Goal: Information Seeking & Learning: Learn about a topic

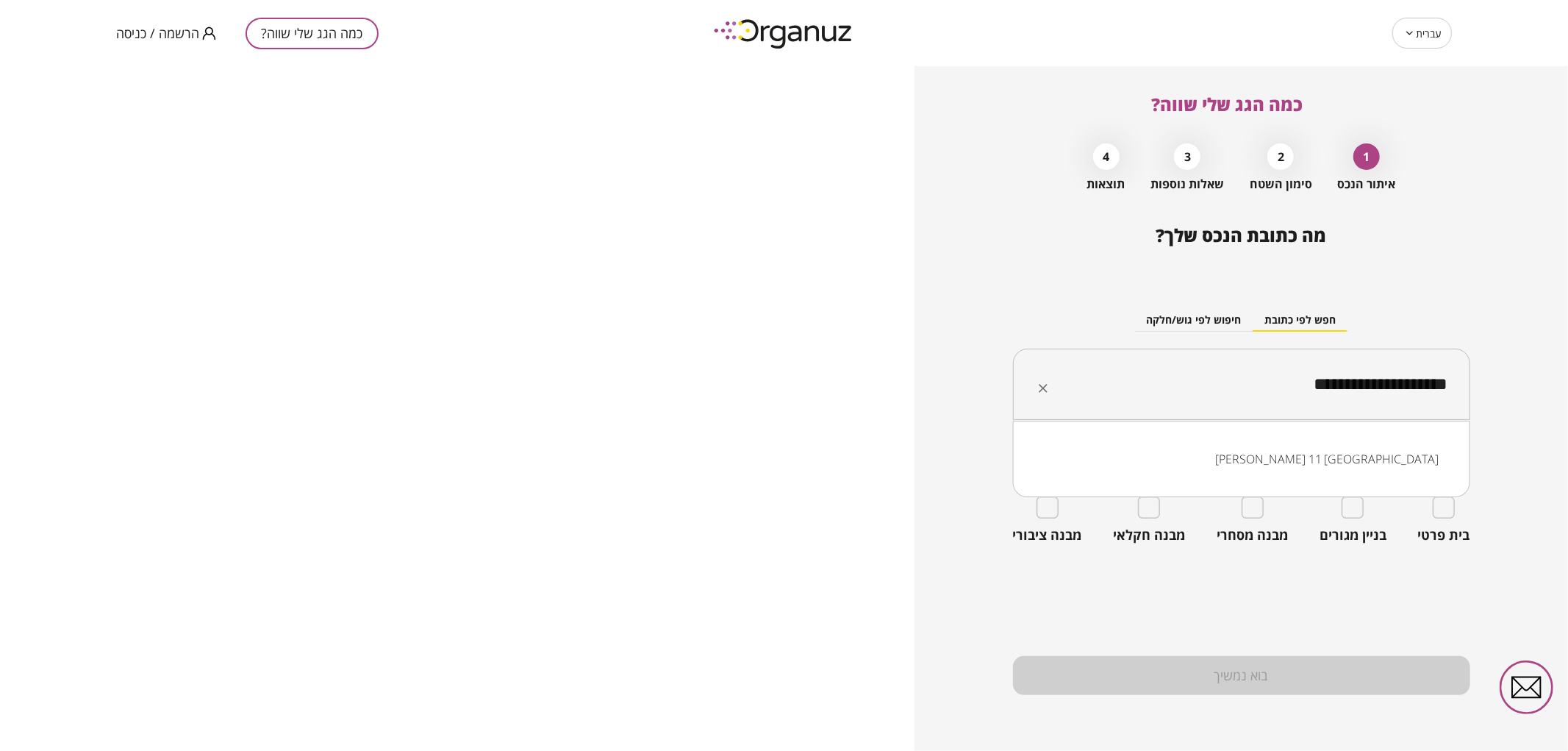
click at [1562, 376] on div "**********" at bounding box center [1241, 408] width 654 height 685
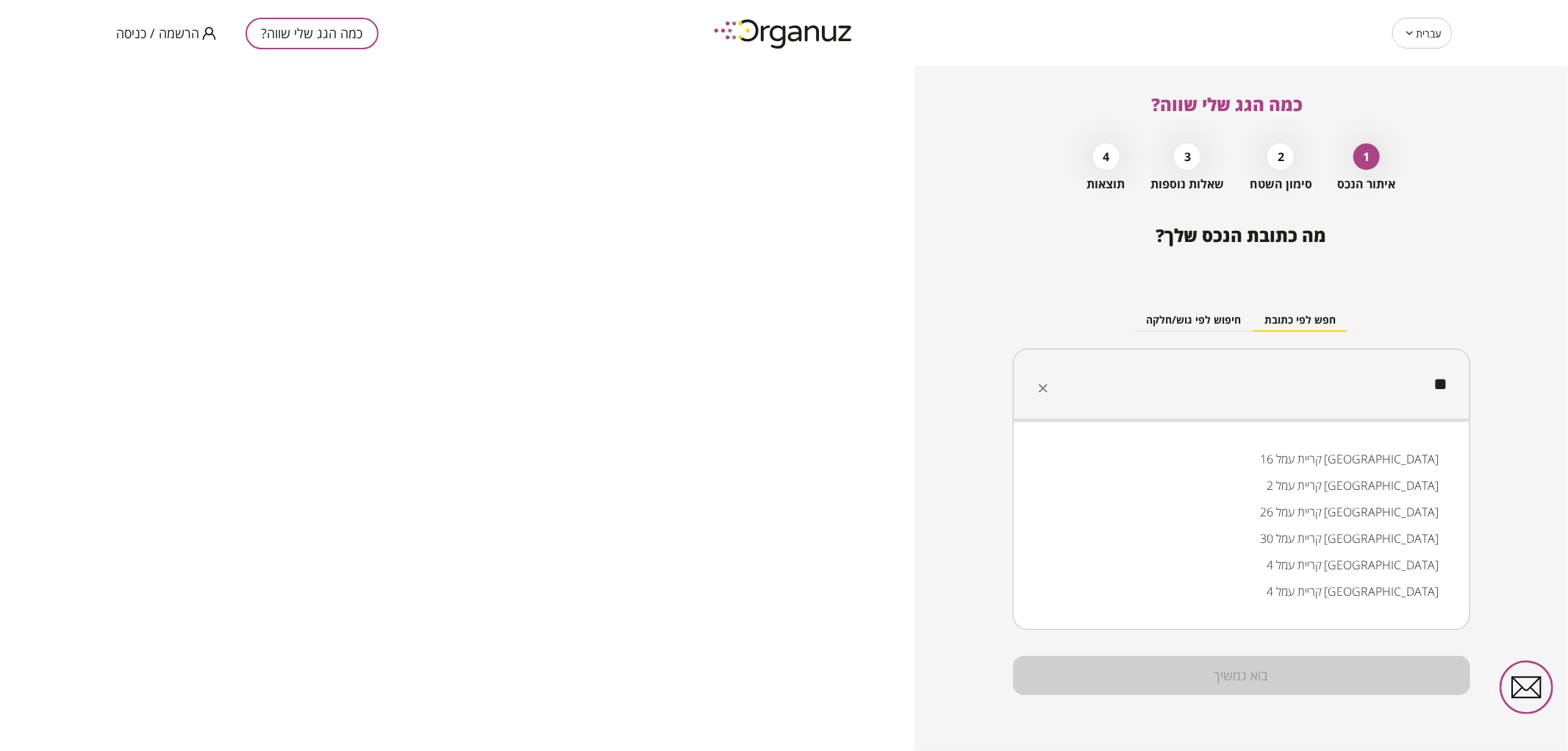
type input "*"
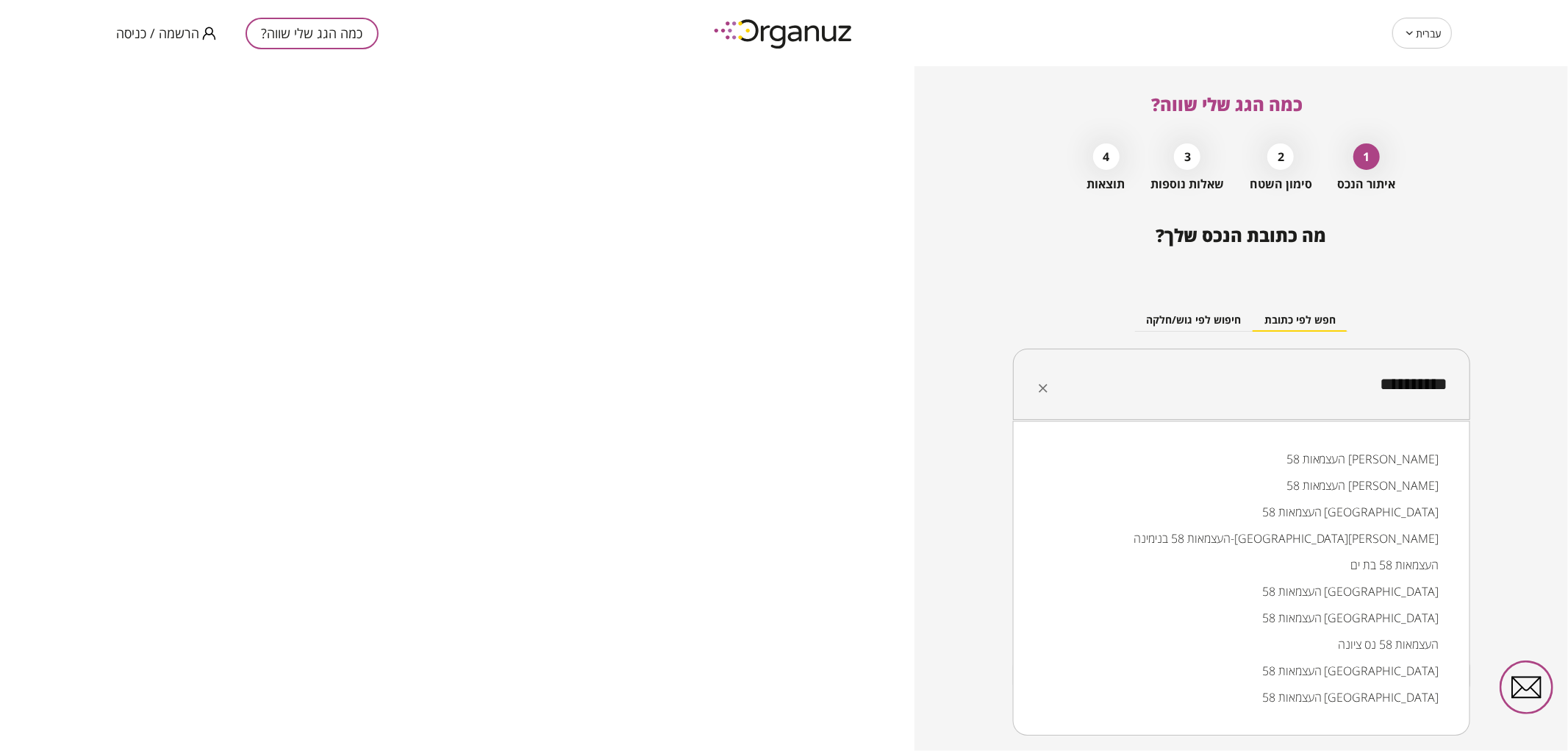
click at [1236, 671] on li "העצמאות 58 [GEOGRAPHIC_DATA]" at bounding box center [1242, 670] width 419 height 26
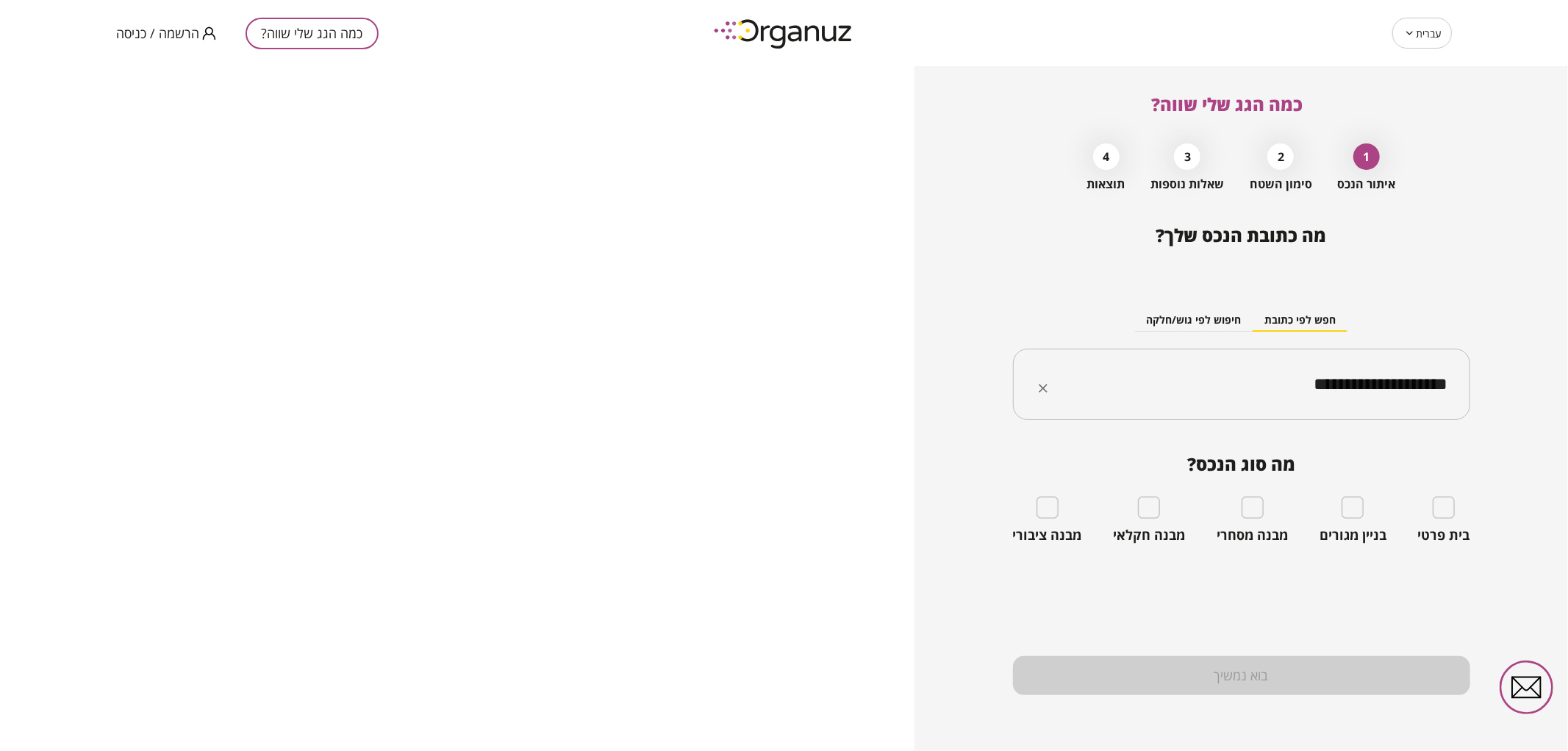
type input "**********"
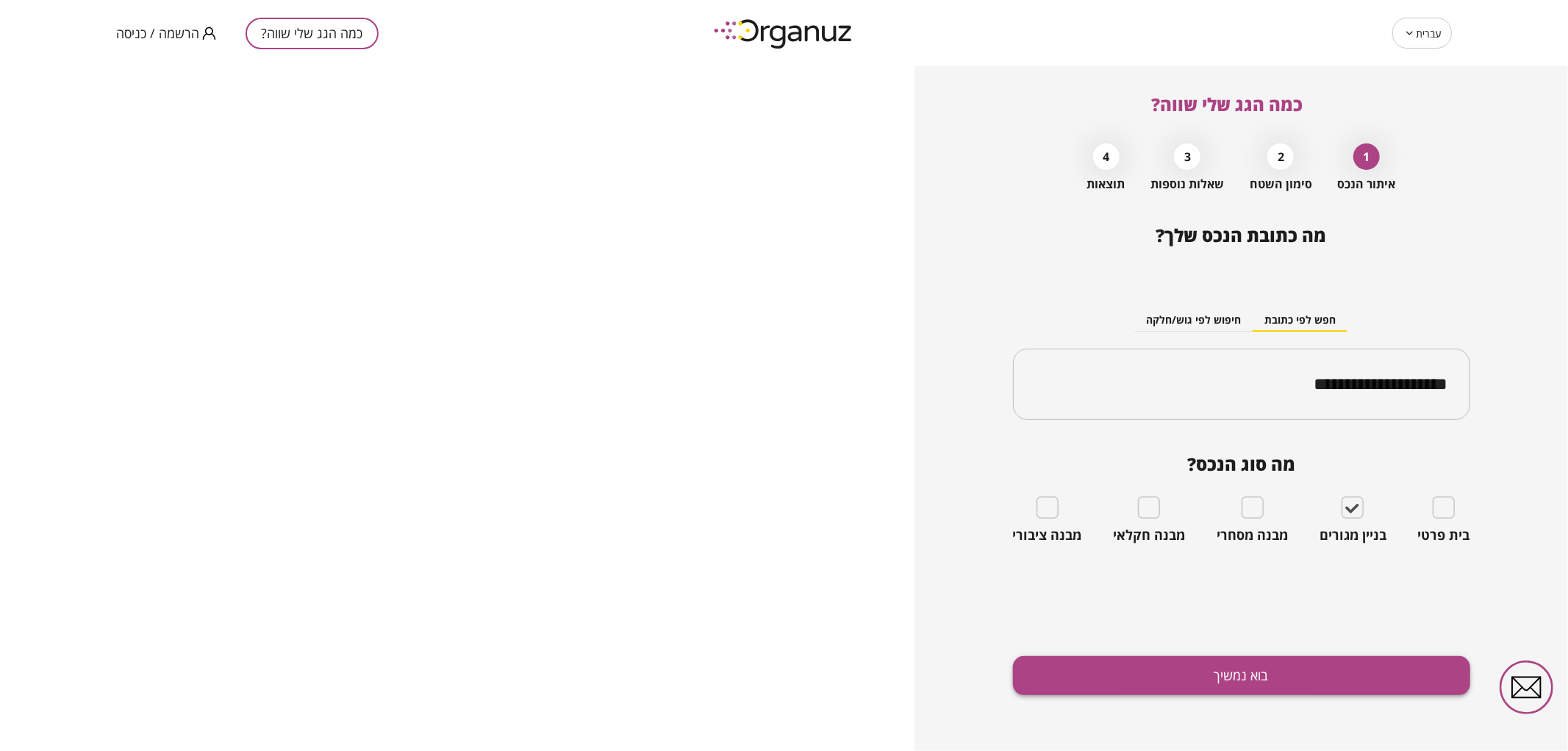
click at [1313, 678] on button "בוא נמשיך" at bounding box center [1242, 675] width 458 height 39
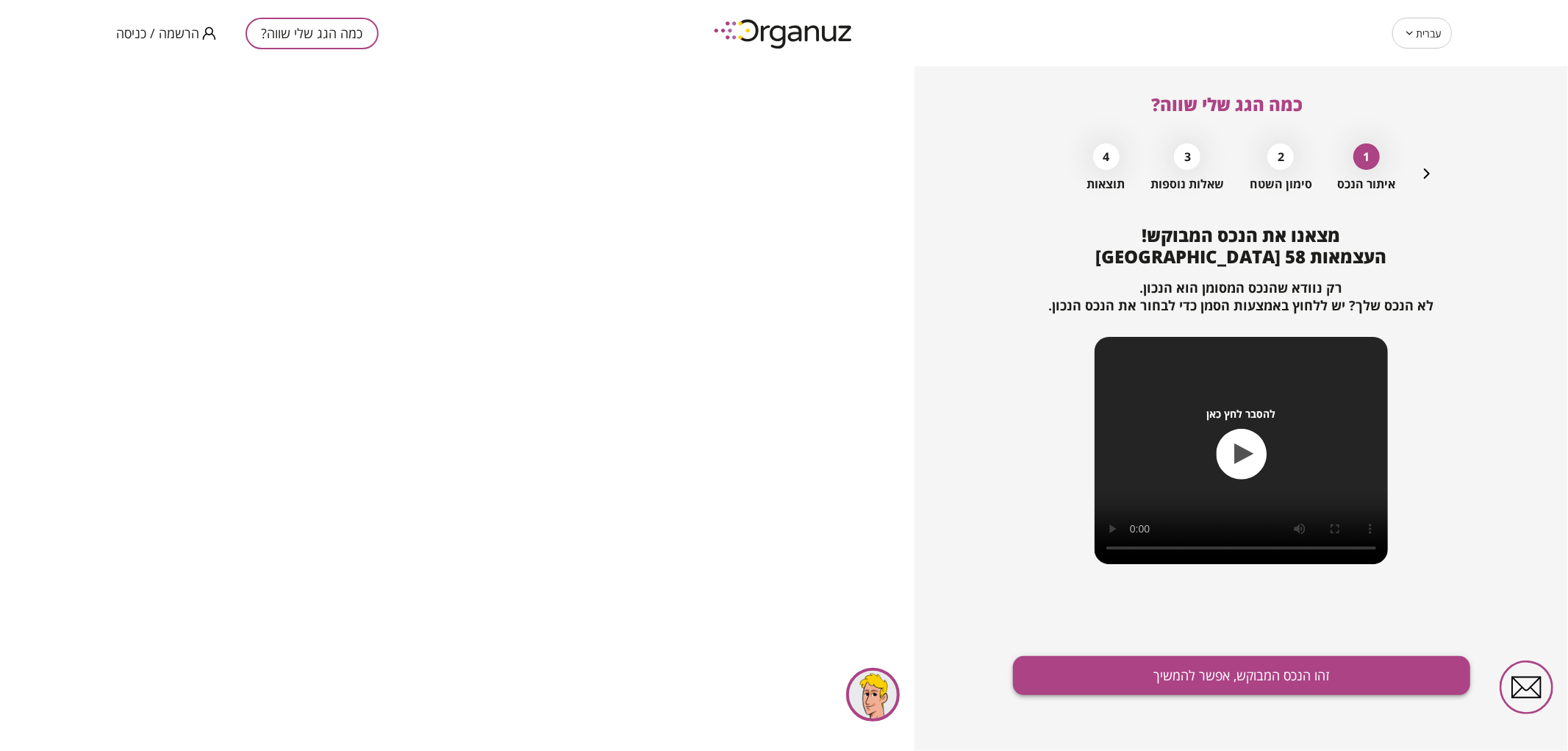
click at [1292, 669] on button "זהו הנכס המבוקש, אפשר להמשיך" at bounding box center [1242, 675] width 458 height 39
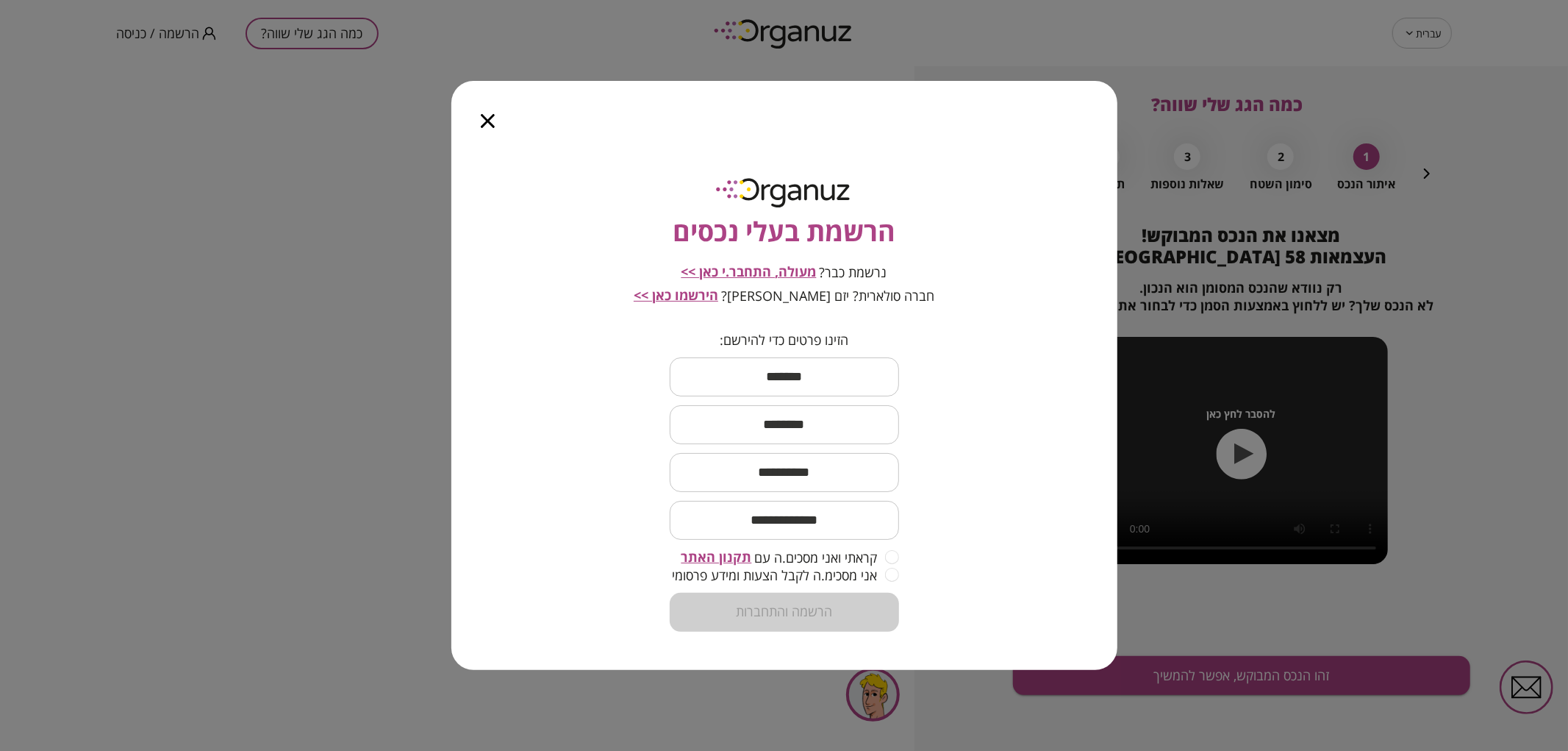
click at [725, 274] on span "מעולה, התחבר.י כאן >>" at bounding box center [749, 271] width 135 height 17
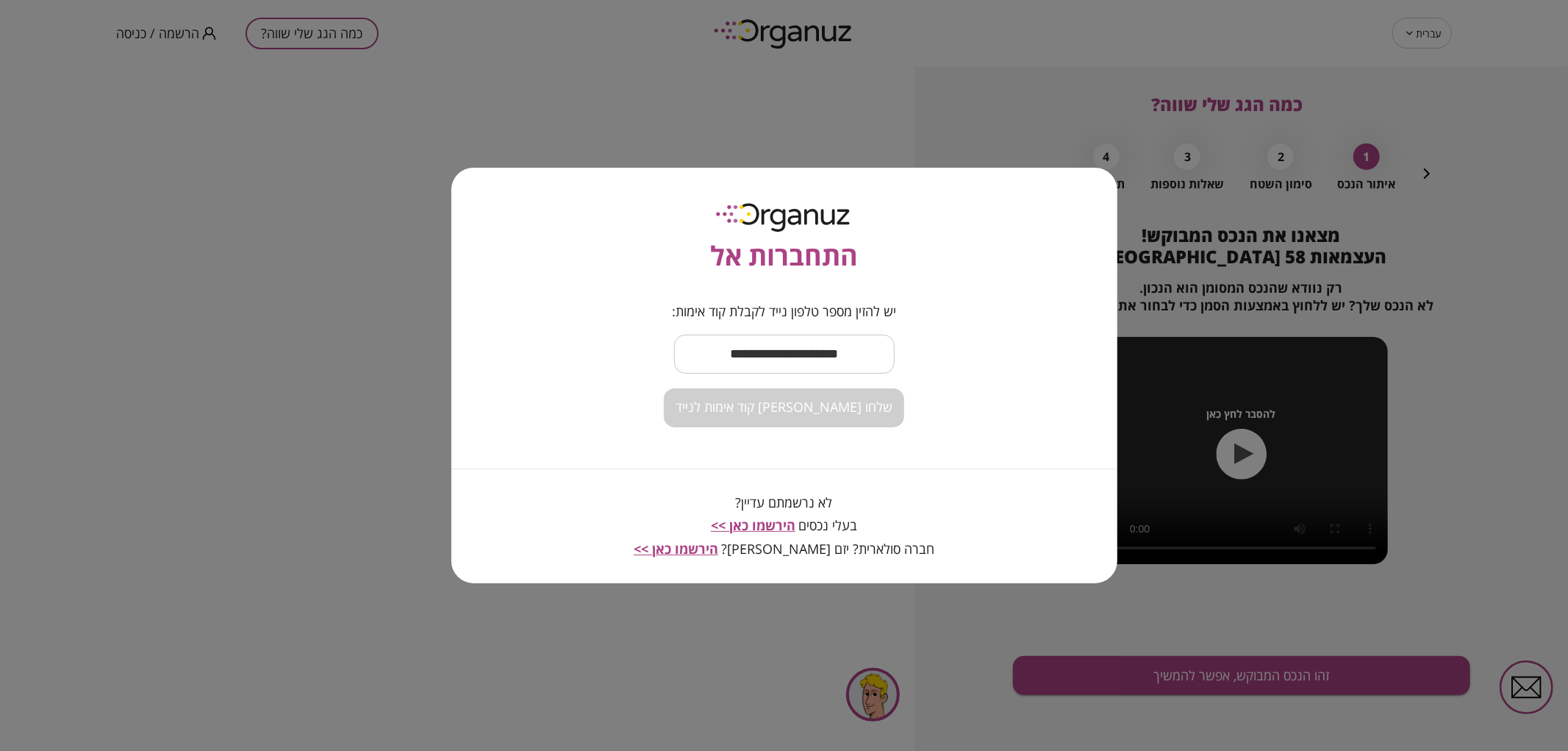
click at [767, 329] on form "יש להזין מספר טלפון נייד לקבלת קוד אימות: ​ שלחו [PERSON_NAME] קוד אימות לנייד" at bounding box center [783, 365] width 240 height 123
click at [788, 358] on input "text" at bounding box center [784, 354] width 221 height 44
type input "**********"
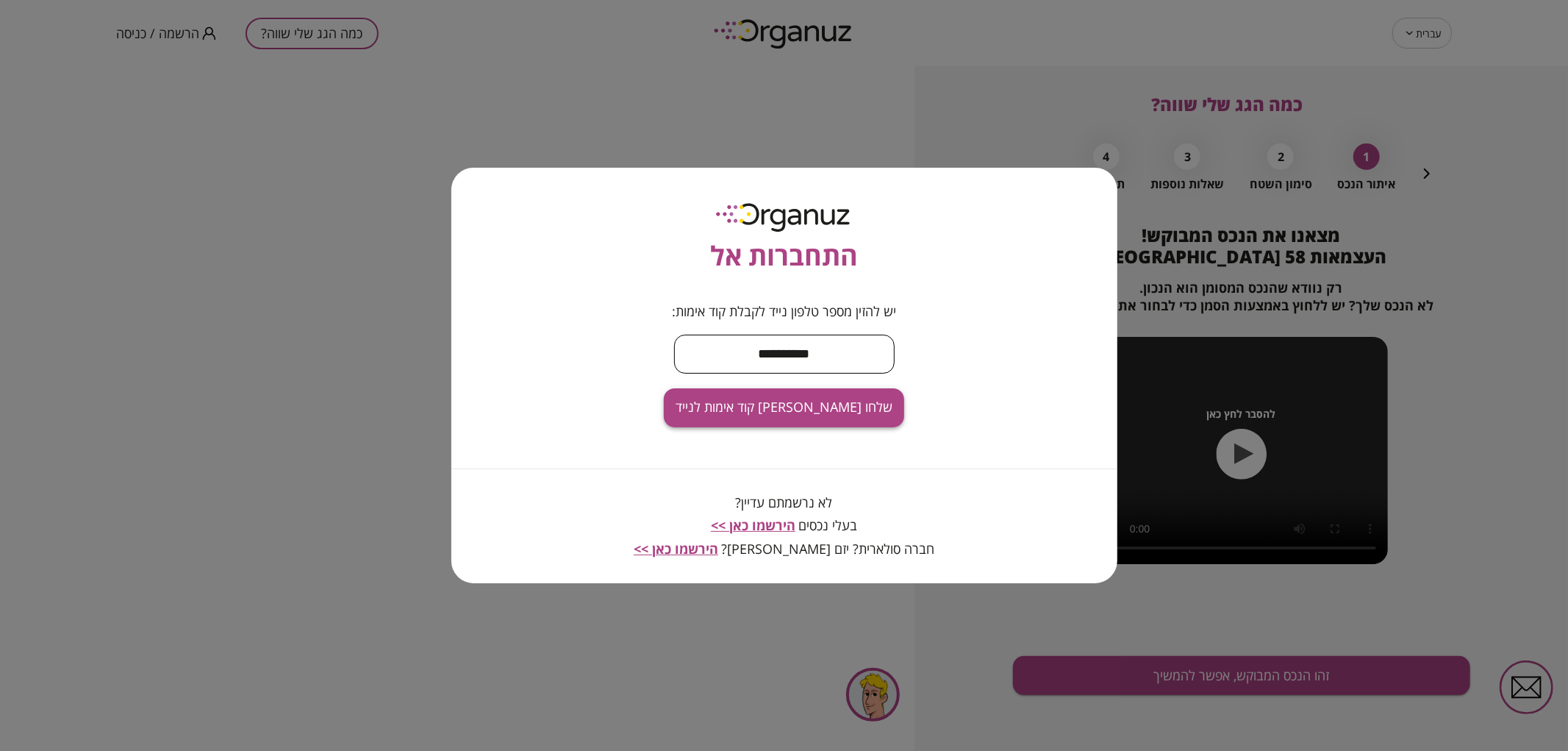
click at [813, 420] on button "שלחו [PERSON_NAME] קוד אימות לנייד" at bounding box center [783, 408] width 240 height 39
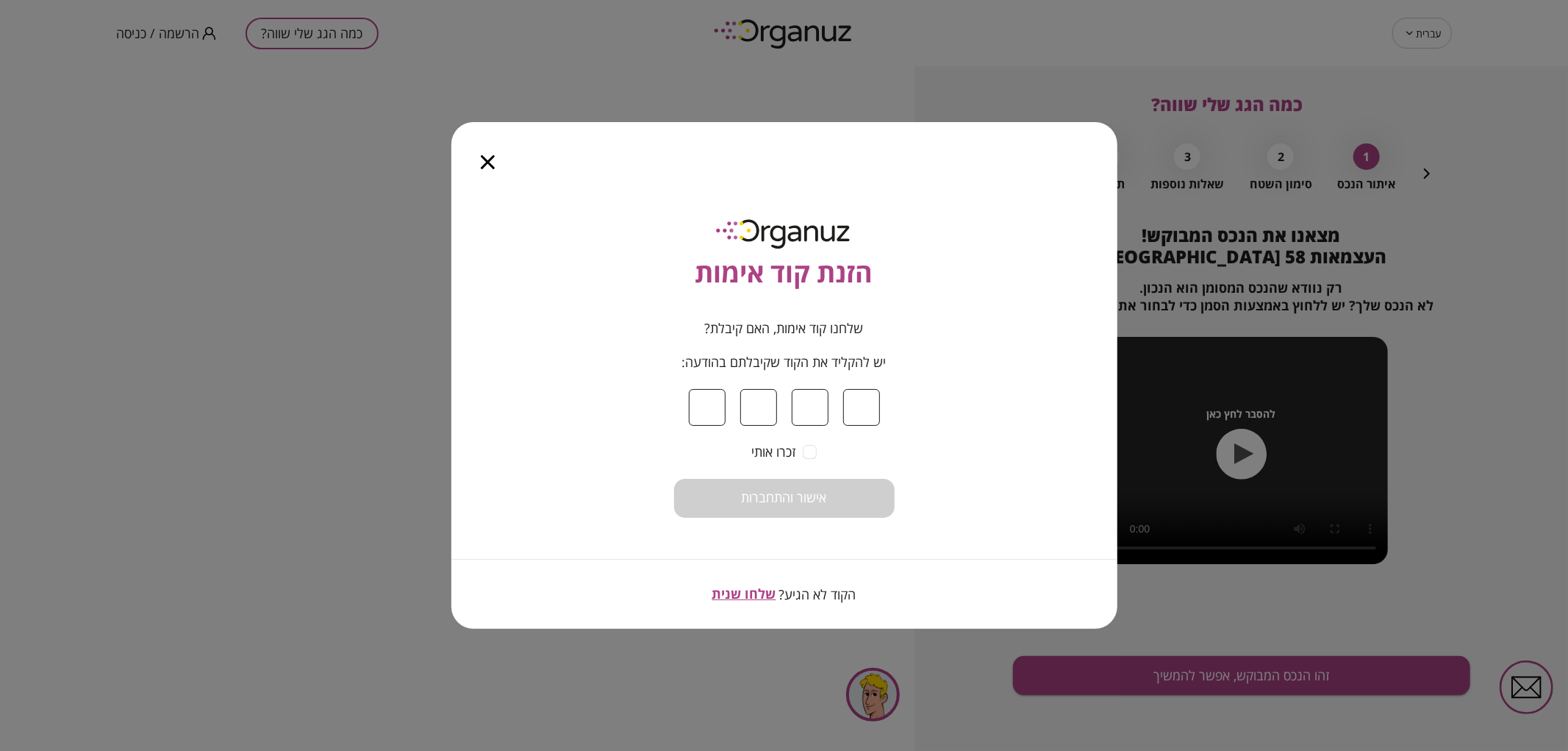
click at [491, 156] on icon "button" at bounding box center [488, 162] width 14 height 14
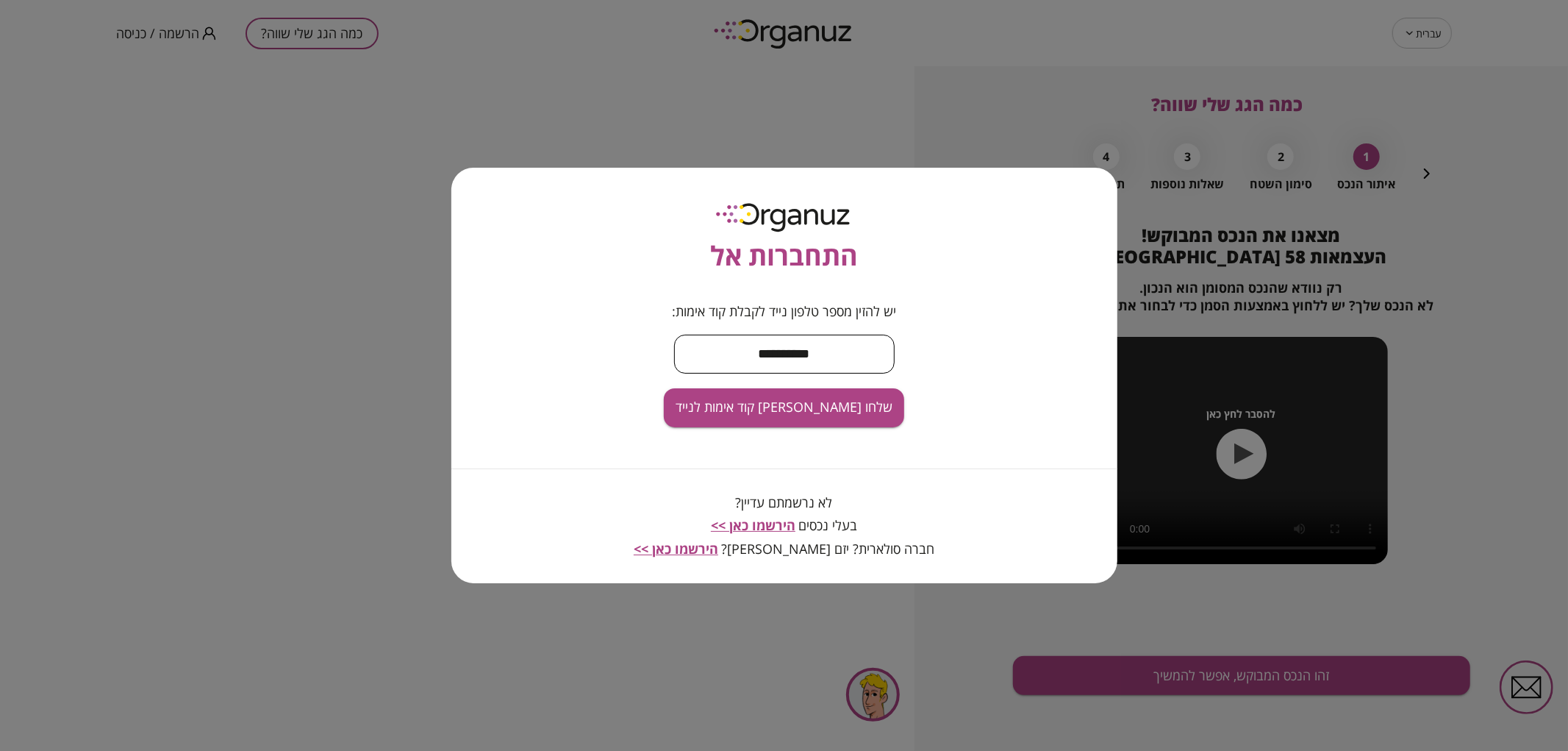
drag, startPoint x: 842, startPoint y: 358, endPoint x: 523, endPoint y: 389, distance: 320.5
click at [523, 389] on div "**********" at bounding box center [785, 376] width 666 height 416
type input "*"
type input "**********"
click at [753, 427] on div "**********" at bounding box center [785, 376] width 666 height 416
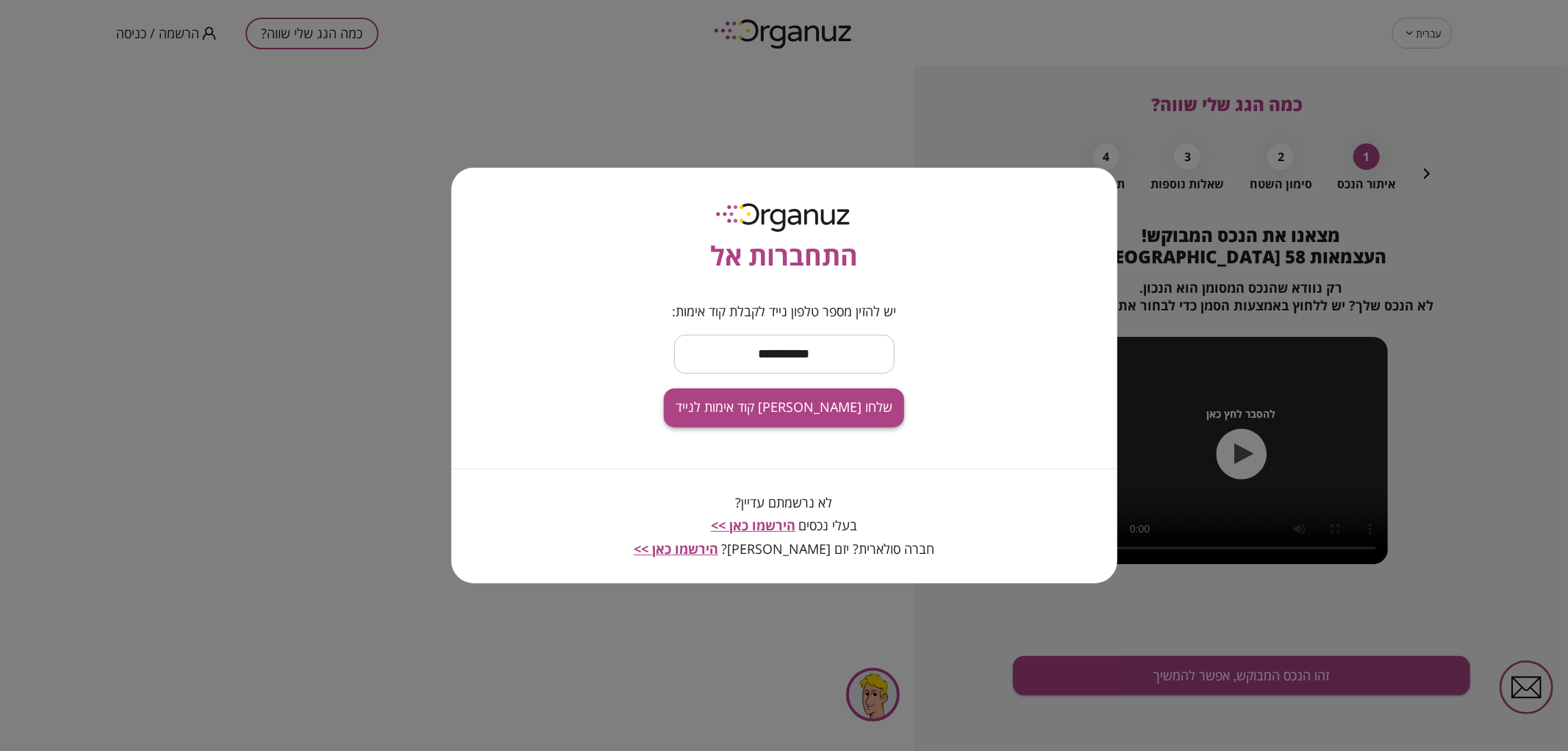
click at [764, 410] on span "שלחו [PERSON_NAME] קוד אימות לנייד" at bounding box center [784, 407] width 217 height 17
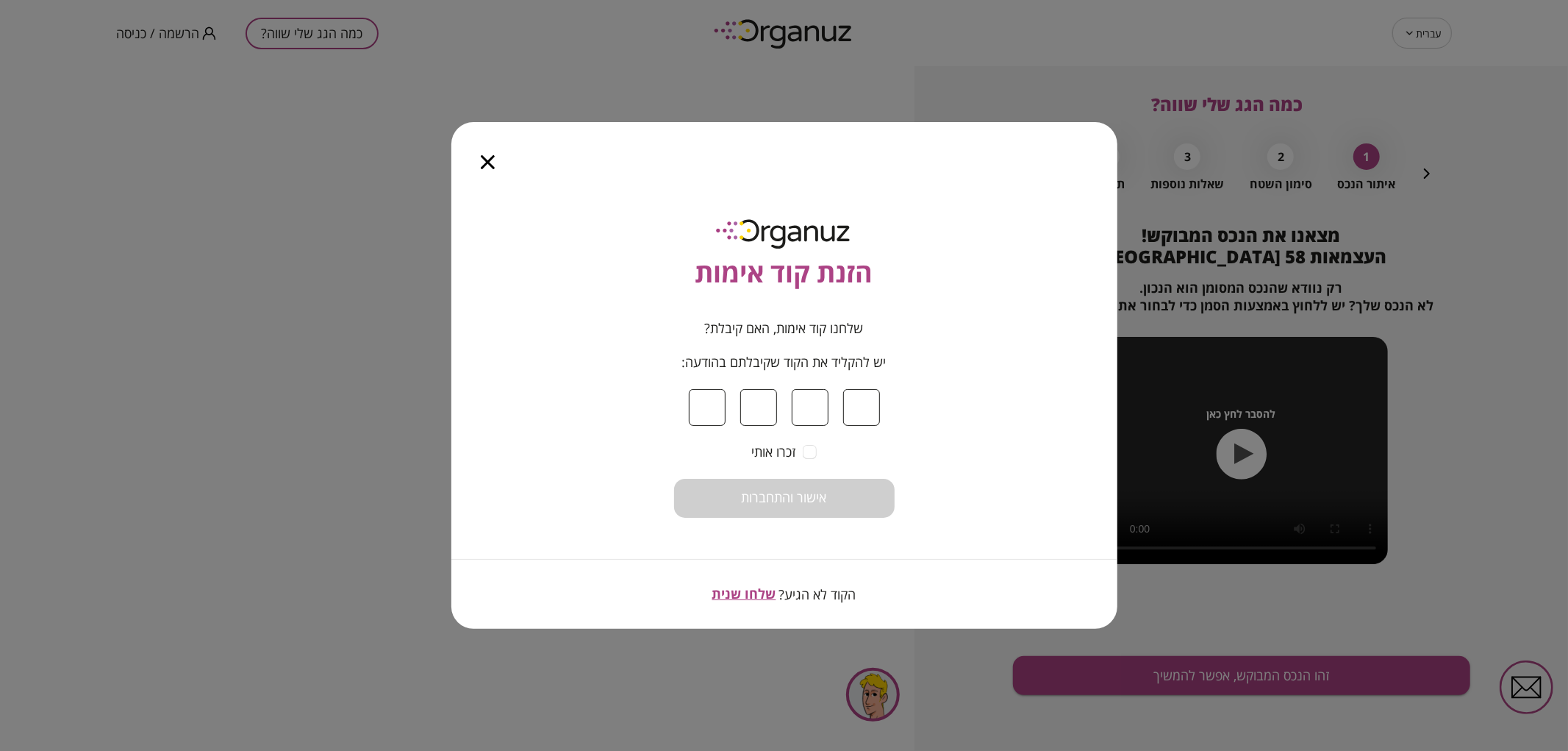
type input "*"
click at [674, 479] on button "אישור והתחברות" at bounding box center [784, 498] width 221 height 39
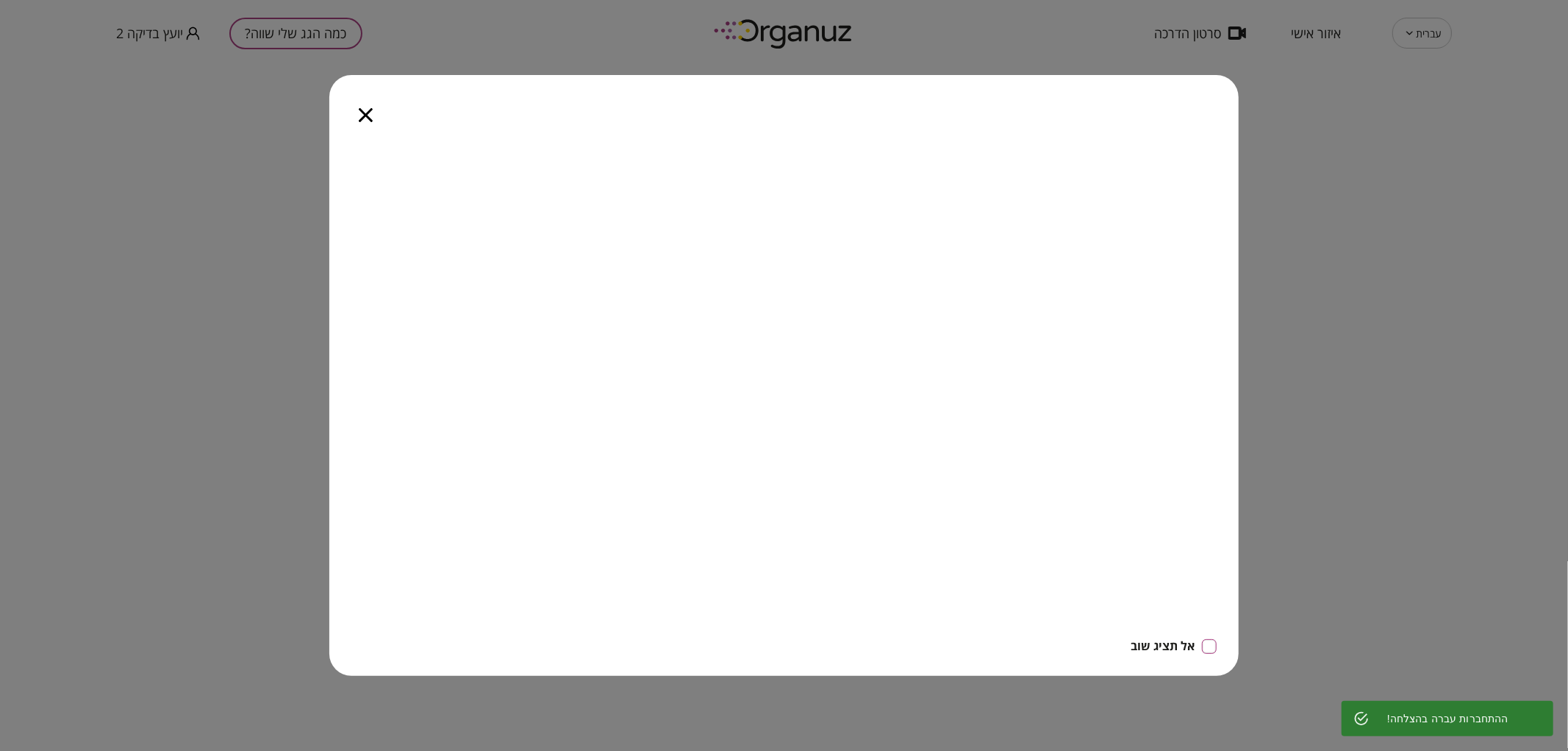
click at [365, 115] on icon "button" at bounding box center [365, 115] width 14 height 14
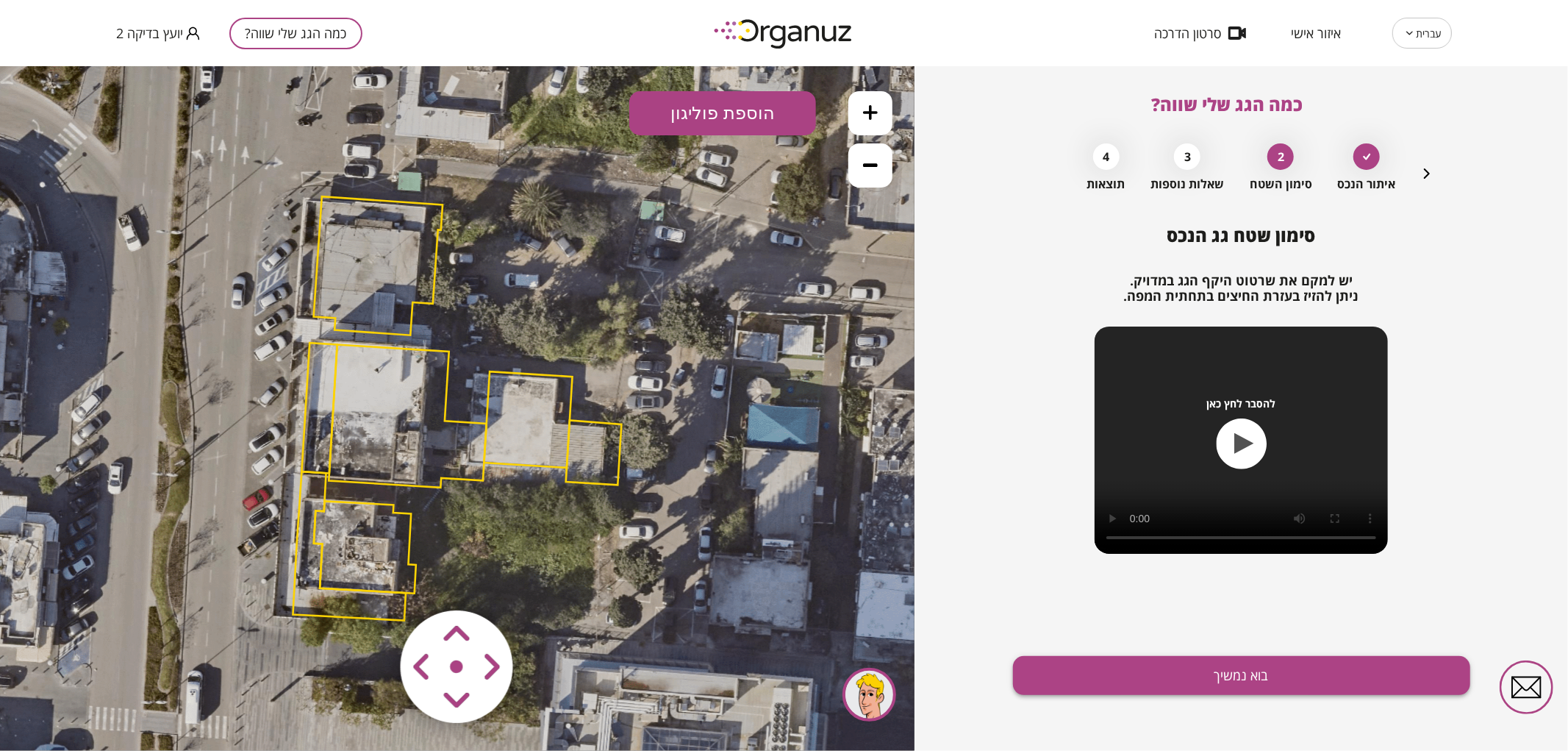
click at [1211, 669] on button "בוא נמשיך" at bounding box center [1242, 675] width 458 height 39
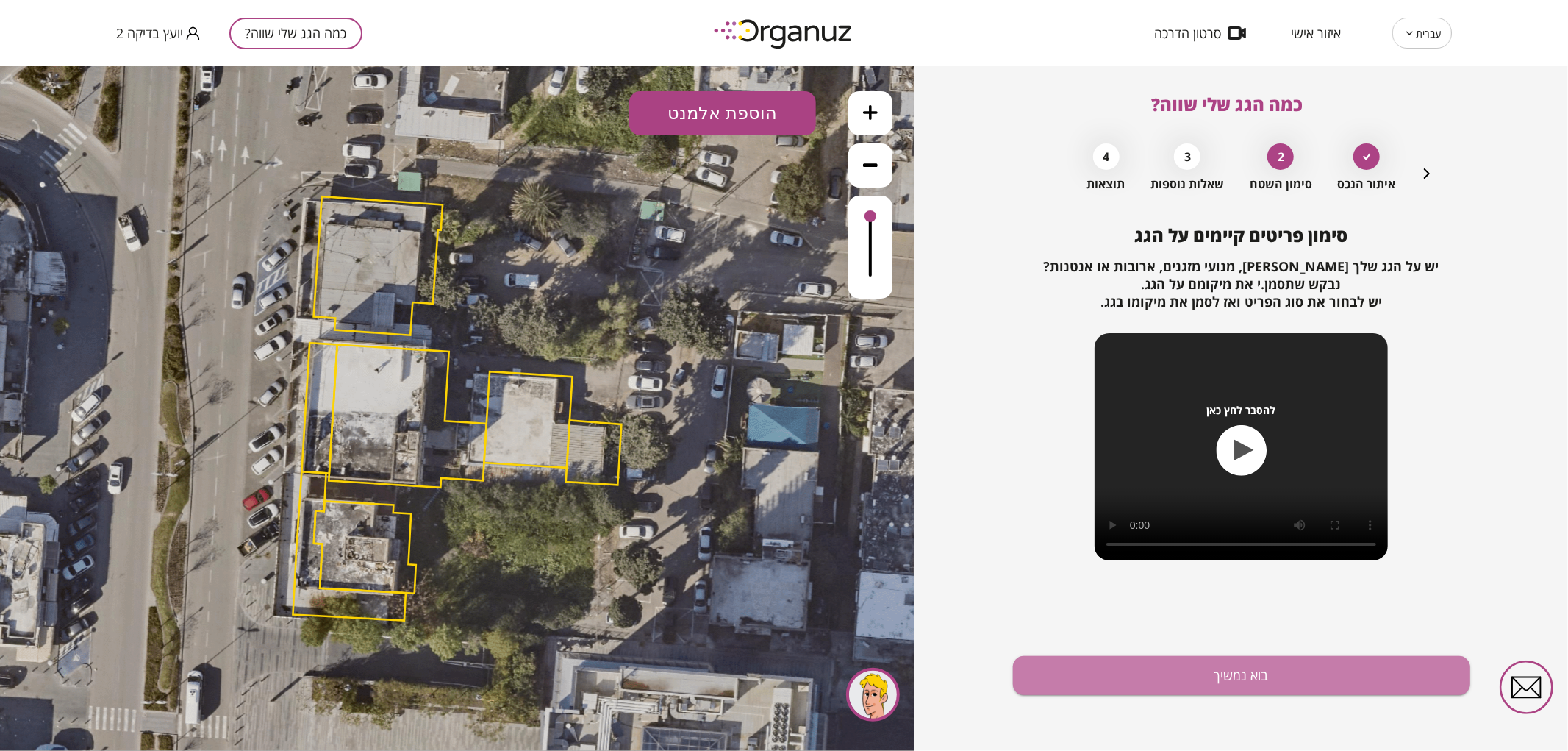
click at [1211, 669] on button "בוא נמשיך" at bounding box center [1242, 675] width 458 height 39
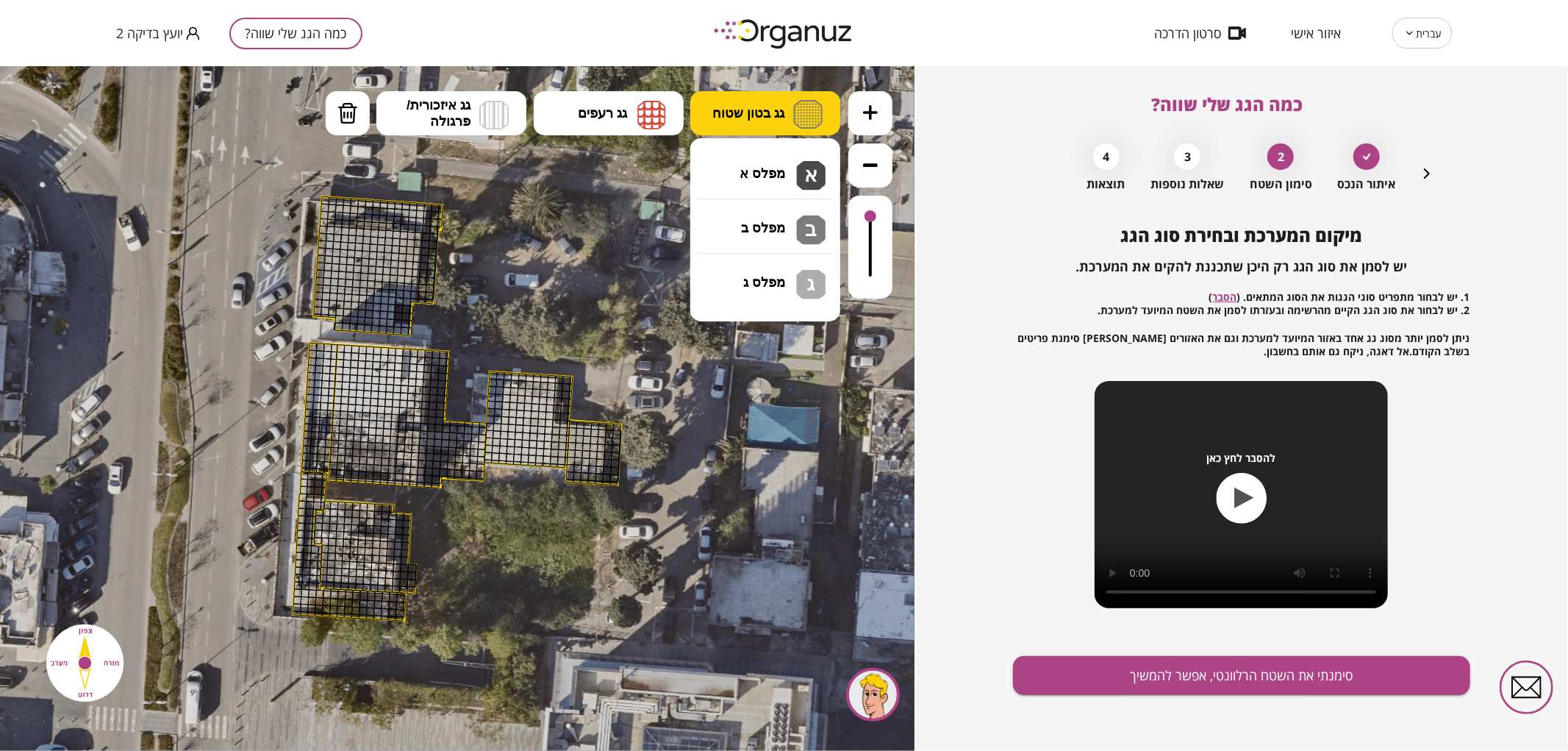
click at [762, 106] on span "גג בטון שטוח" at bounding box center [748, 112] width 72 height 17
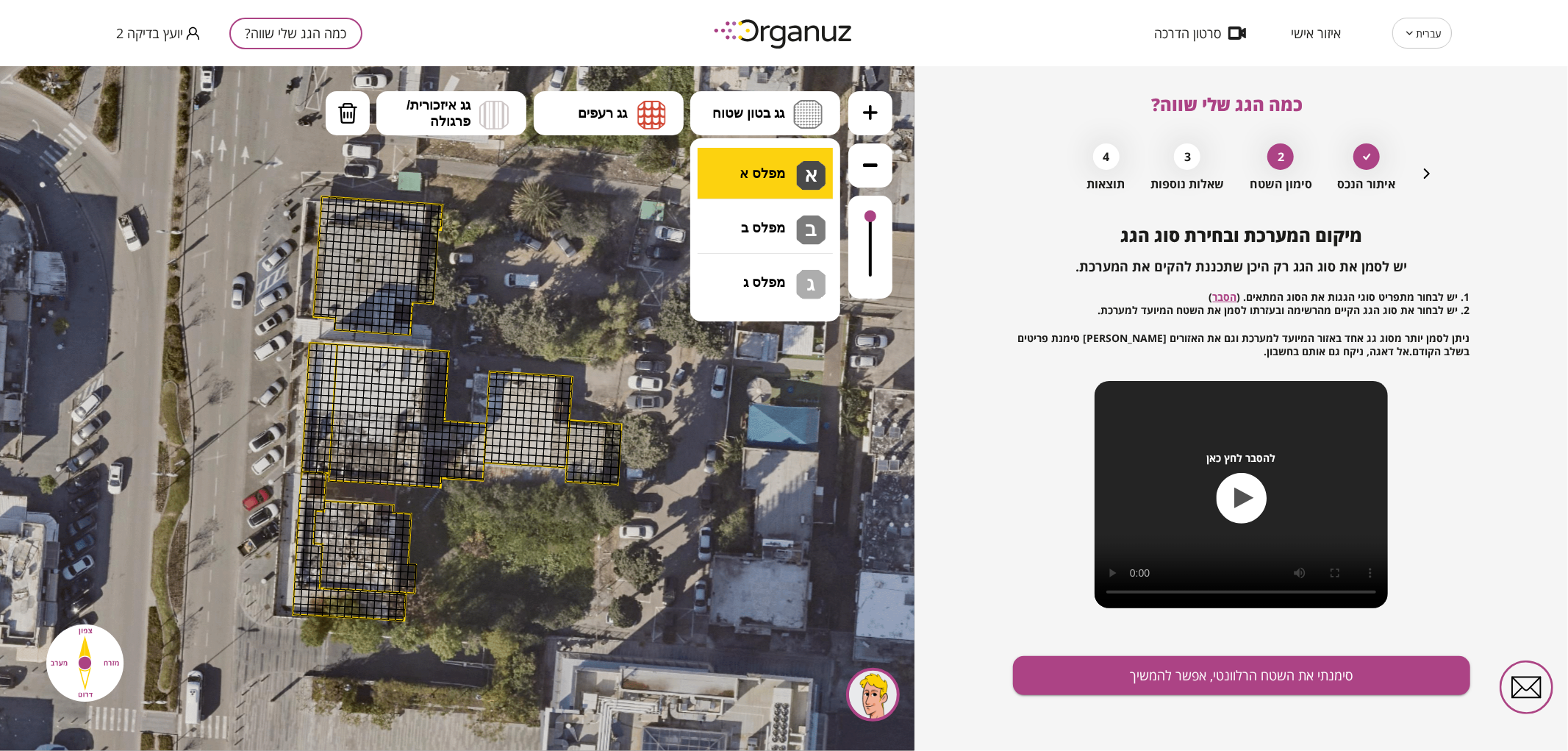
click at [763, 156] on div ".st0 { fill: #FFFFFF; } 10" at bounding box center [457, 407] width 914 height 685
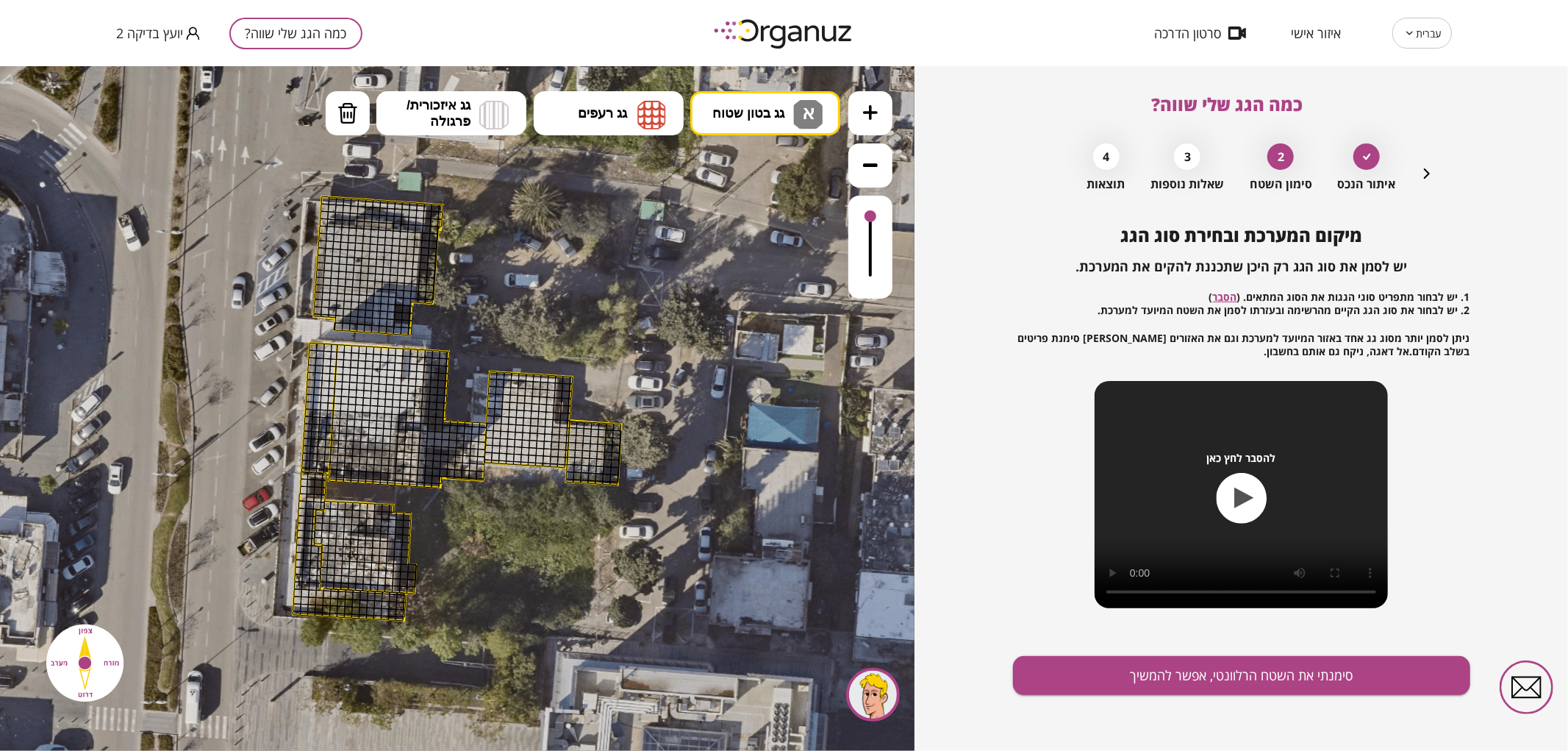
click at [881, 101] on button at bounding box center [869, 112] width 44 height 44
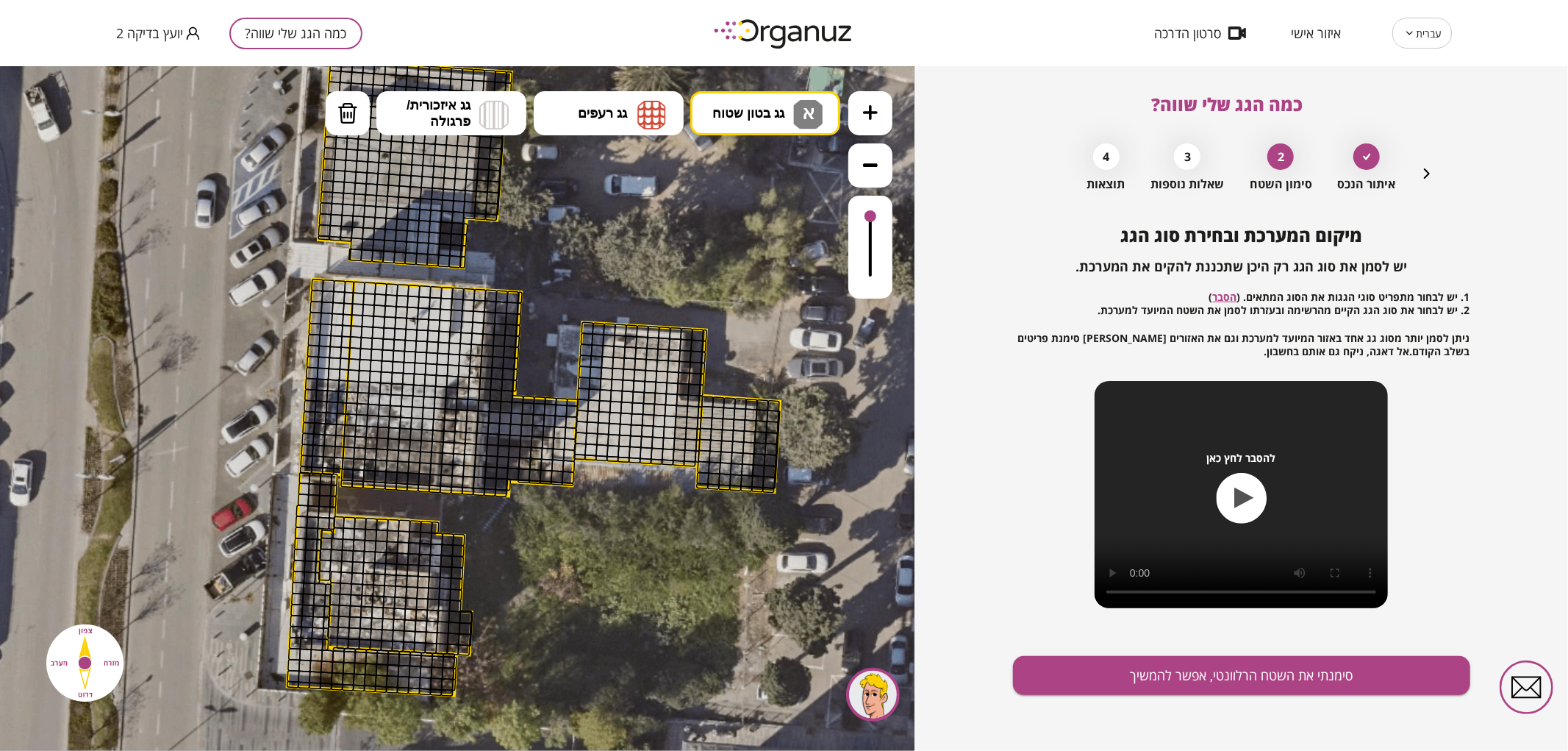
drag, startPoint x: 570, startPoint y: 326, endPoint x: 811, endPoint y: 237, distance: 256.9
click at [818, 235] on icon at bounding box center [533, 376] width 1919 height 1919
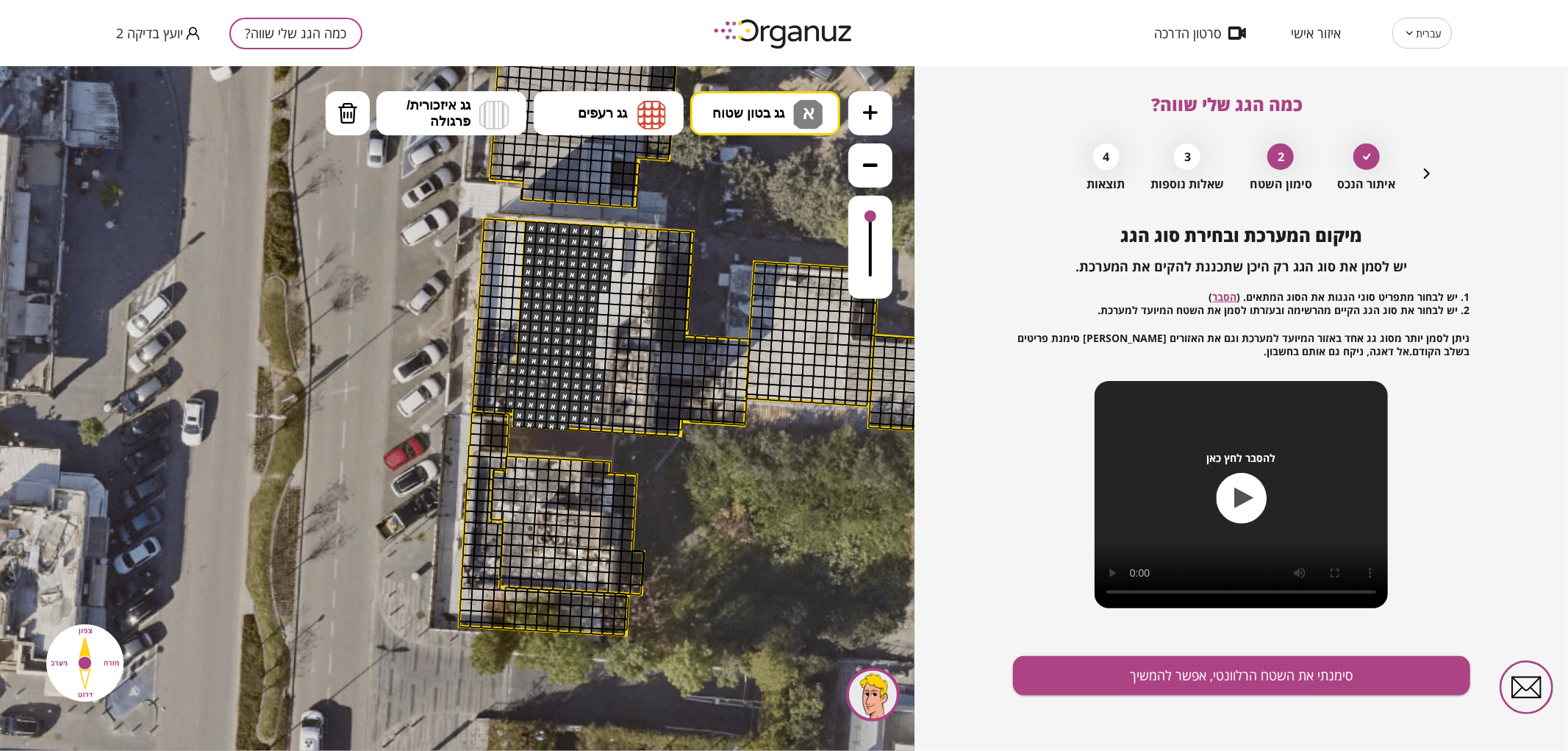
drag, startPoint x: 533, startPoint y: 225, endPoint x: 894, endPoint y: 451, distance: 425.9
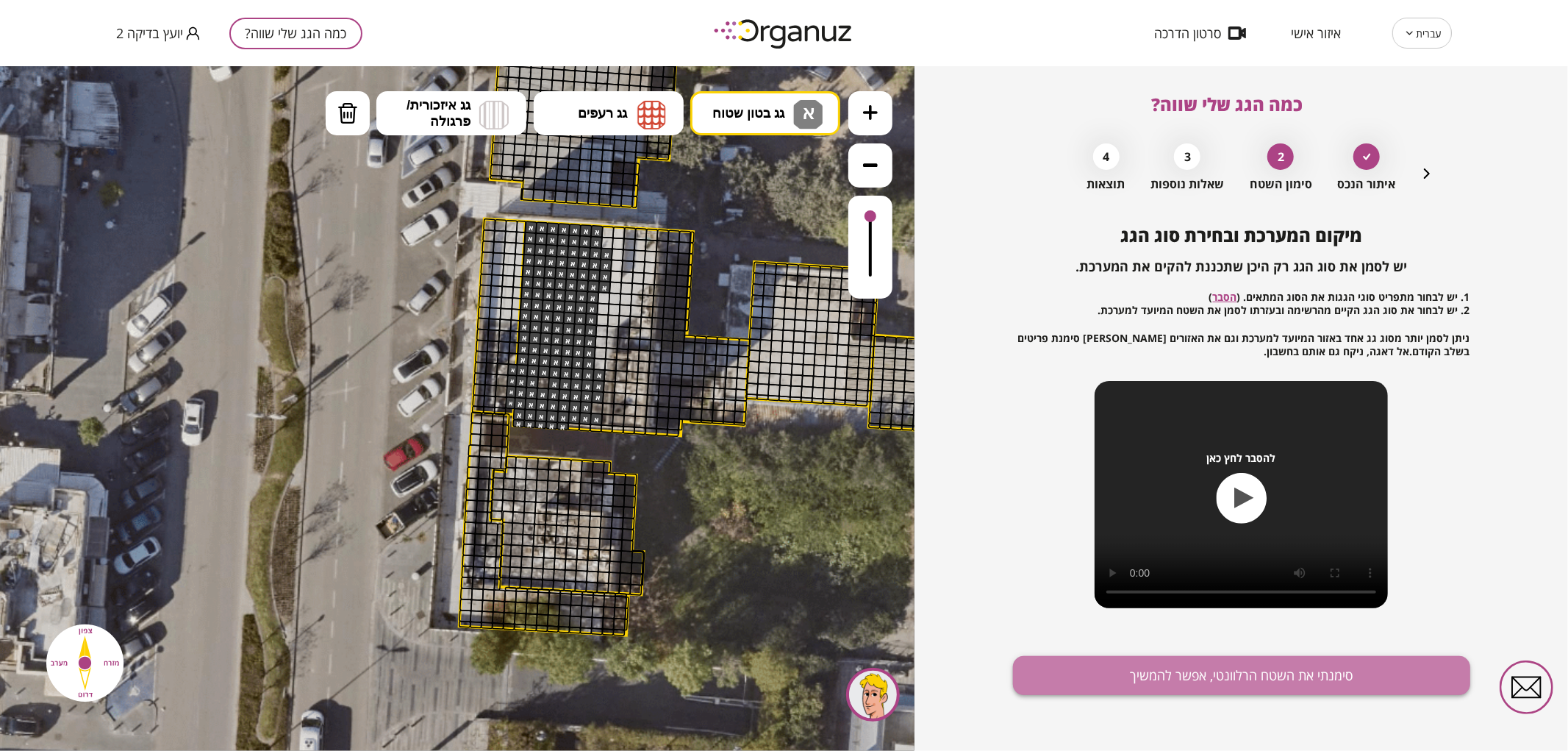
click at [1221, 671] on button "סימנתי את השטח הרלוונטי, אפשר להמשיך" at bounding box center [1242, 675] width 458 height 39
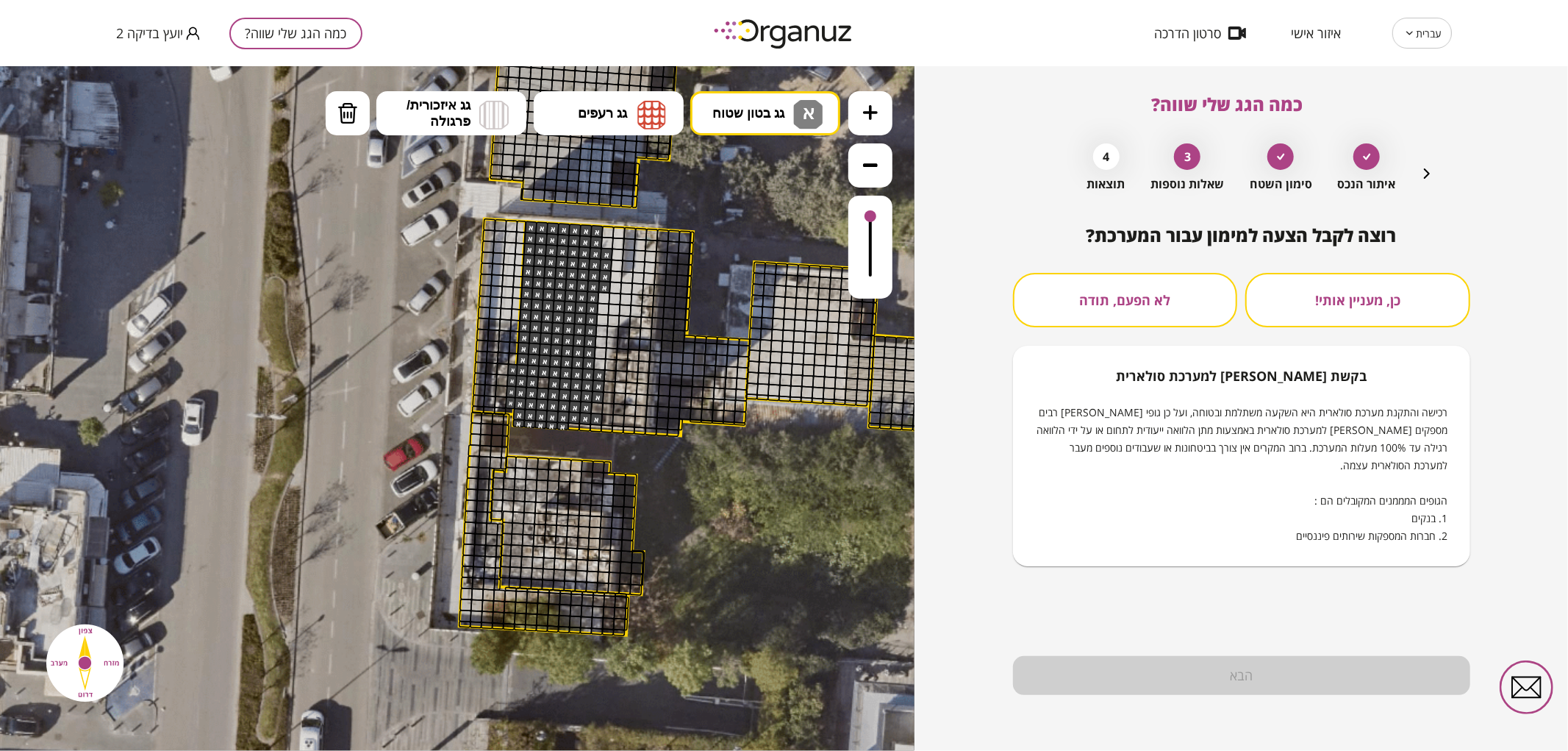
click at [1116, 317] on button "לא הפעם, תודה" at bounding box center [1126, 300] width 225 height 54
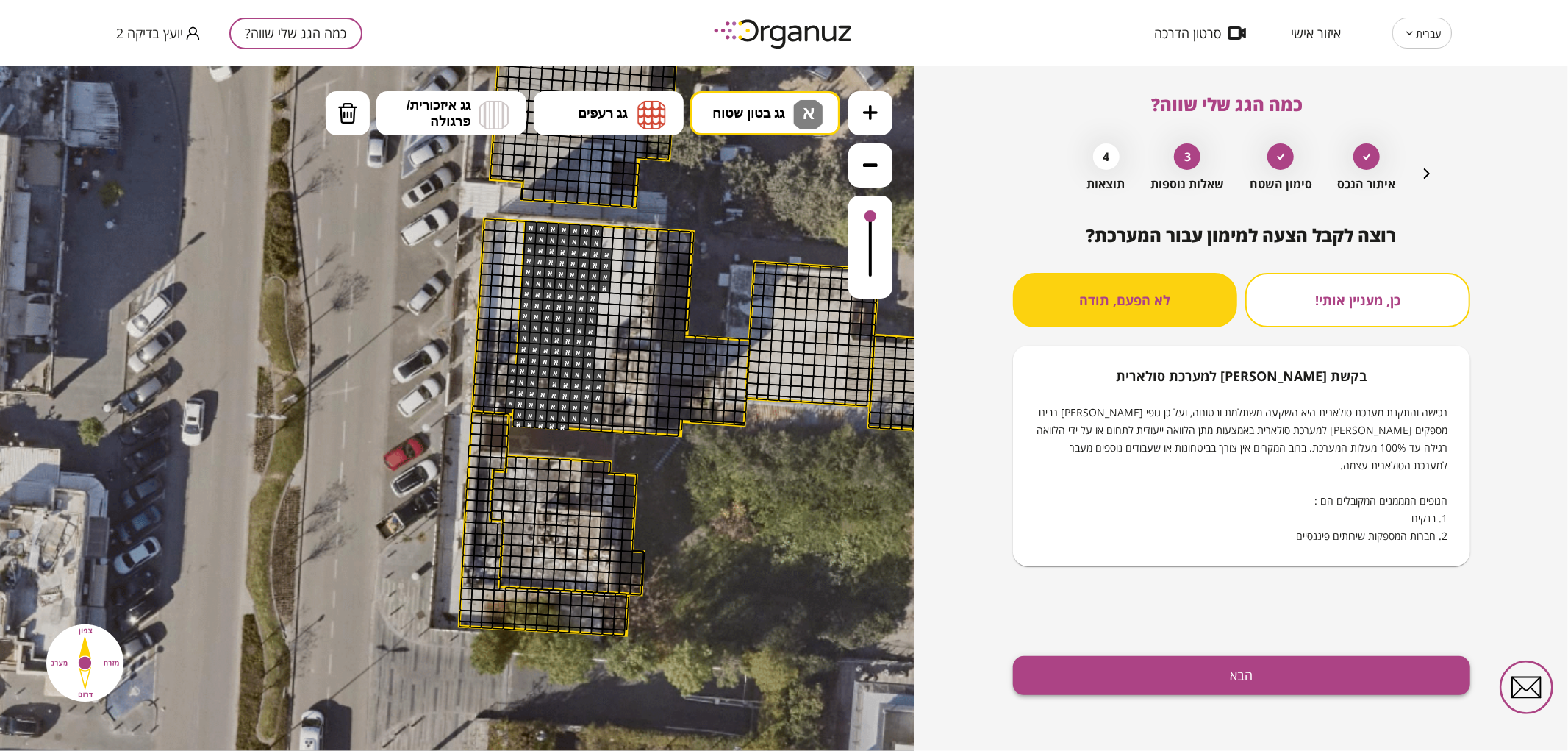
click at [1154, 682] on button "הבא" at bounding box center [1242, 675] width 458 height 39
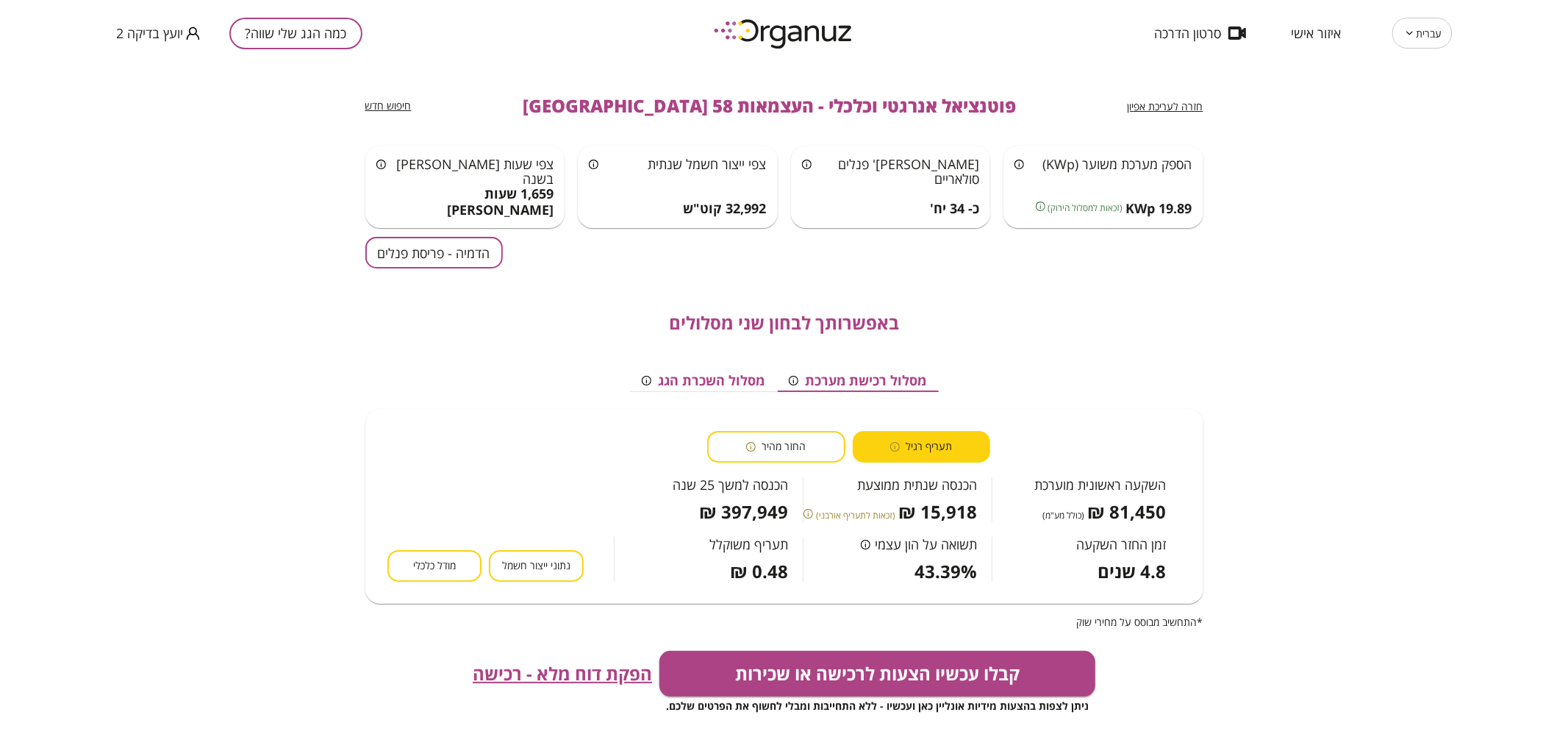
click at [339, 44] on button "כמה הגג שלי שווה?" at bounding box center [295, 33] width 133 height 32
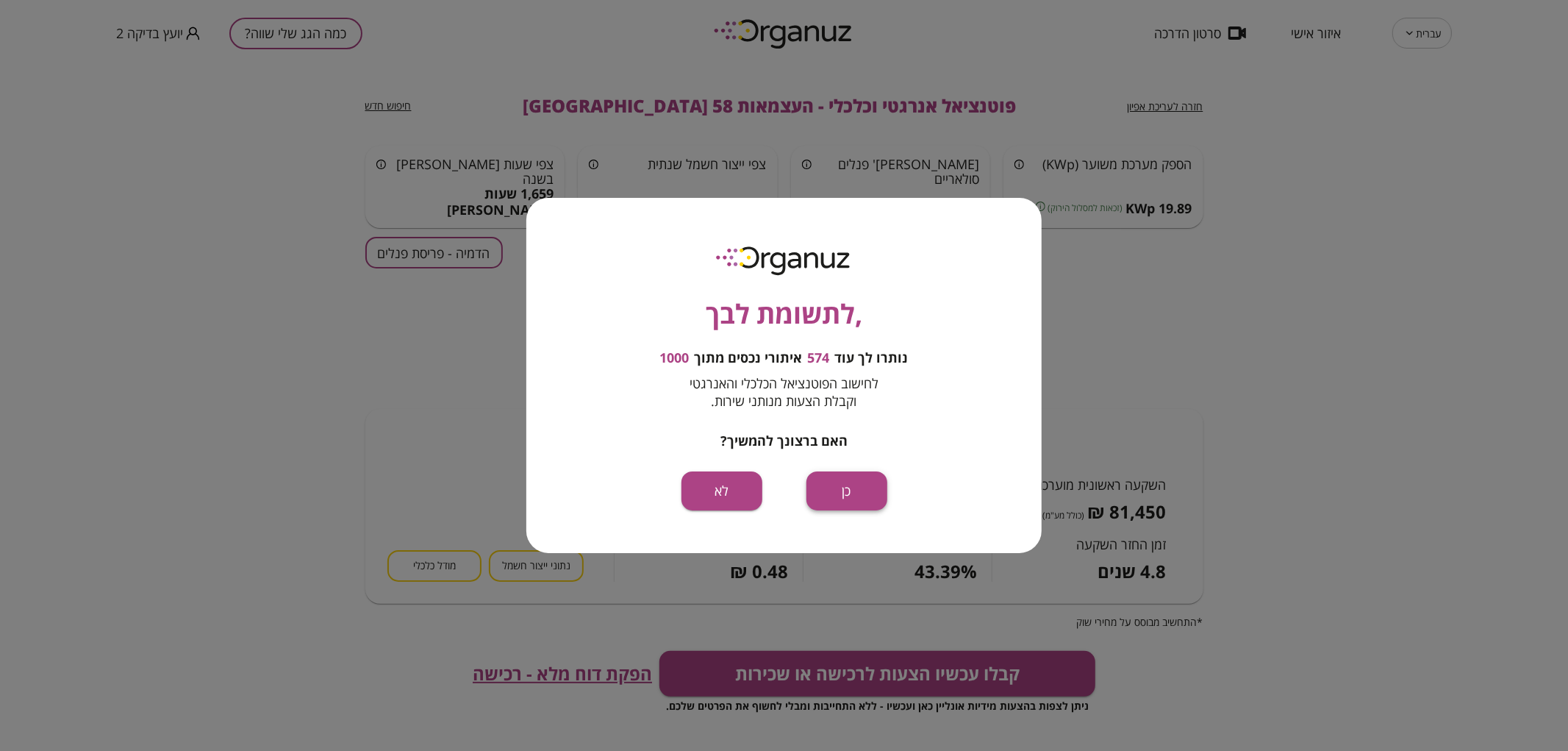
click at [871, 488] on button "כן" at bounding box center [846, 491] width 81 height 39
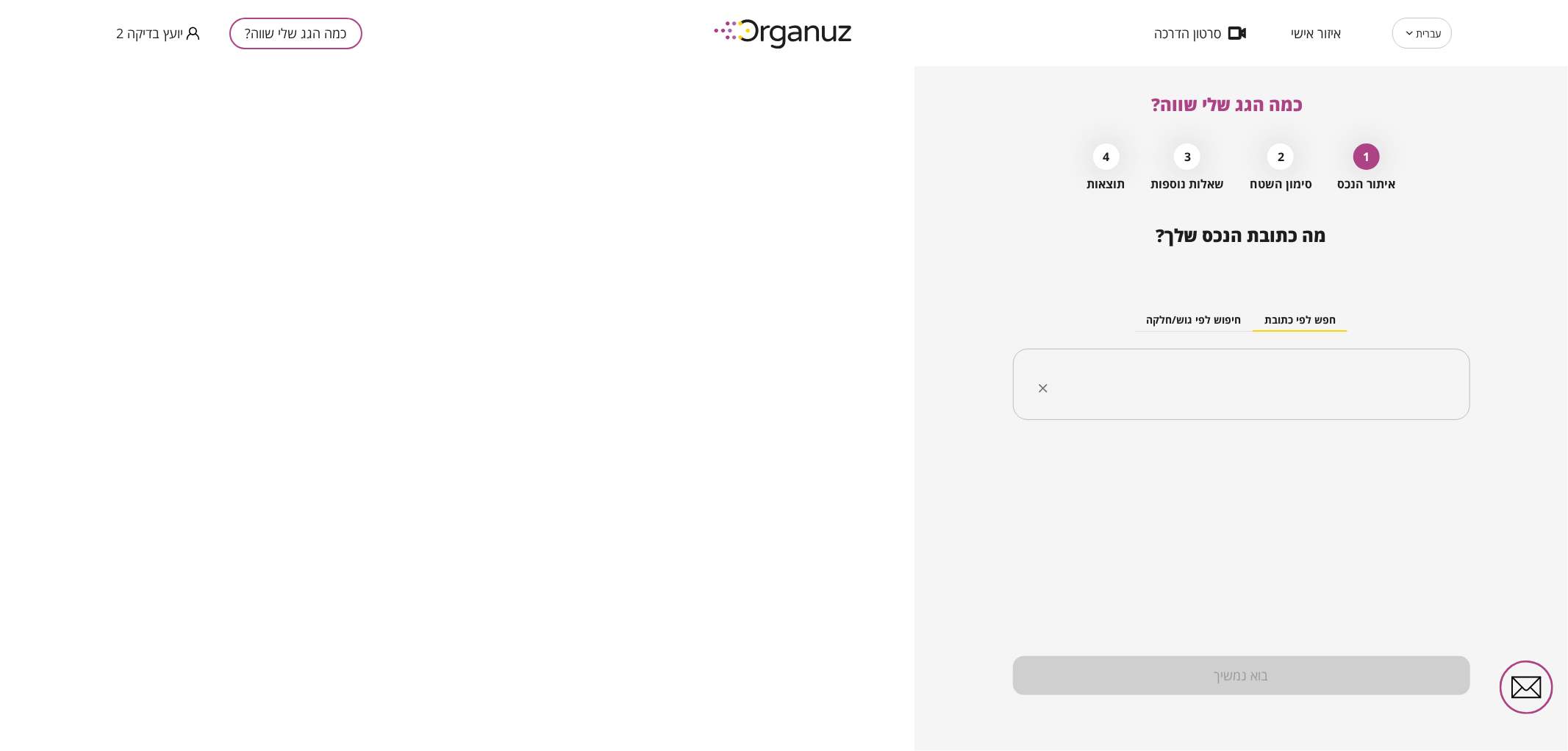
click at [1138, 380] on input "text" at bounding box center [1246, 385] width 411 height 37
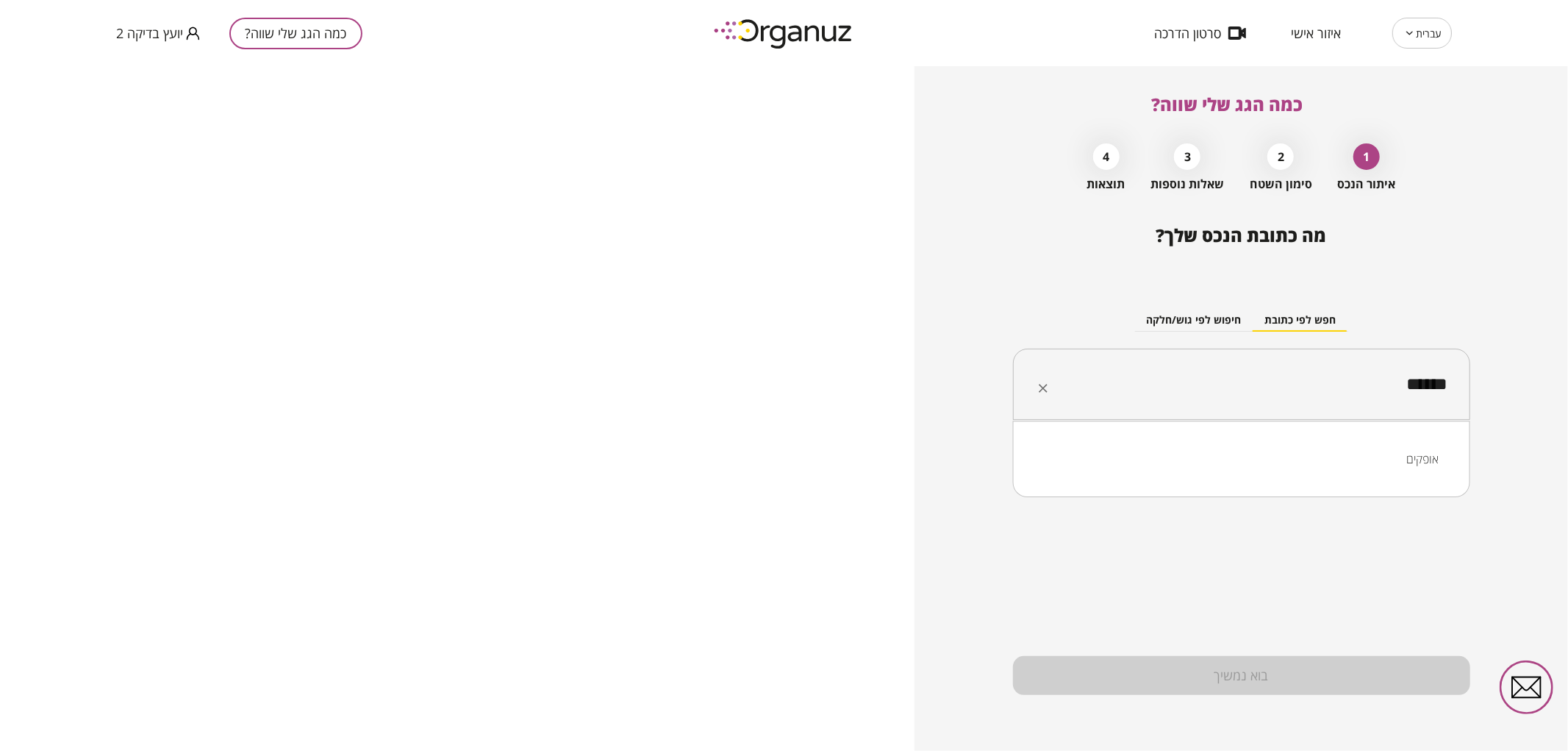
click at [1387, 458] on li "אופקים" at bounding box center [1242, 459] width 419 height 26
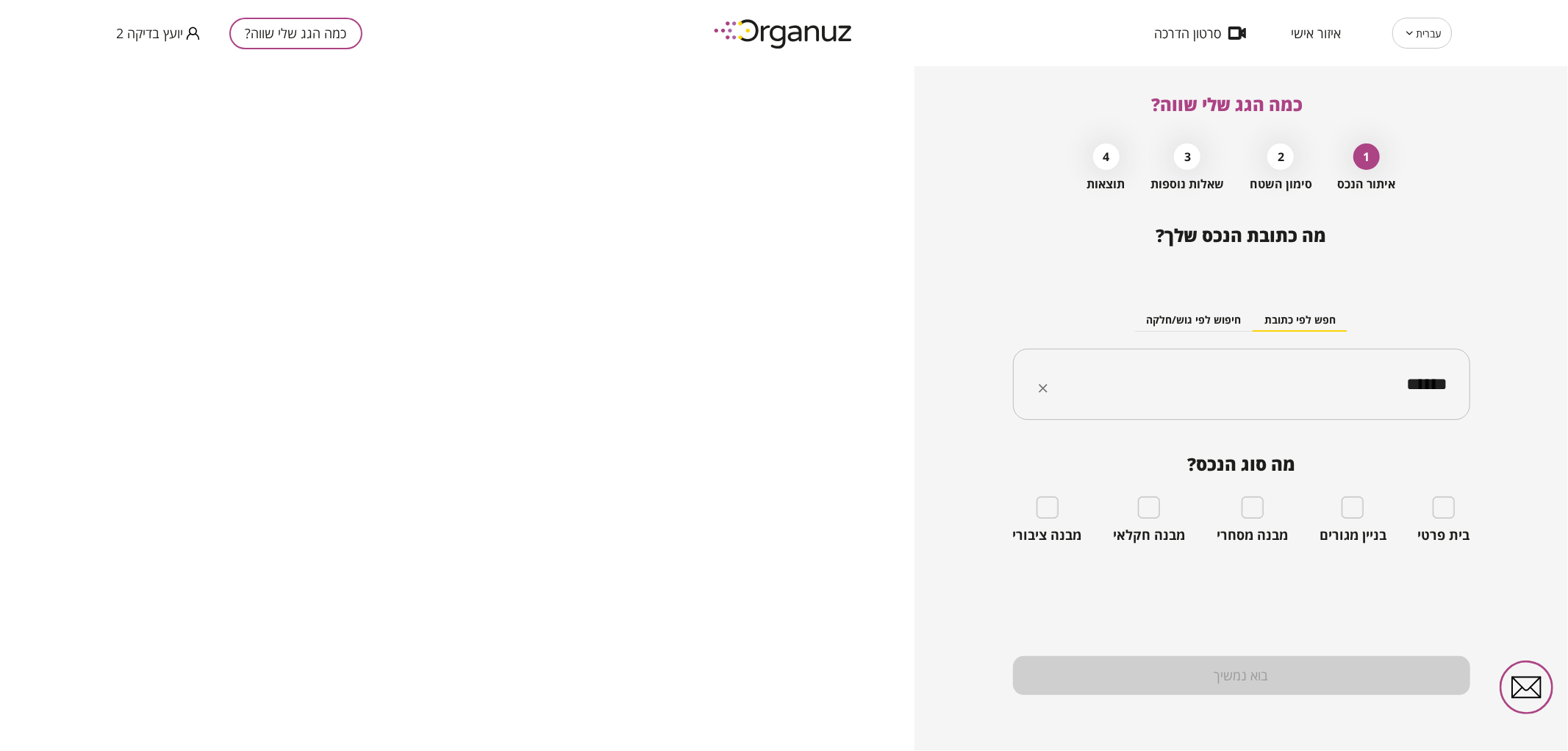
type input "******"
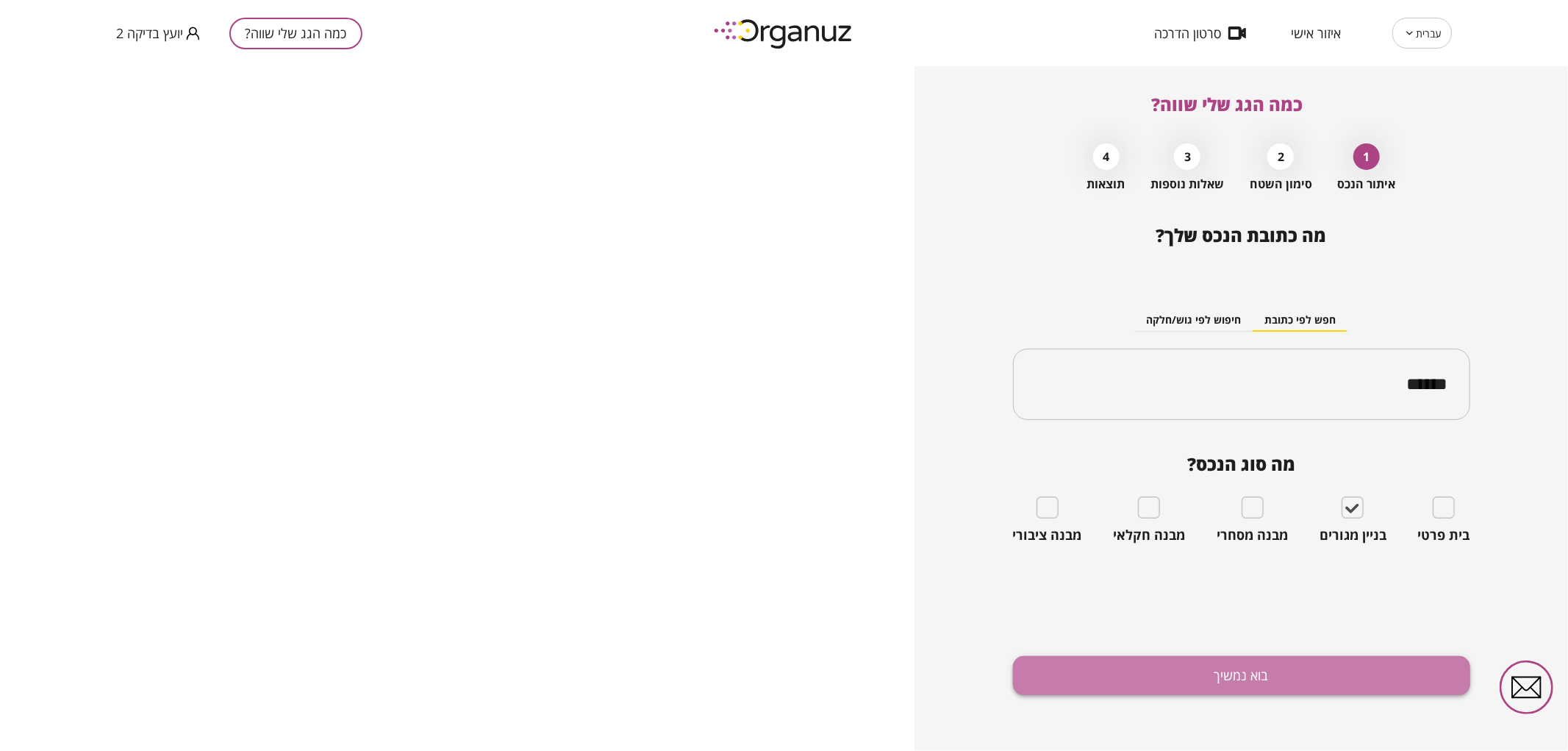
click at [1338, 670] on button "בוא נמשיך" at bounding box center [1242, 675] width 458 height 39
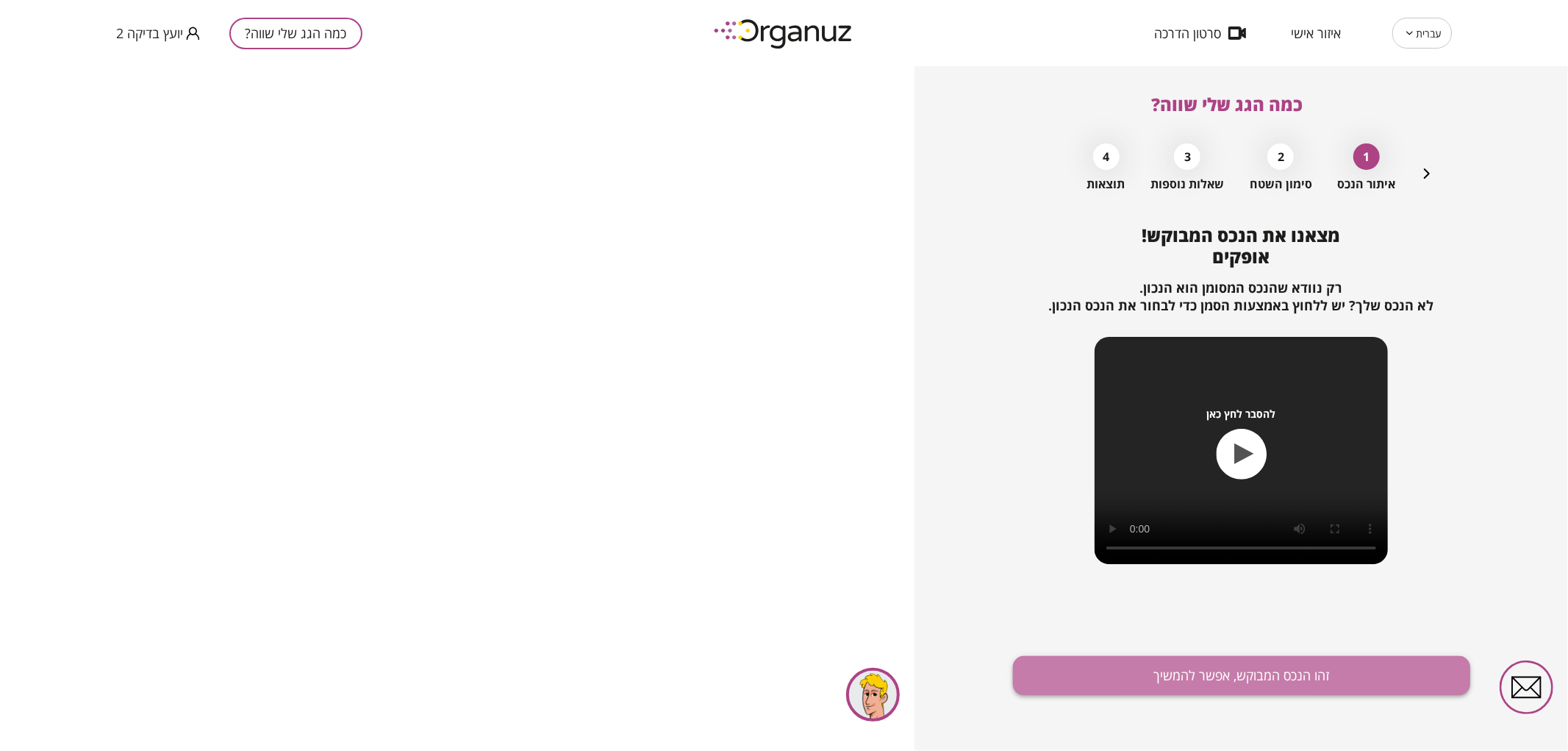
click at [1326, 669] on button "זהו הנכס המבוקש, אפשר להמשיך" at bounding box center [1242, 675] width 458 height 39
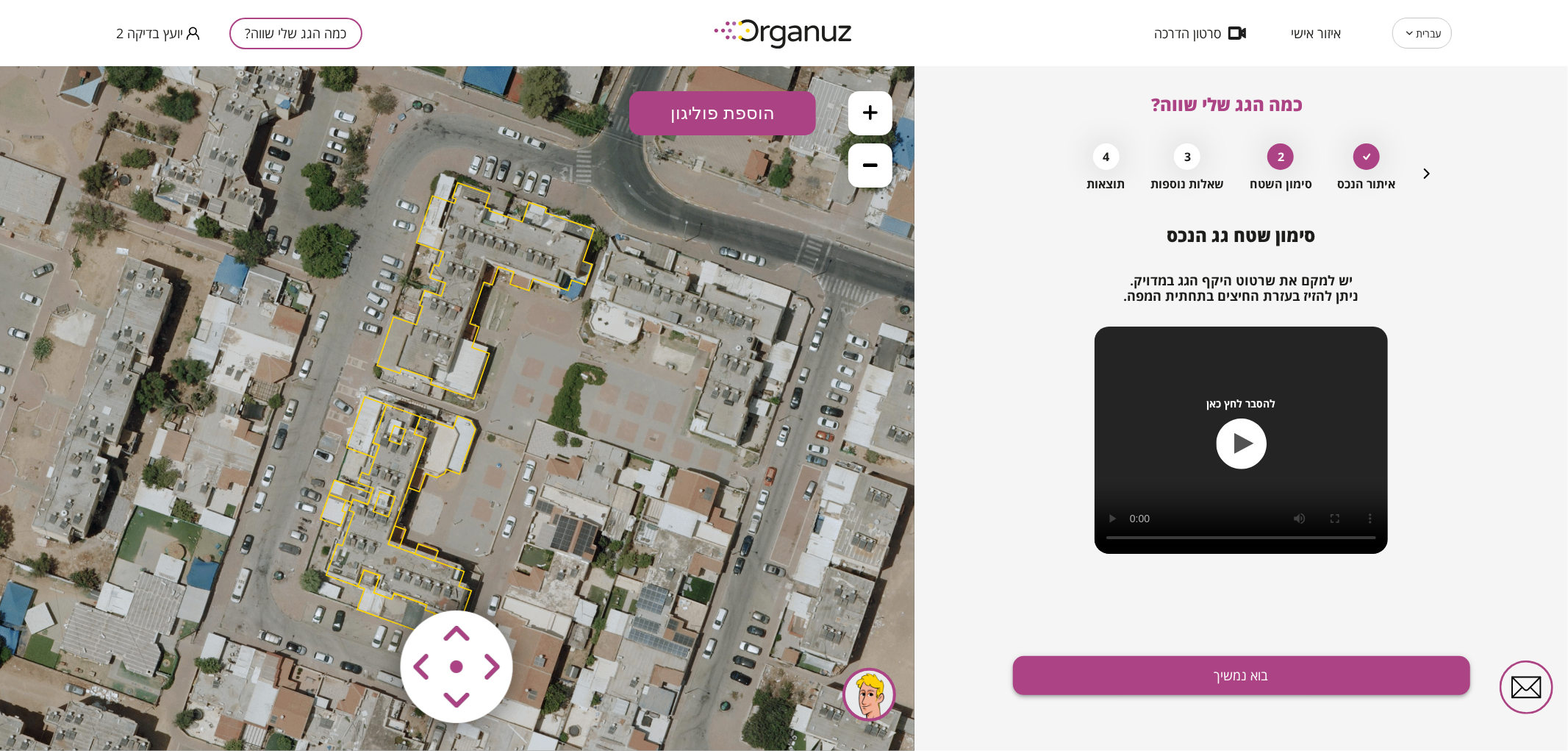
click at [1141, 678] on button "בוא נמשיך" at bounding box center [1242, 675] width 458 height 39
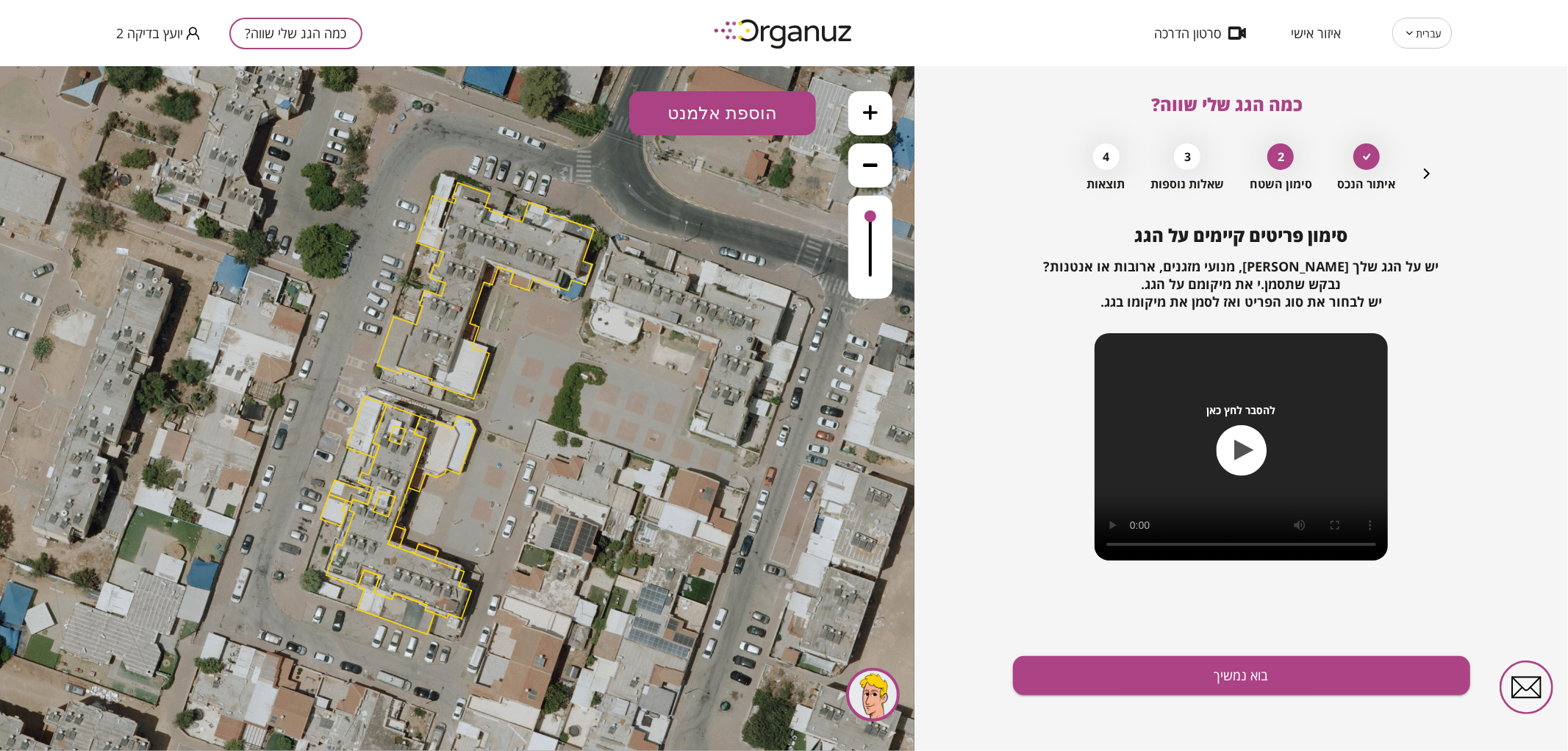
click at [1141, 678] on button "בוא נמשיך" at bounding box center [1242, 675] width 458 height 39
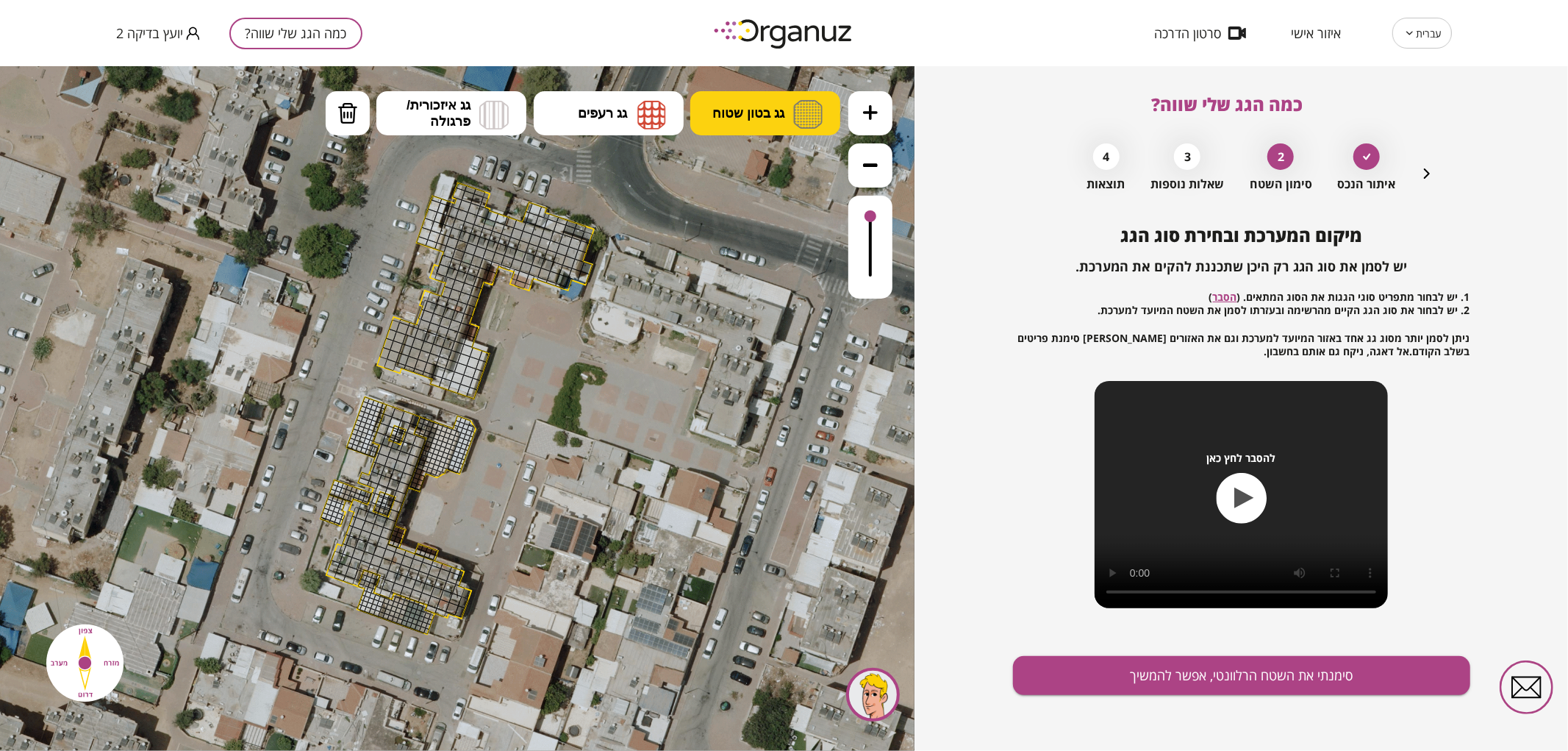
click at [791, 110] on button "גג בטון שטוח" at bounding box center [766, 112] width 150 height 44
click at [783, 156] on div ".st0 { fill: #FFFFFF; } 10" at bounding box center [457, 407] width 914 height 685
drag, startPoint x: 392, startPoint y: 357, endPoint x: 665, endPoint y: 482, distance: 300.3
click at [487, 371] on div ".st0 { fill: #FFFFFF; }" at bounding box center [458, 406] width 1368 height 1368
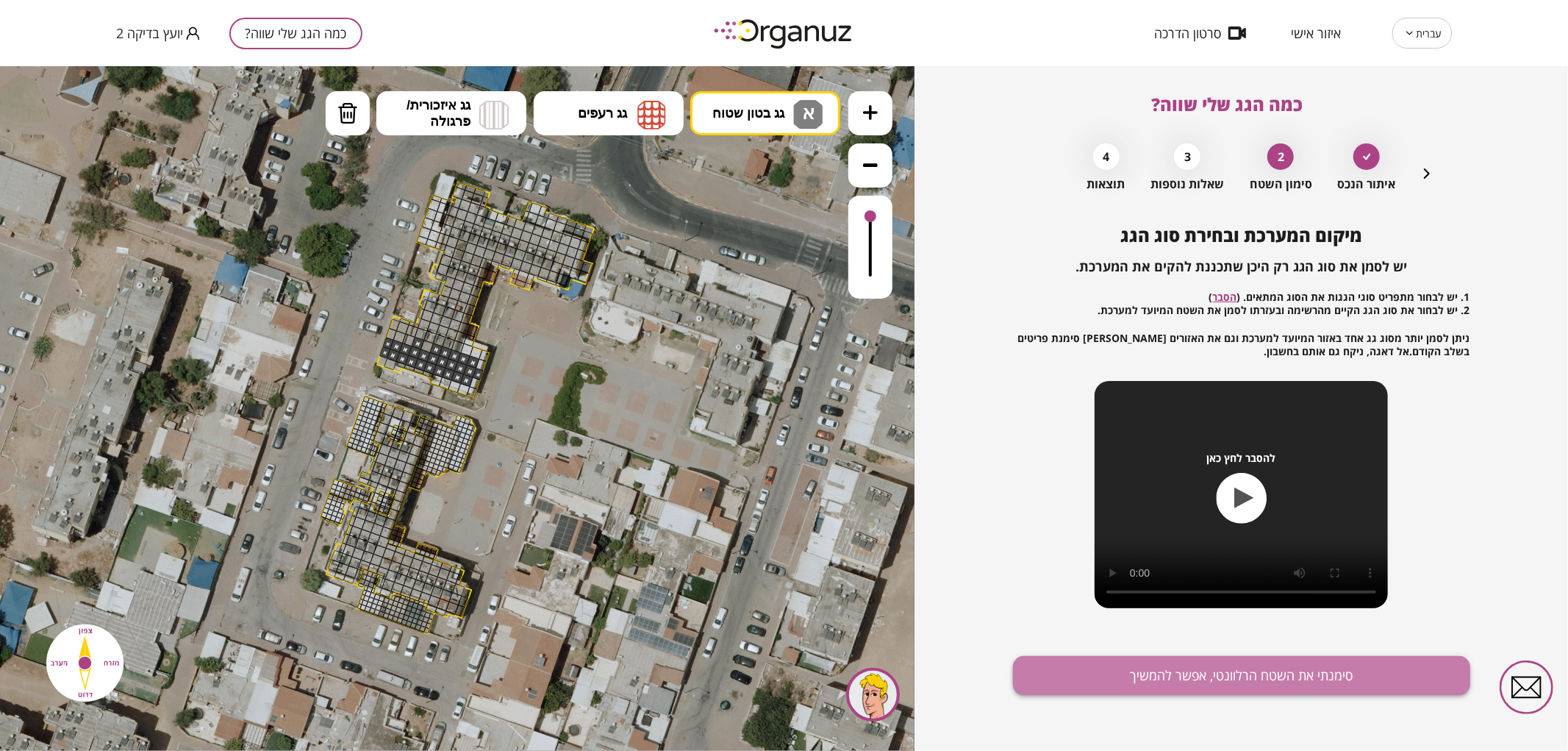
click at [1136, 676] on button "סימנתי את השטח הרלוונטי, אפשר להמשיך" at bounding box center [1242, 675] width 458 height 39
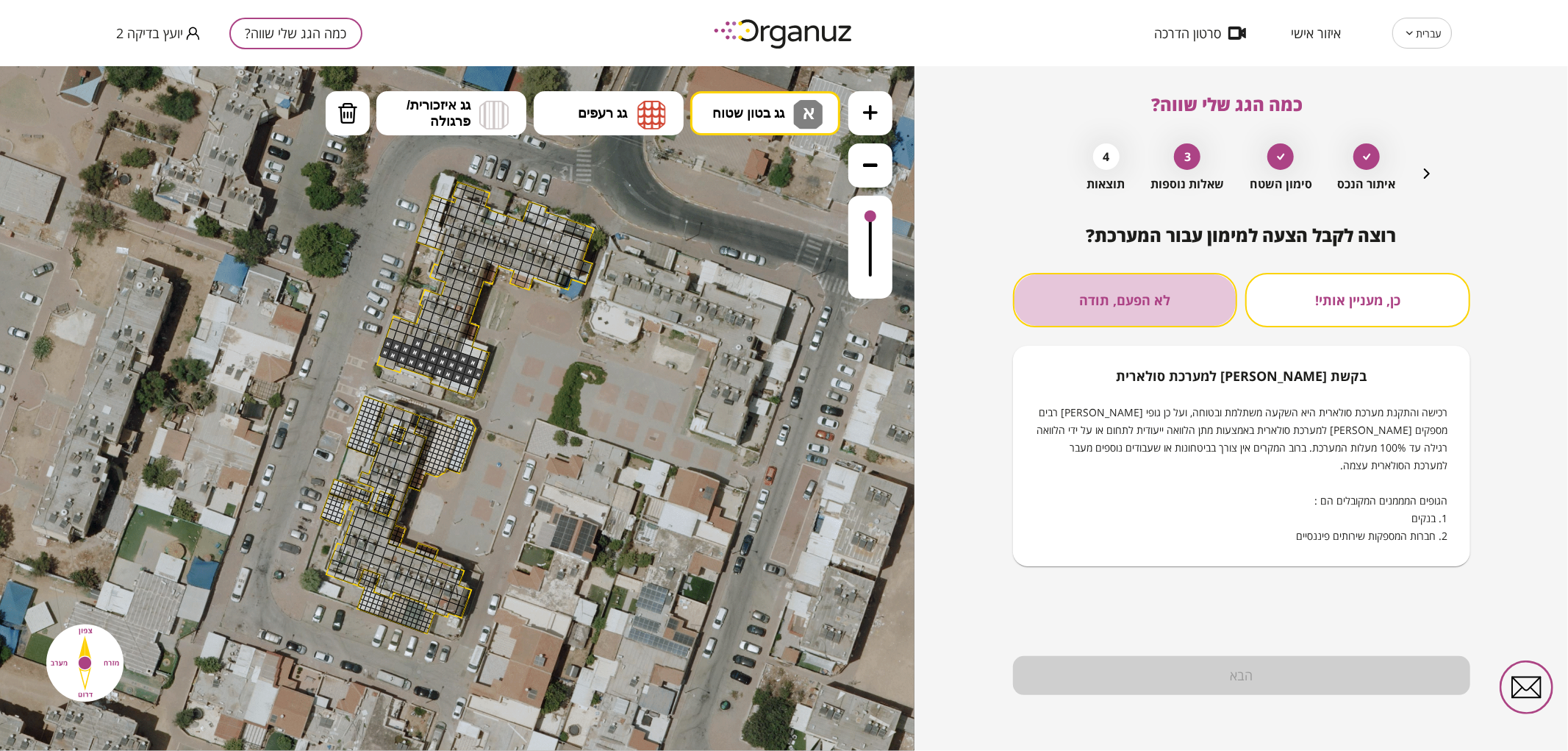
click at [1172, 294] on button "לא הפעם, תודה" at bounding box center [1126, 300] width 225 height 54
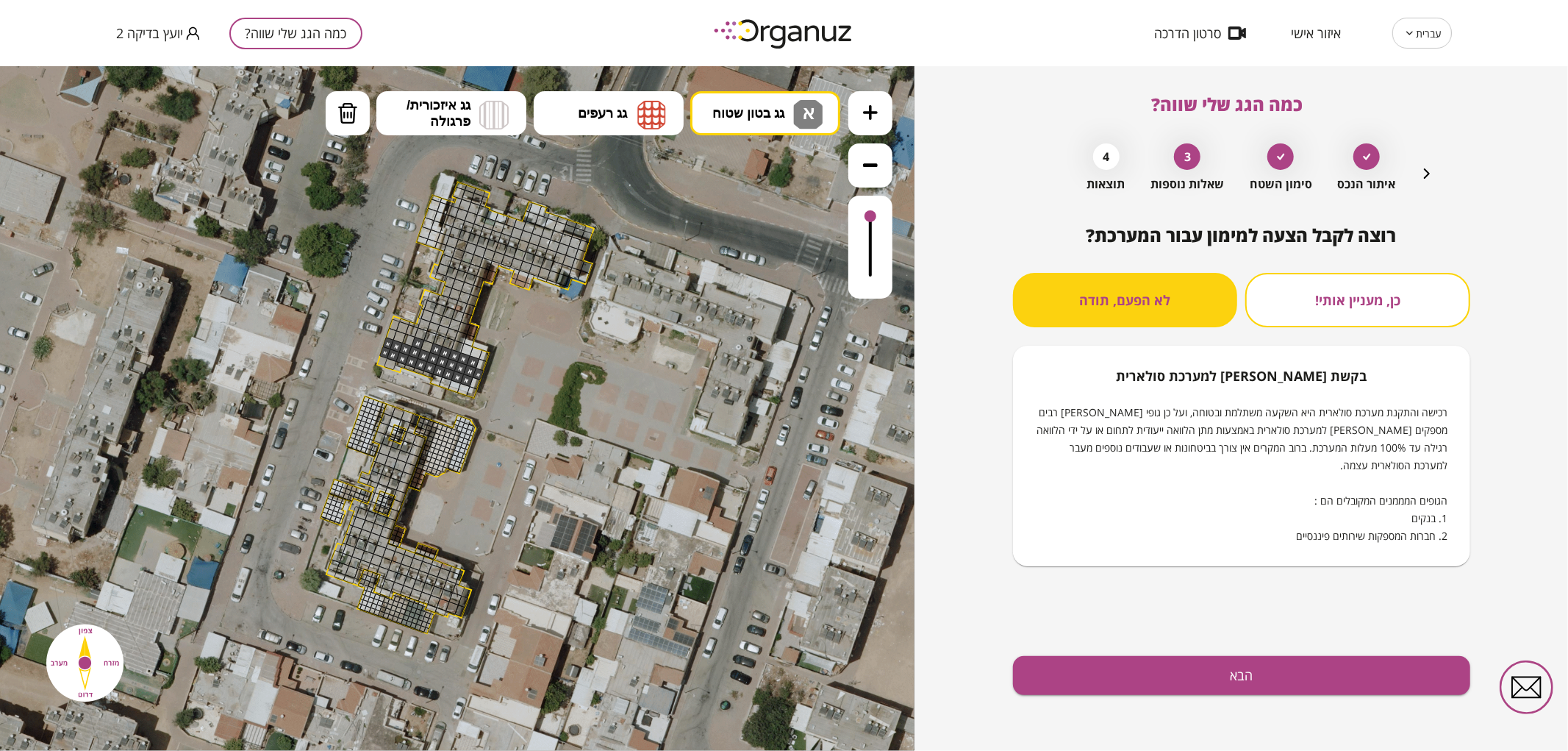
click at [1101, 696] on div "רוצה לקבל הצעה למימון עבור המערכת? כן, מעניין אותי! לא הפעם, תודה בקשת [PERSON_…" at bounding box center [1242, 488] width 458 height 526
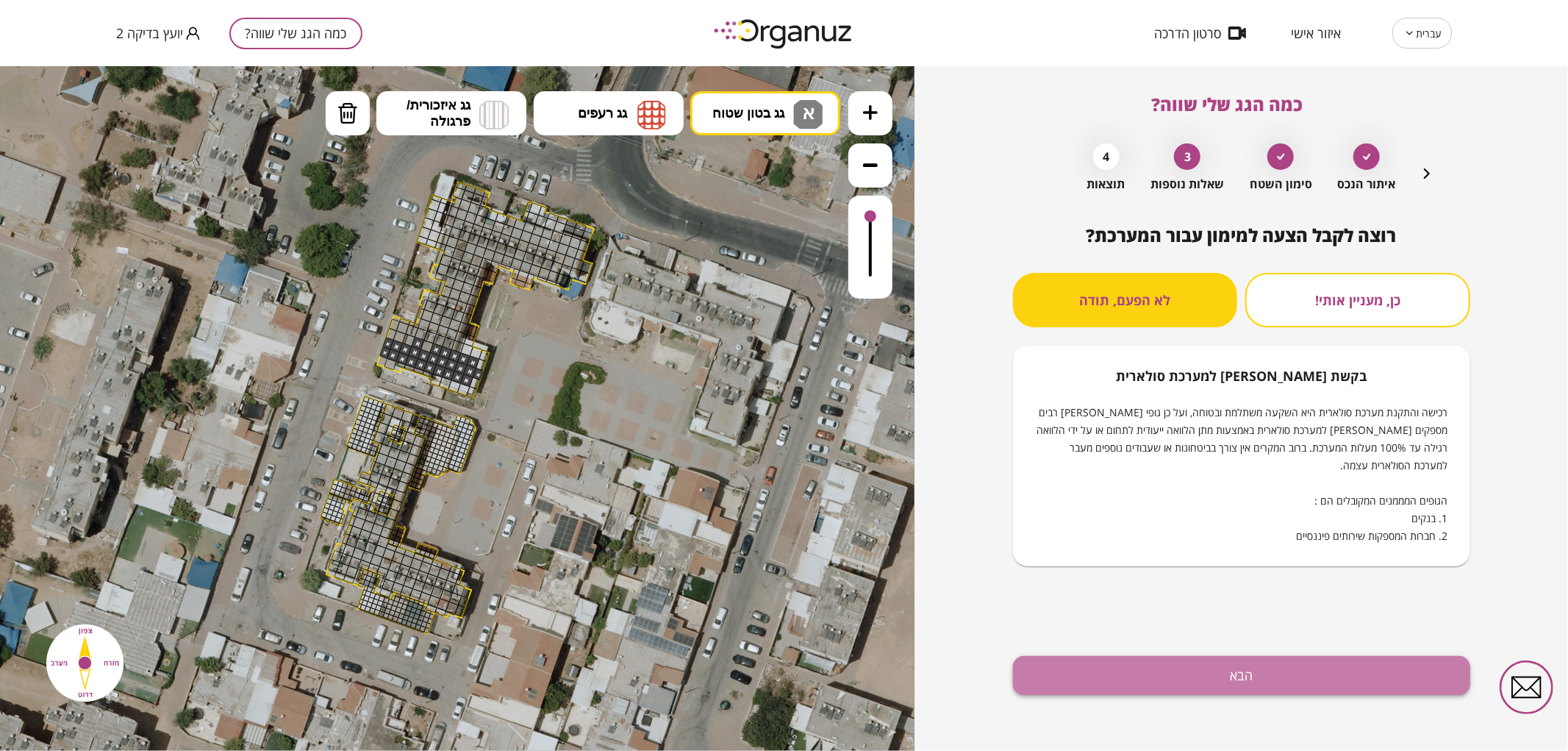
click at [1092, 688] on button "הבא" at bounding box center [1242, 675] width 458 height 39
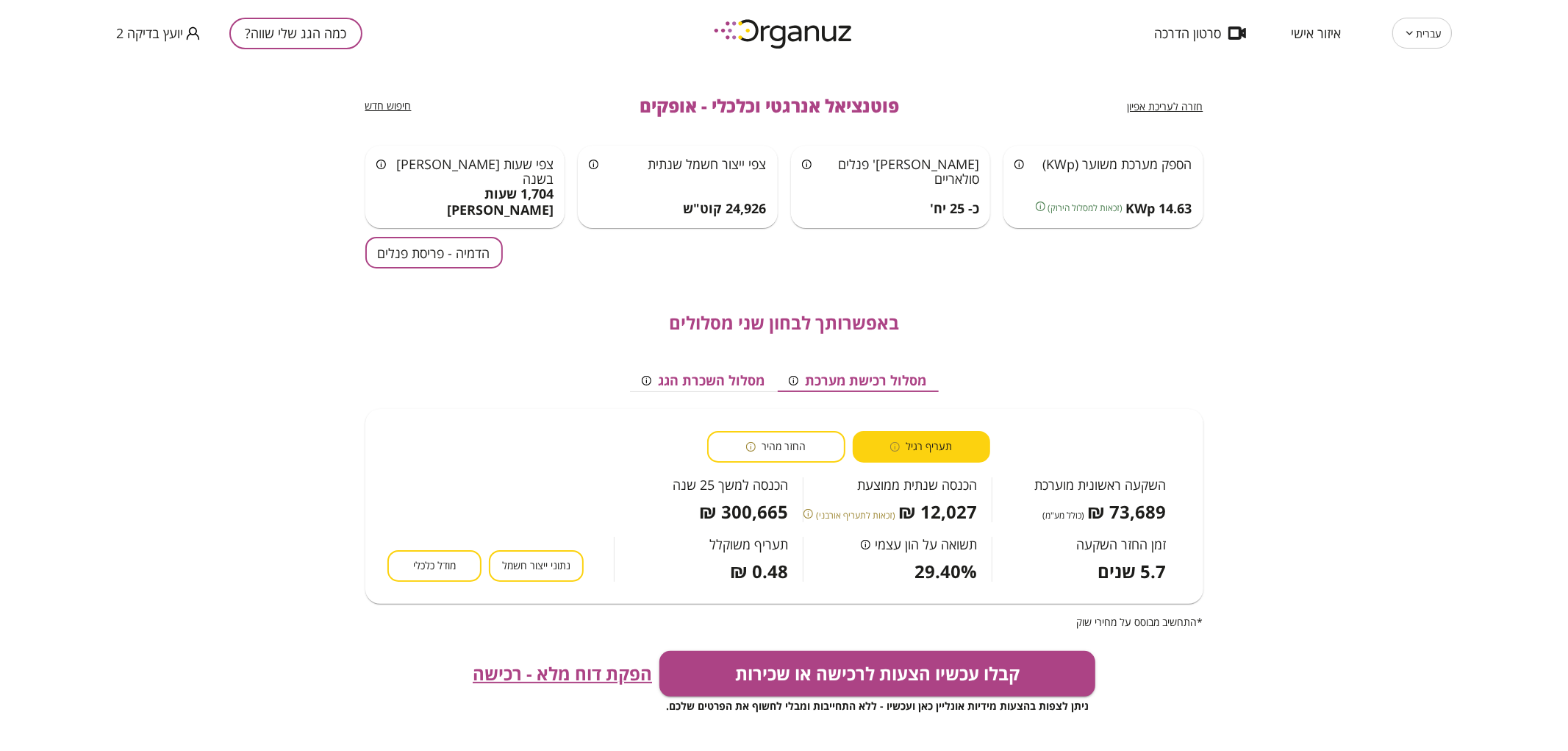
click at [338, 33] on button "כמה הגג שלי שווה?" at bounding box center [295, 33] width 133 height 32
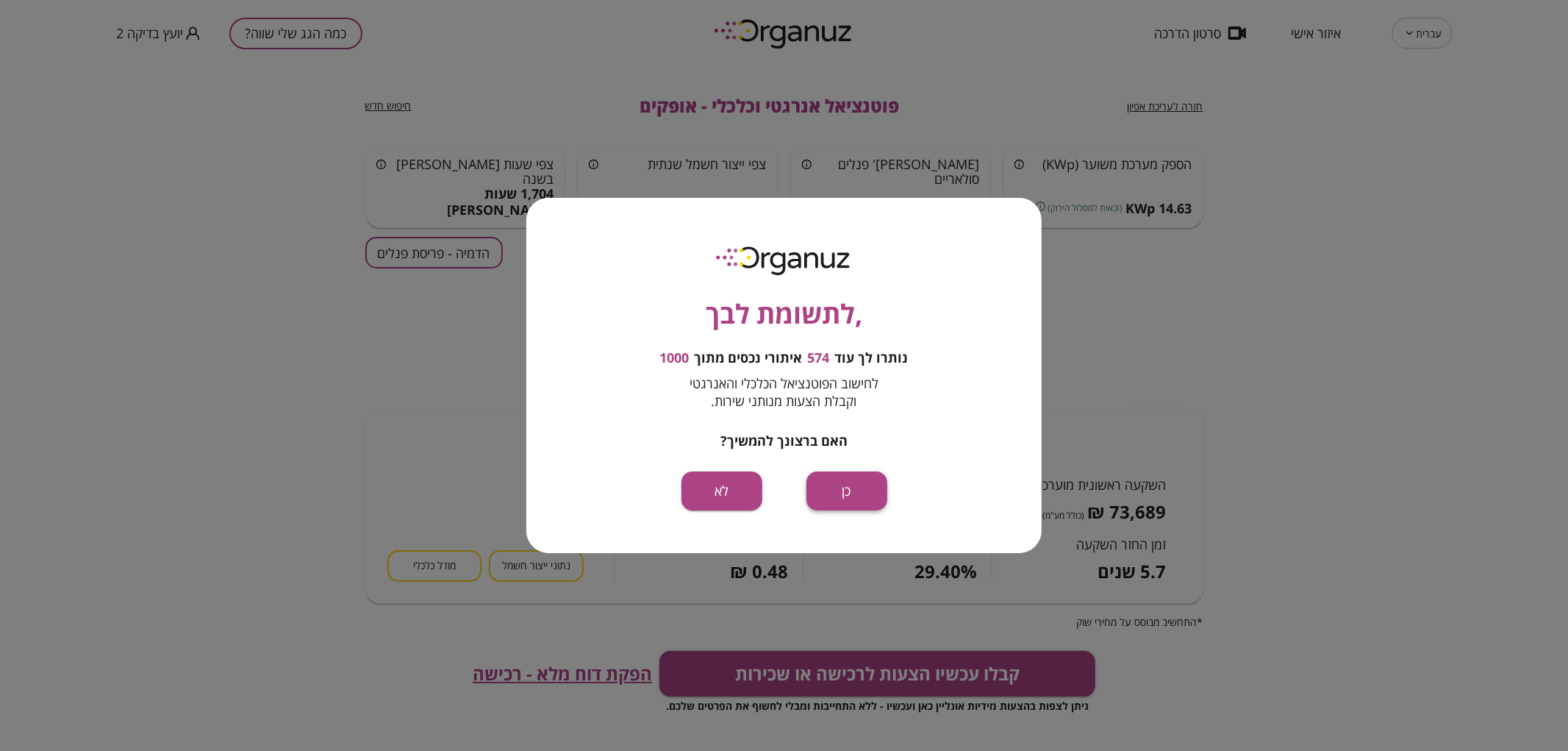
click at [865, 493] on button "כן" at bounding box center [846, 491] width 81 height 39
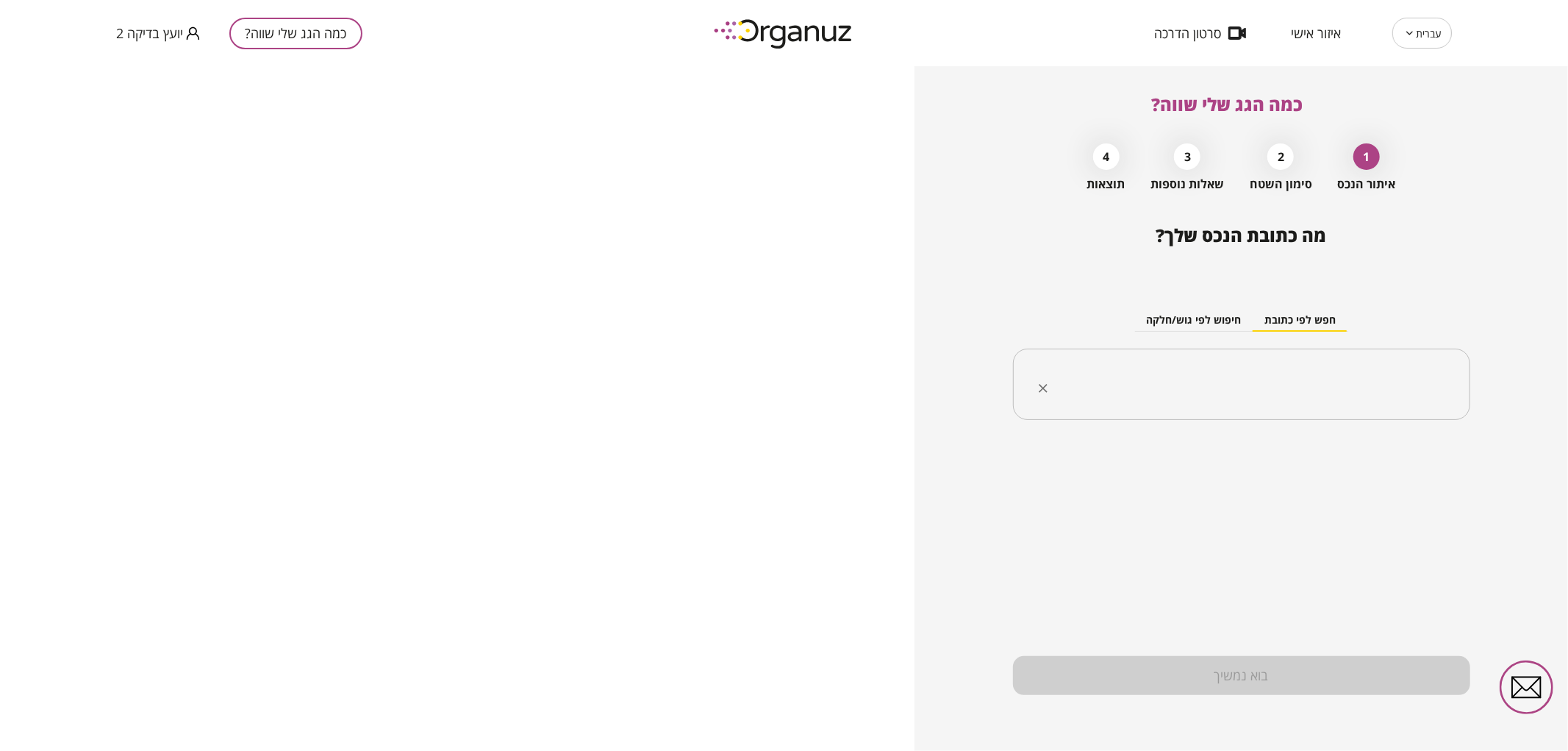
click at [1163, 369] on input "text" at bounding box center [1246, 385] width 411 height 37
drag, startPoint x: 1429, startPoint y: 377, endPoint x: 1422, endPoint y: 387, distance: 12.2
click at [1422, 387] on input "**********" at bounding box center [1246, 385] width 411 height 37
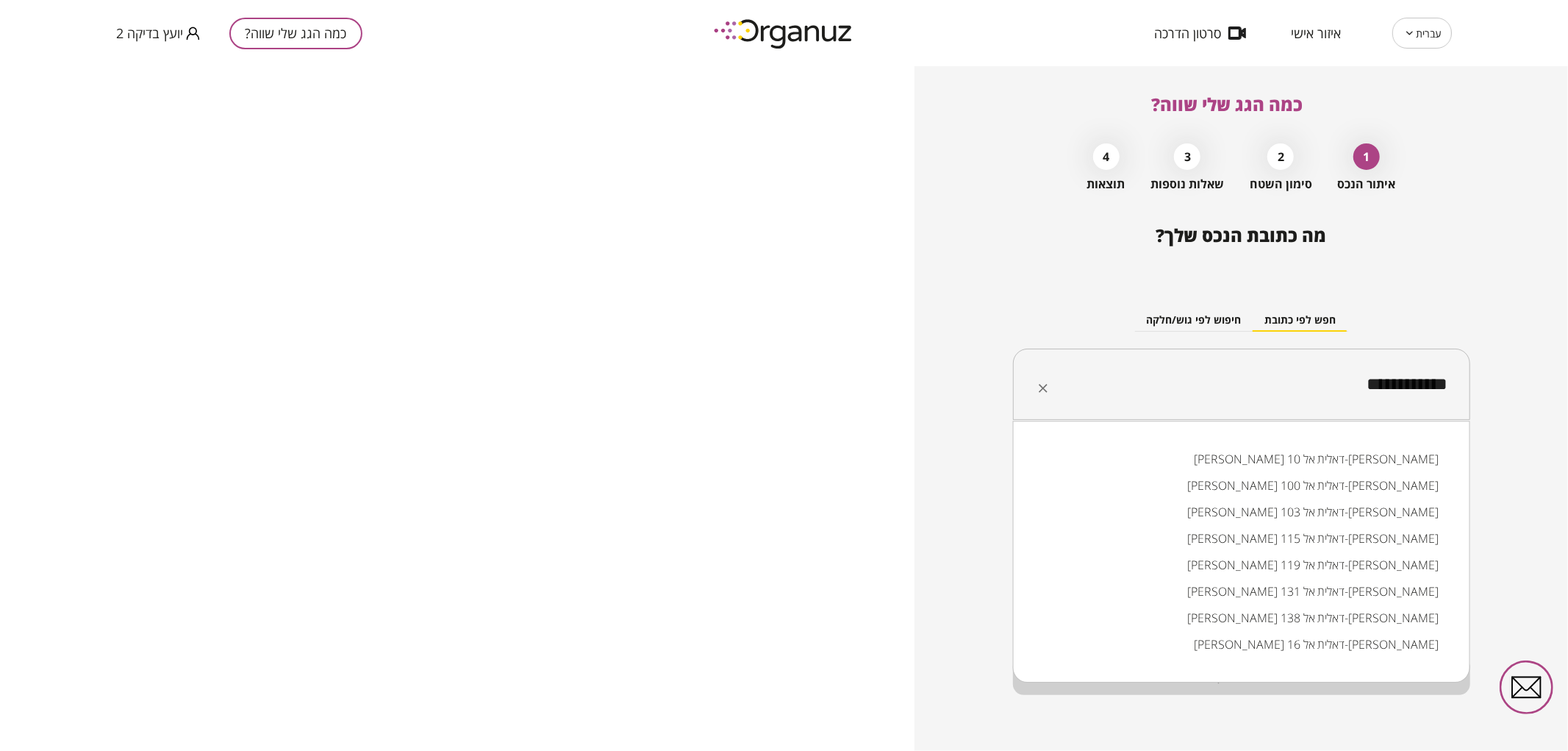
click at [1335, 536] on li "[PERSON_NAME] 115 דאלית אל-[PERSON_NAME]" at bounding box center [1242, 537] width 419 height 26
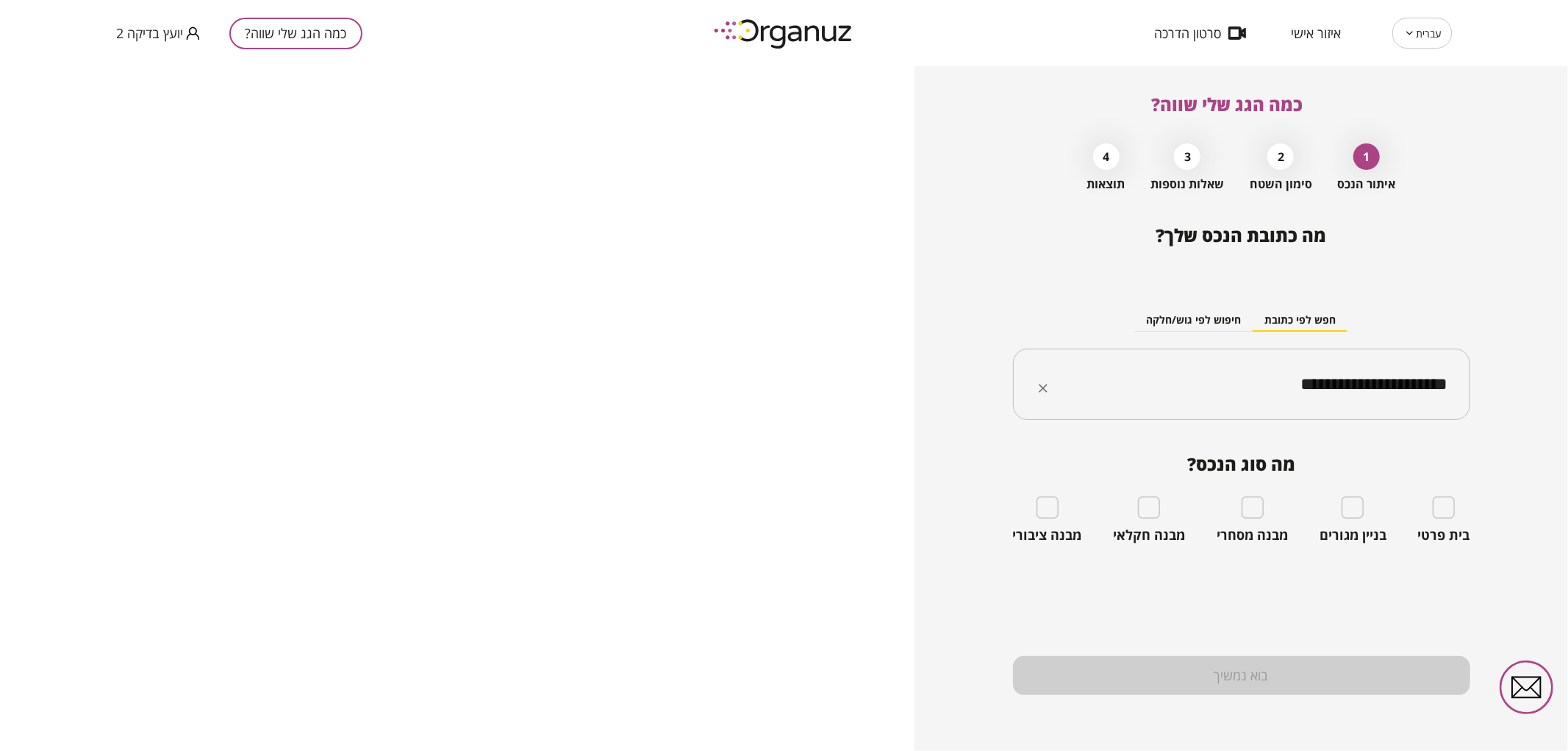
type input "**********"
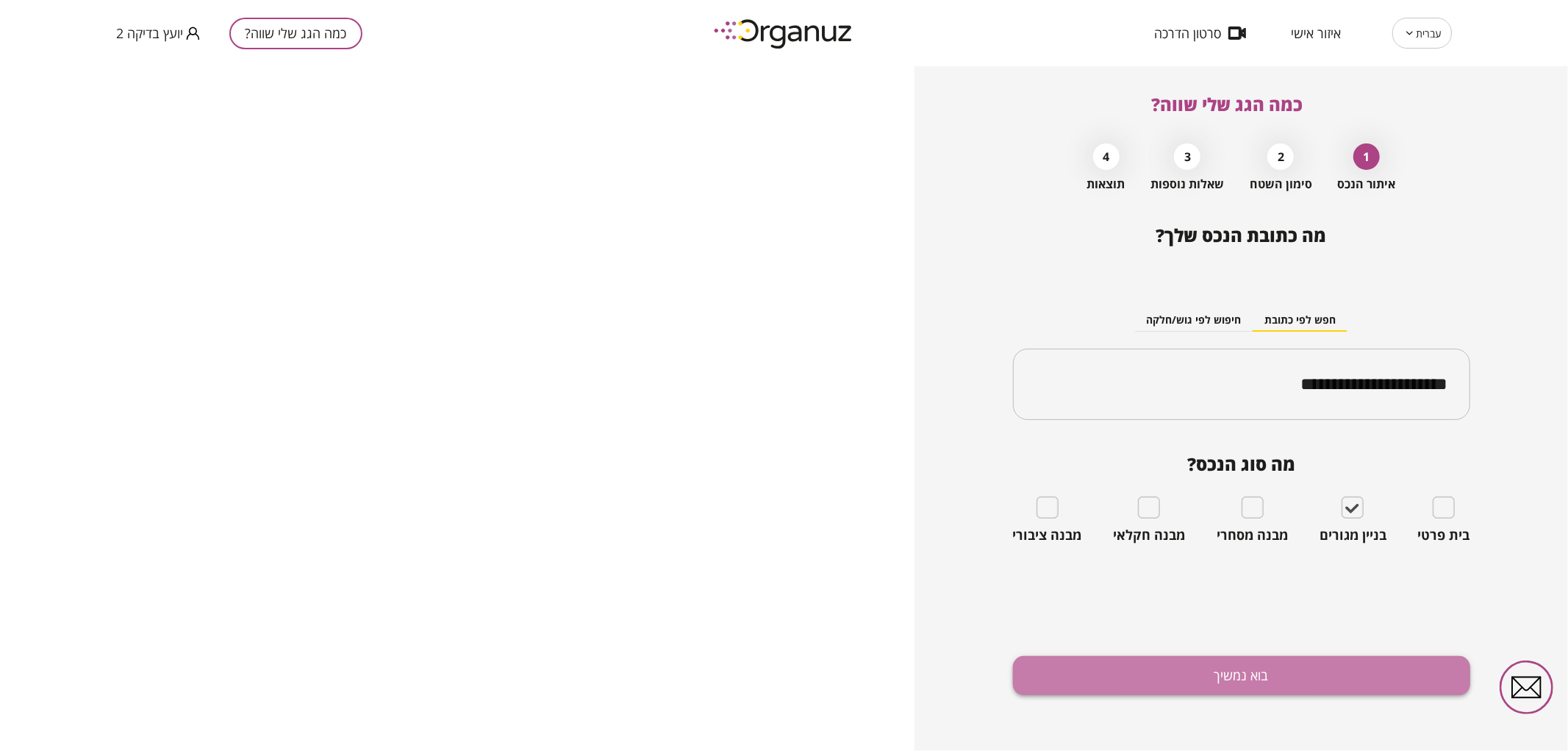
click at [1329, 657] on button "בוא נמשיך" at bounding box center [1242, 675] width 458 height 39
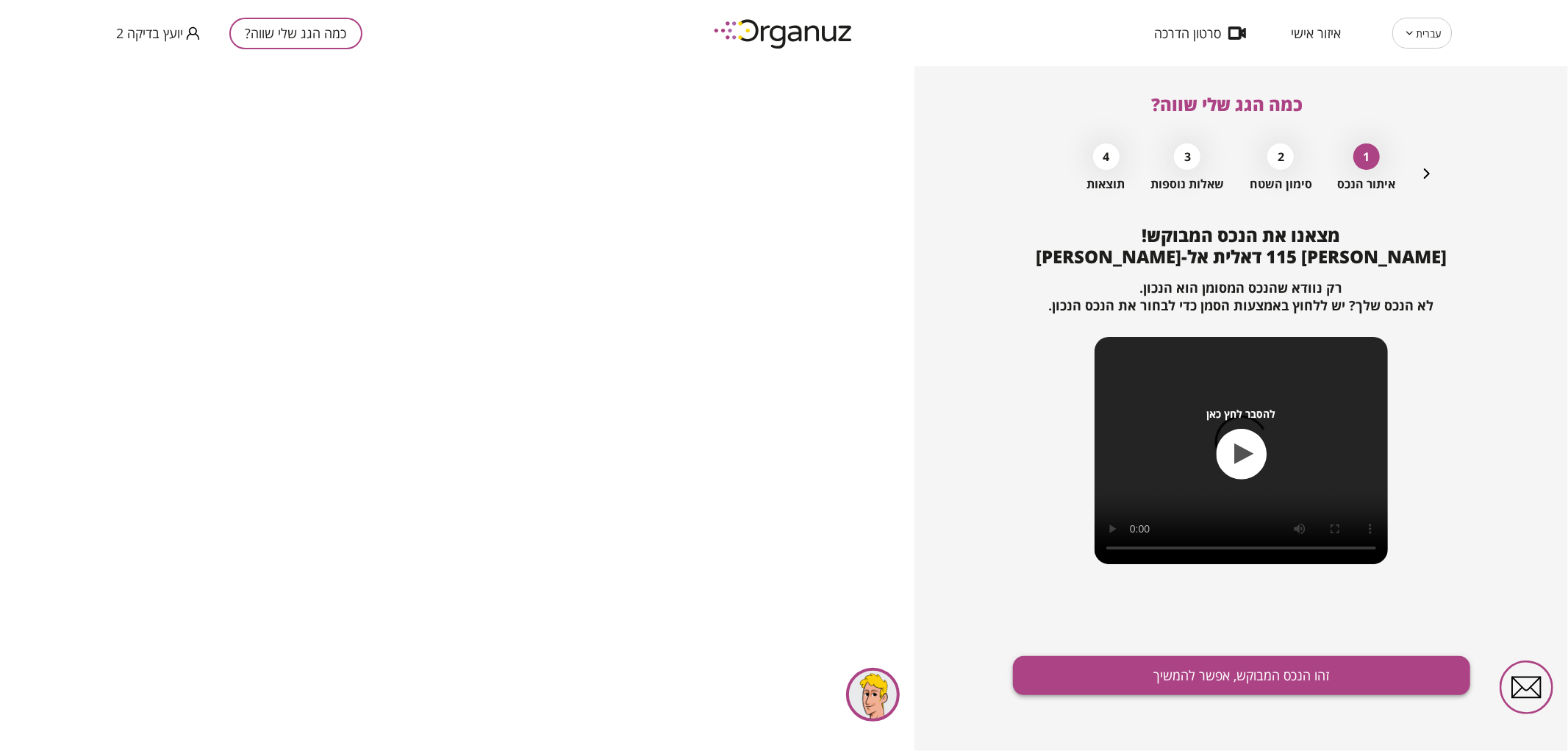
click at [1329, 663] on button "זהו הנכס המבוקש, אפשר להמשיך" at bounding box center [1242, 675] width 458 height 39
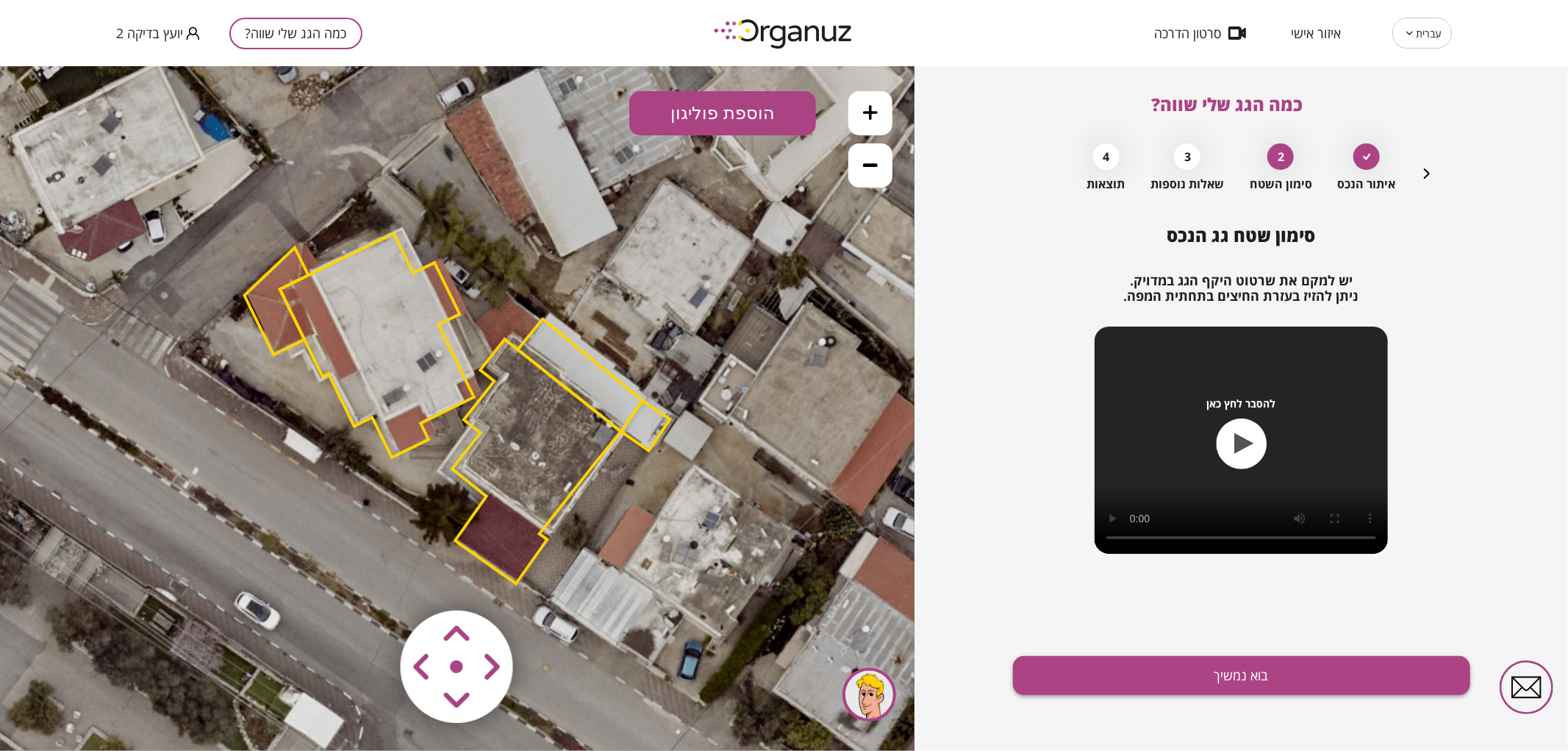
click at [1156, 681] on button "בוא נמשיך" at bounding box center [1242, 675] width 458 height 39
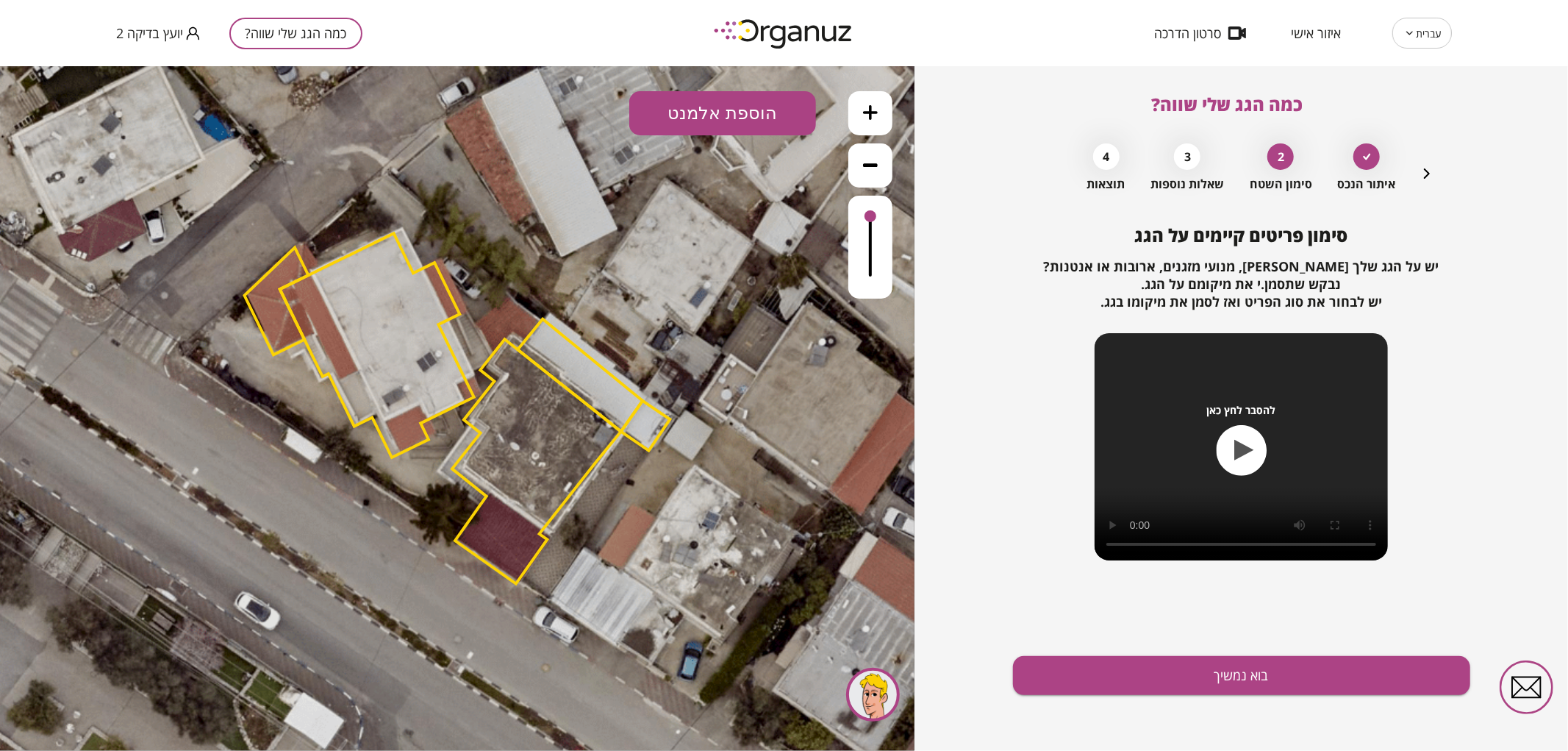
click at [1156, 681] on button "בוא נמשיך" at bounding box center [1242, 675] width 458 height 39
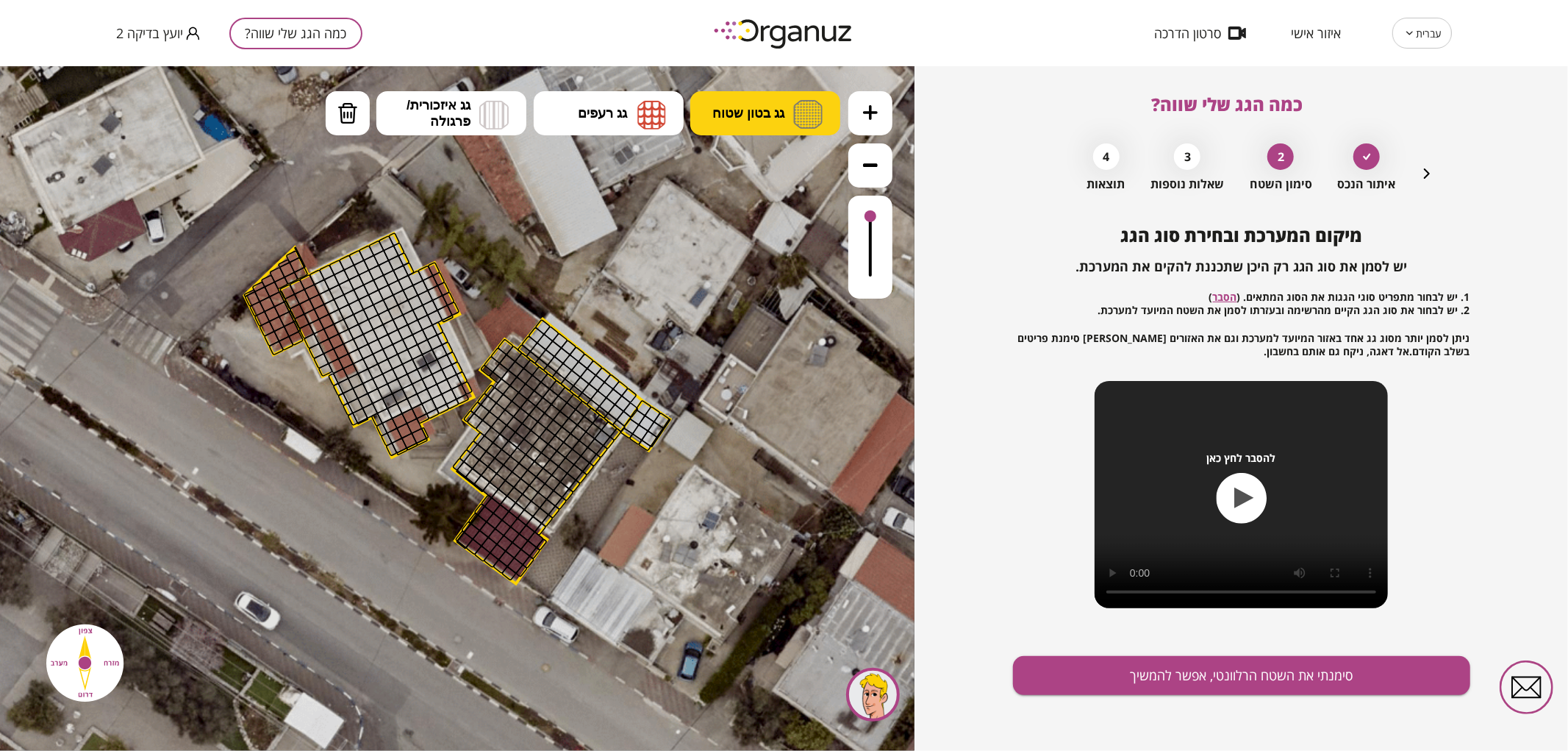
click at [767, 93] on button "גג בטון שטוח" at bounding box center [766, 112] width 150 height 44
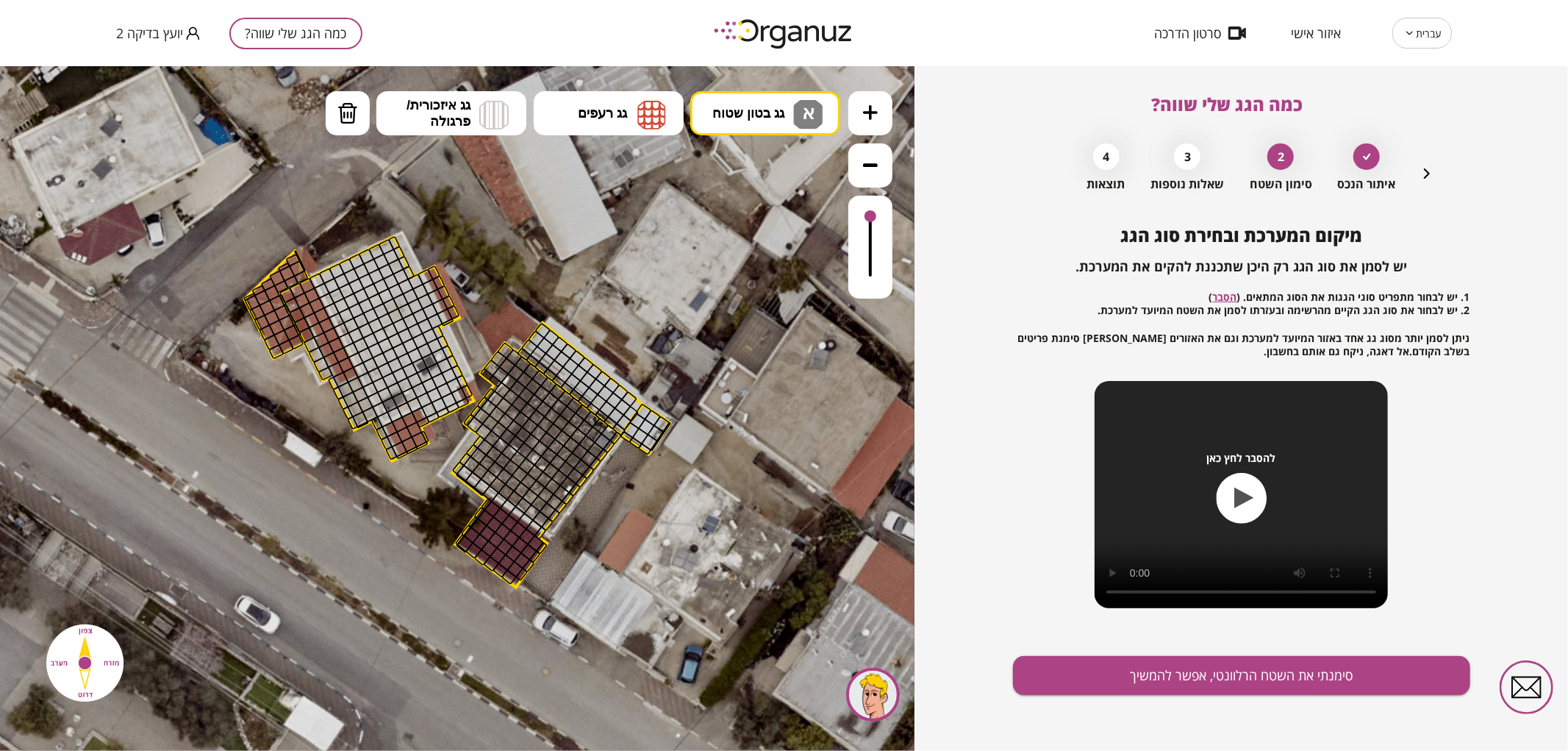
click at [763, 169] on div ".st0 { fill: #FFFFFF; } 10" at bounding box center [457, 407] width 914 height 685
drag, startPoint x: 464, startPoint y: 470, endPoint x: 583, endPoint y: 501, distance: 123.0
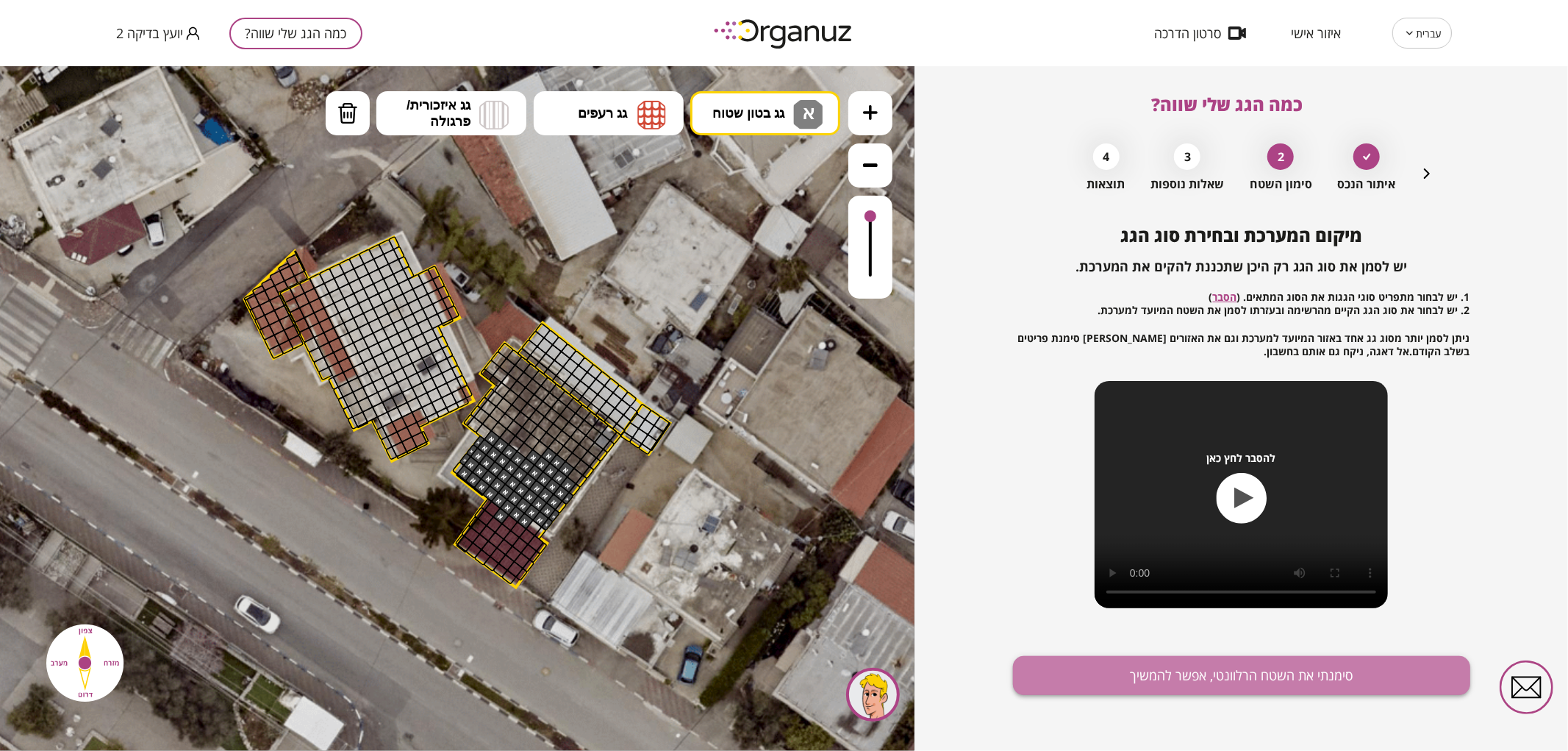
click at [1232, 682] on button "סימנתי את השטח הרלוונטי, אפשר להמשיך" at bounding box center [1242, 675] width 458 height 39
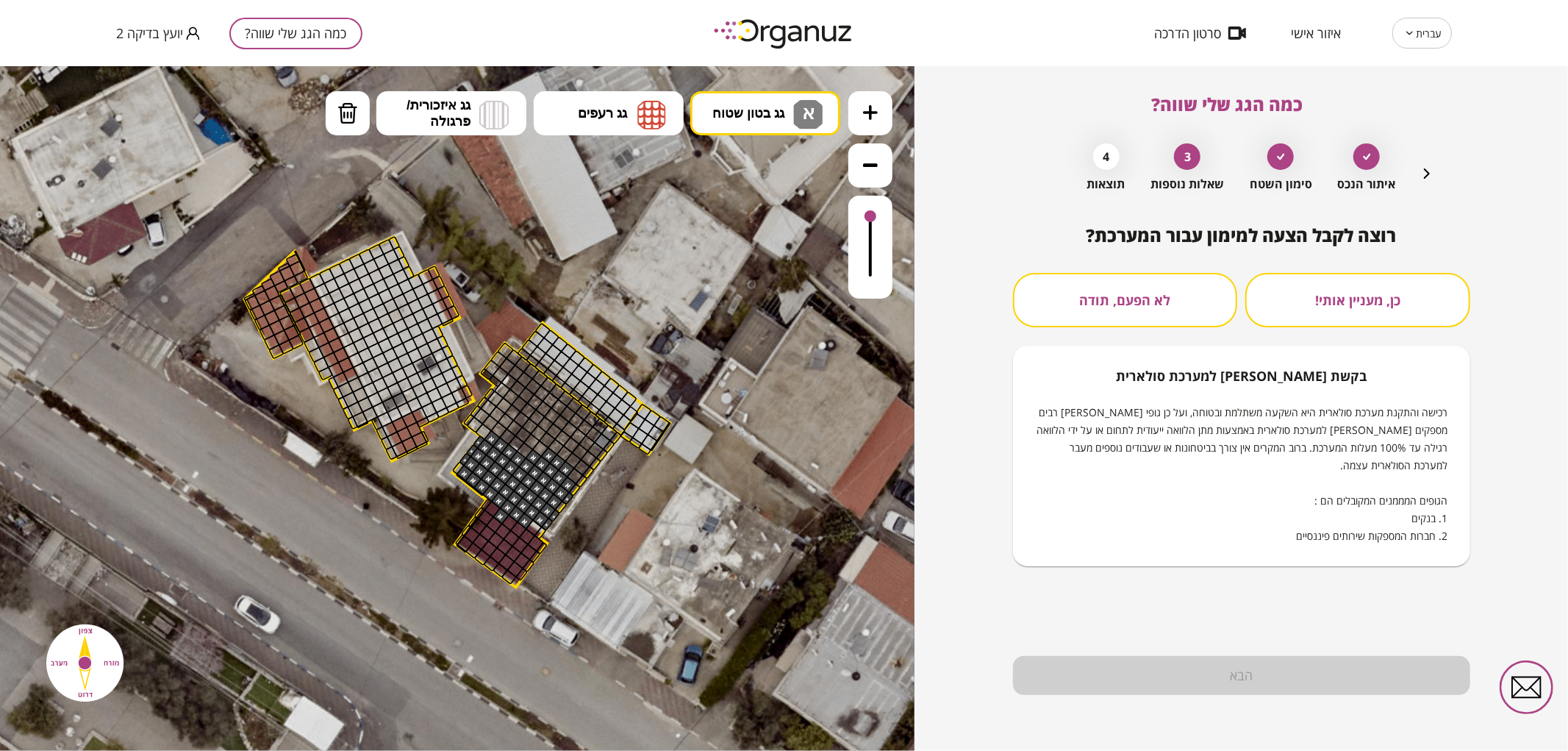
click at [1160, 304] on button "לא הפעם, תודה" at bounding box center [1126, 300] width 225 height 54
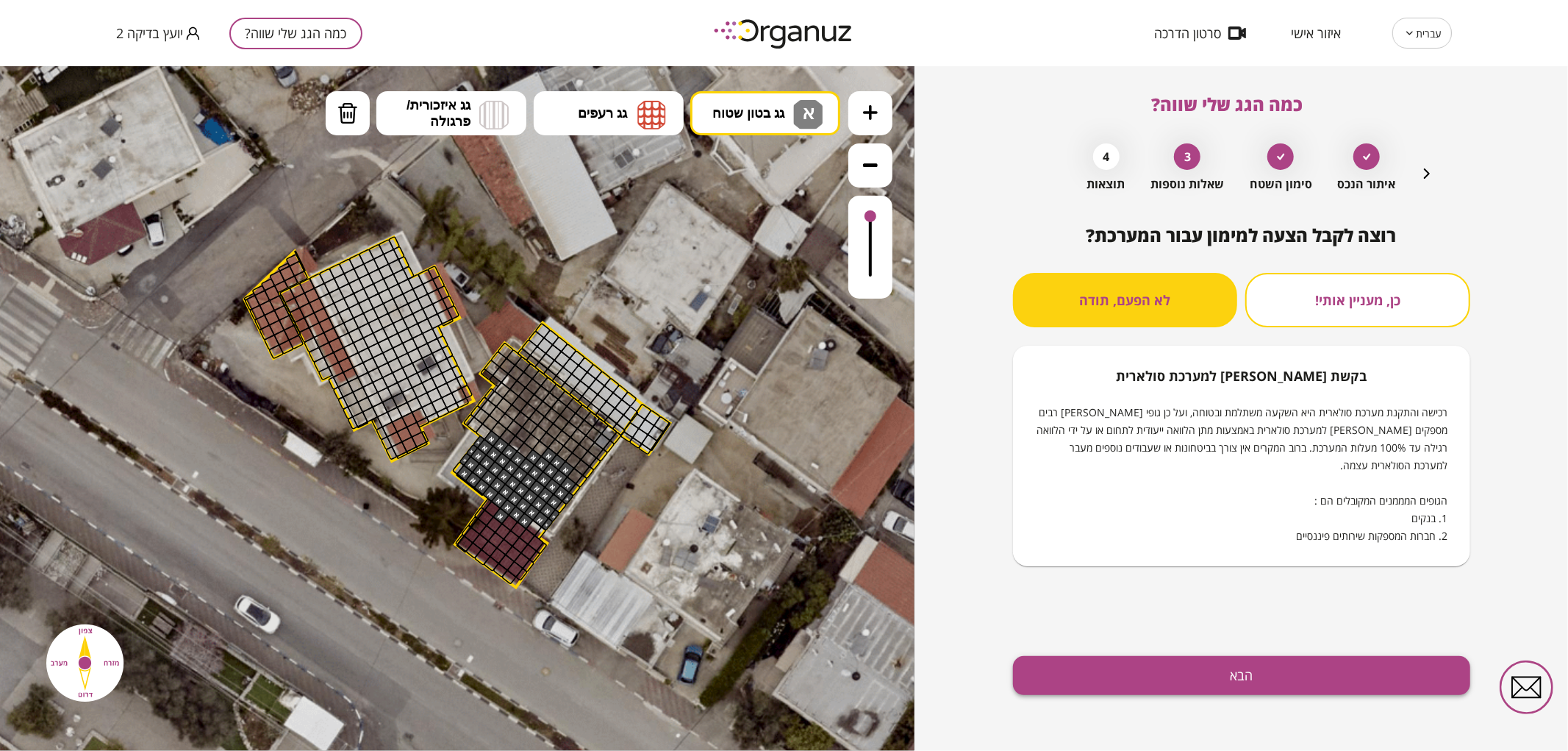
click at [1147, 677] on button "הבא" at bounding box center [1242, 675] width 458 height 39
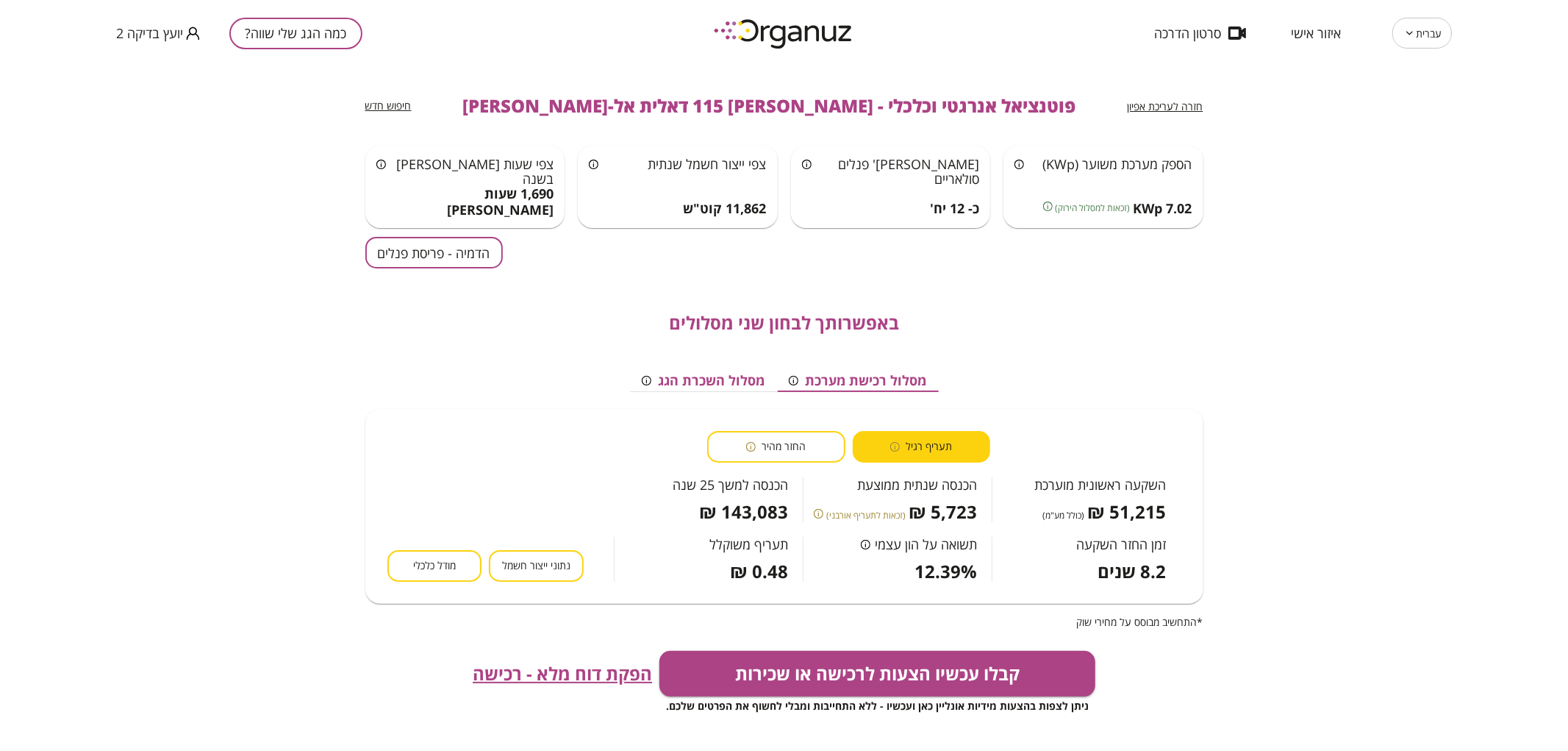
click at [316, 10] on div "כמה הגג שלי שווה? יועץ בדיקה 2" at bounding box center [384, 33] width 534 height 66
click at [313, 43] on button "כמה הגג שלי שווה?" at bounding box center [295, 33] width 133 height 32
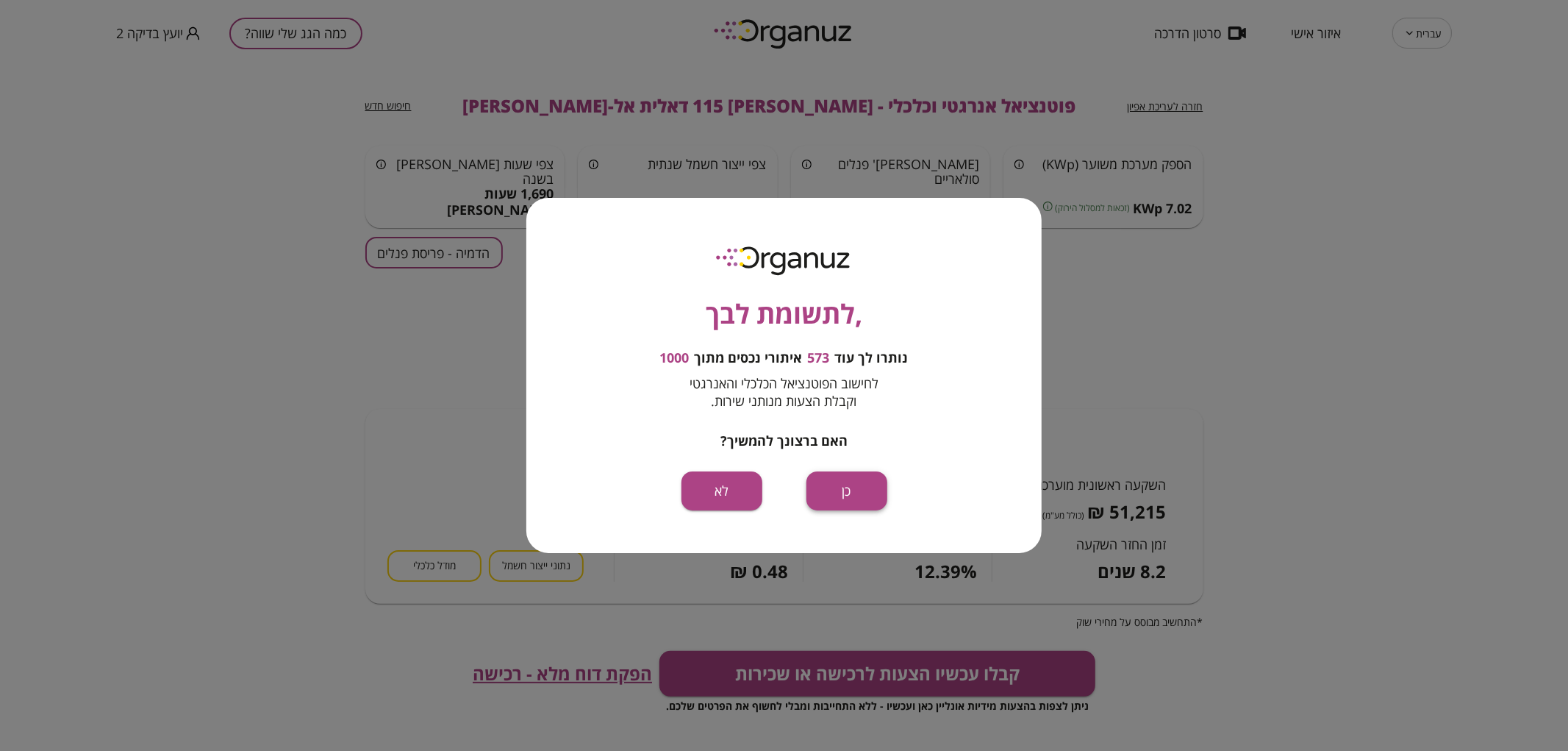
click at [851, 483] on button "כן" at bounding box center [846, 491] width 81 height 39
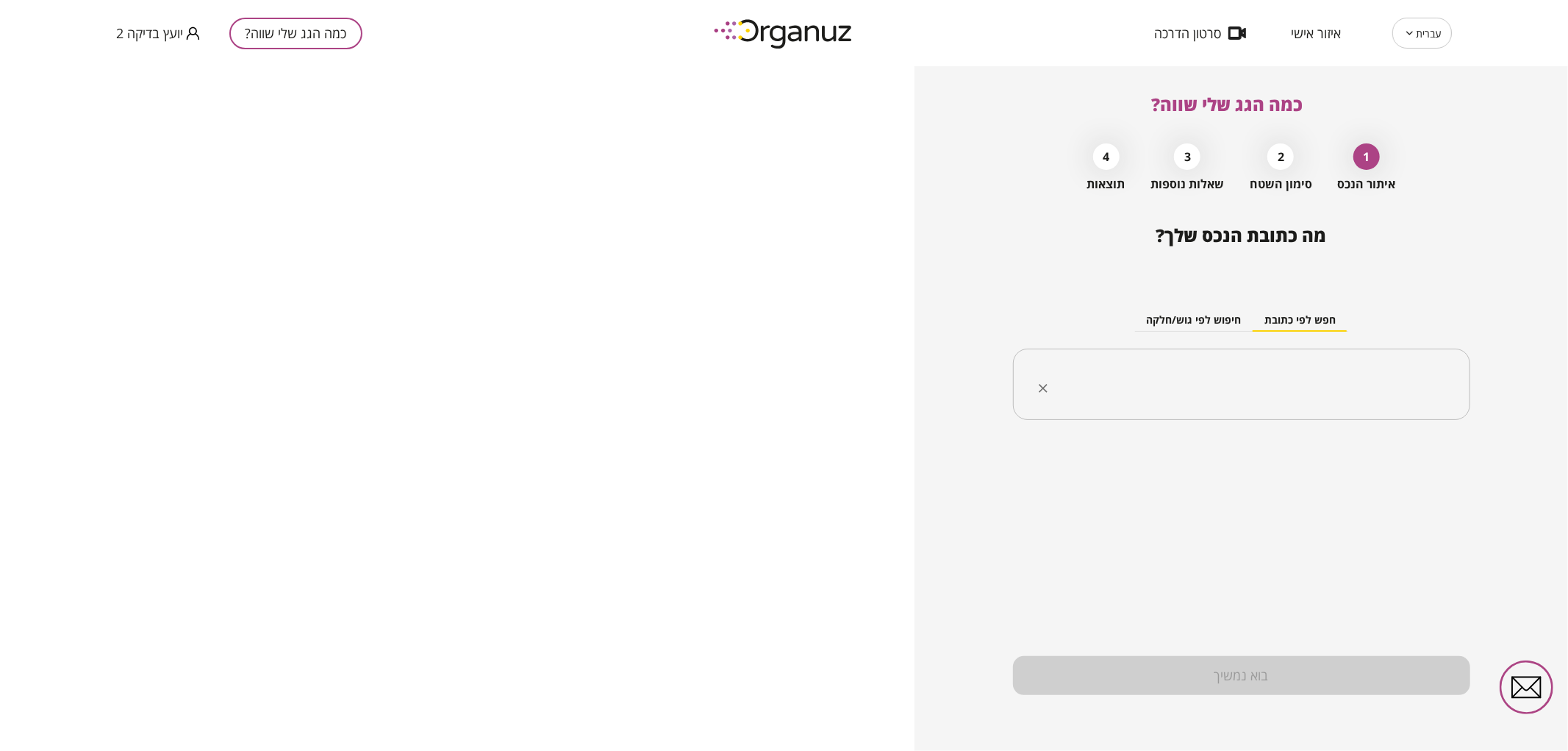
click at [1191, 406] on div "​" at bounding box center [1242, 385] width 458 height 72
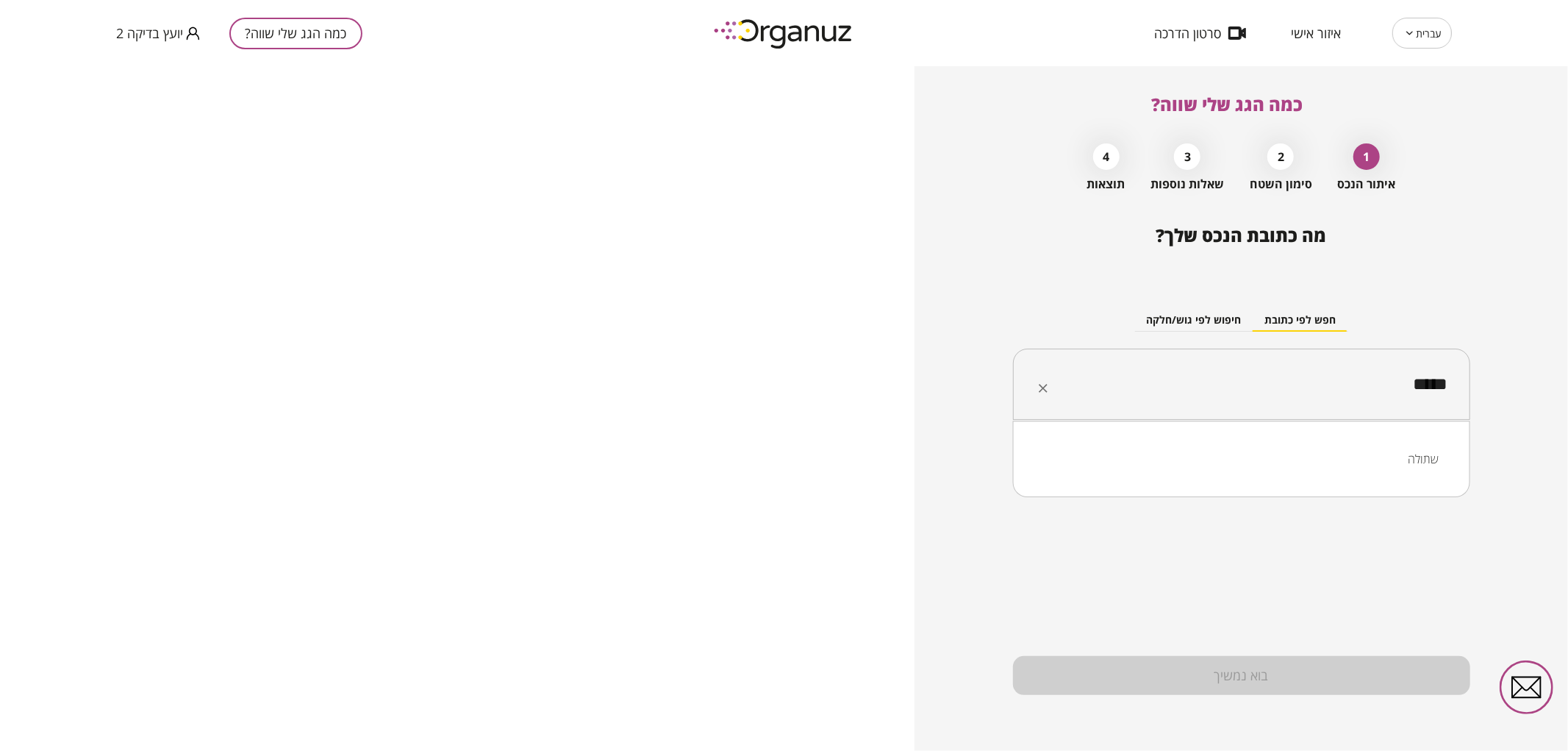
click at [1304, 452] on li "שתולה" at bounding box center [1242, 459] width 419 height 26
drag, startPoint x: 1341, startPoint y: 381, endPoint x: 1545, endPoint y: 372, distance: 204.2
click at [1545, 372] on div "כמה הגג שלי שווה? 1 איתור הנכס 2 סימון השטח 3 שאלות נוספות 4 תוצאות מה כתובת הנ…" at bounding box center [1241, 408] width 654 height 685
click at [1423, 460] on li "הצמרת שתולה" at bounding box center [1242, 459] width 419 height 26
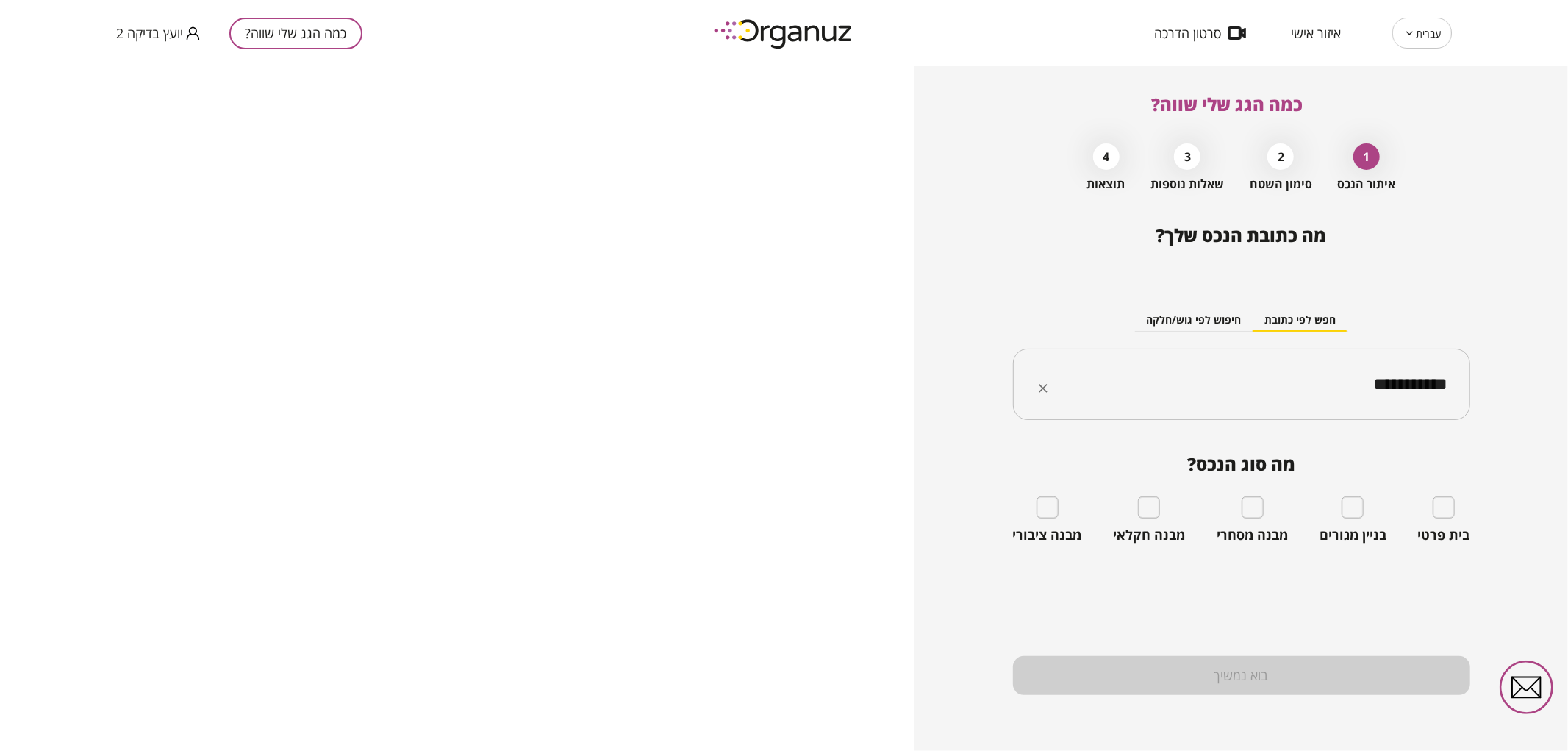
type input "**********"
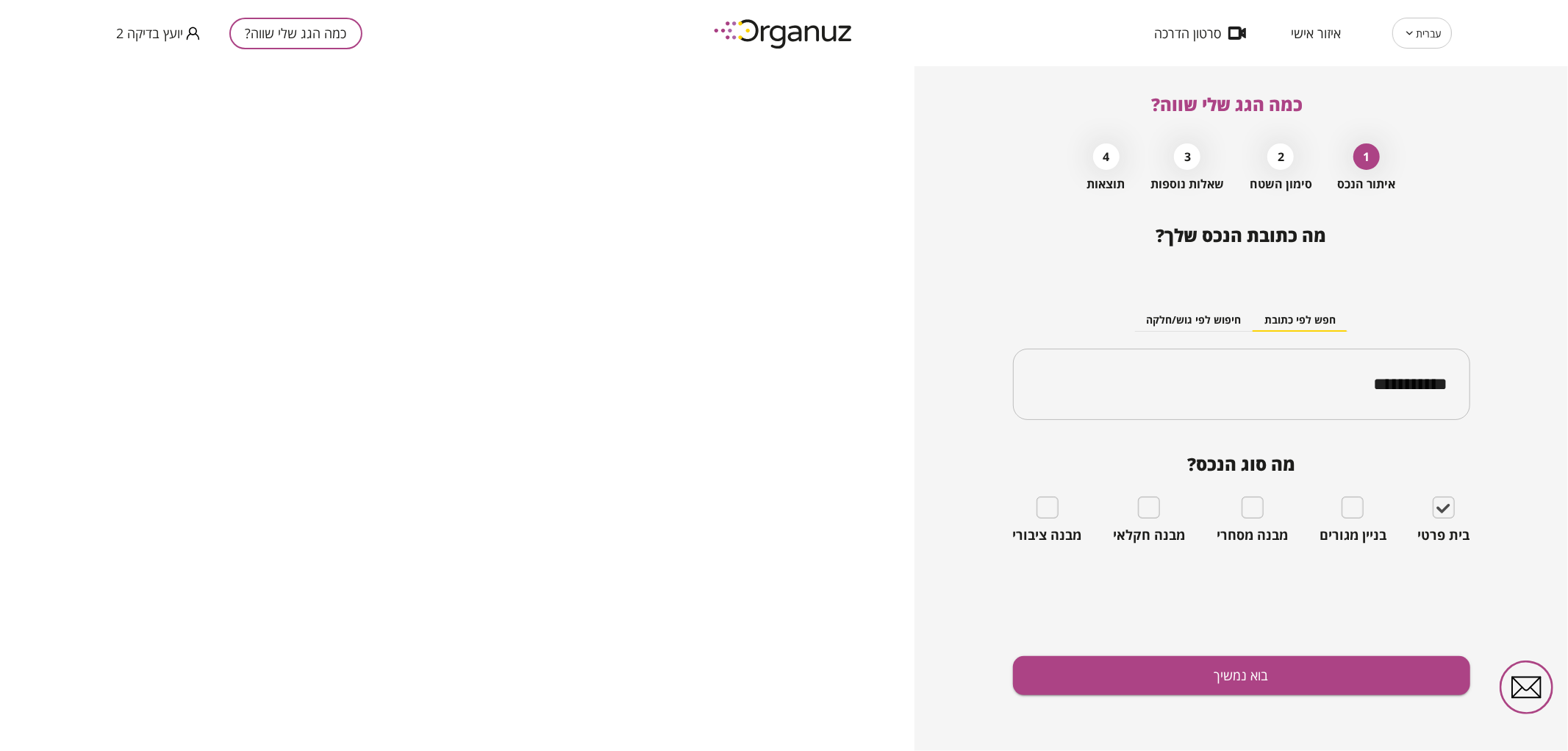
click at [1329, 630] on div "**********" at bounding box center [1242, 488] width 458 height 526
click at [1329, 655] on div "**********" at bounding box center [1242, 488] width 458 height 526
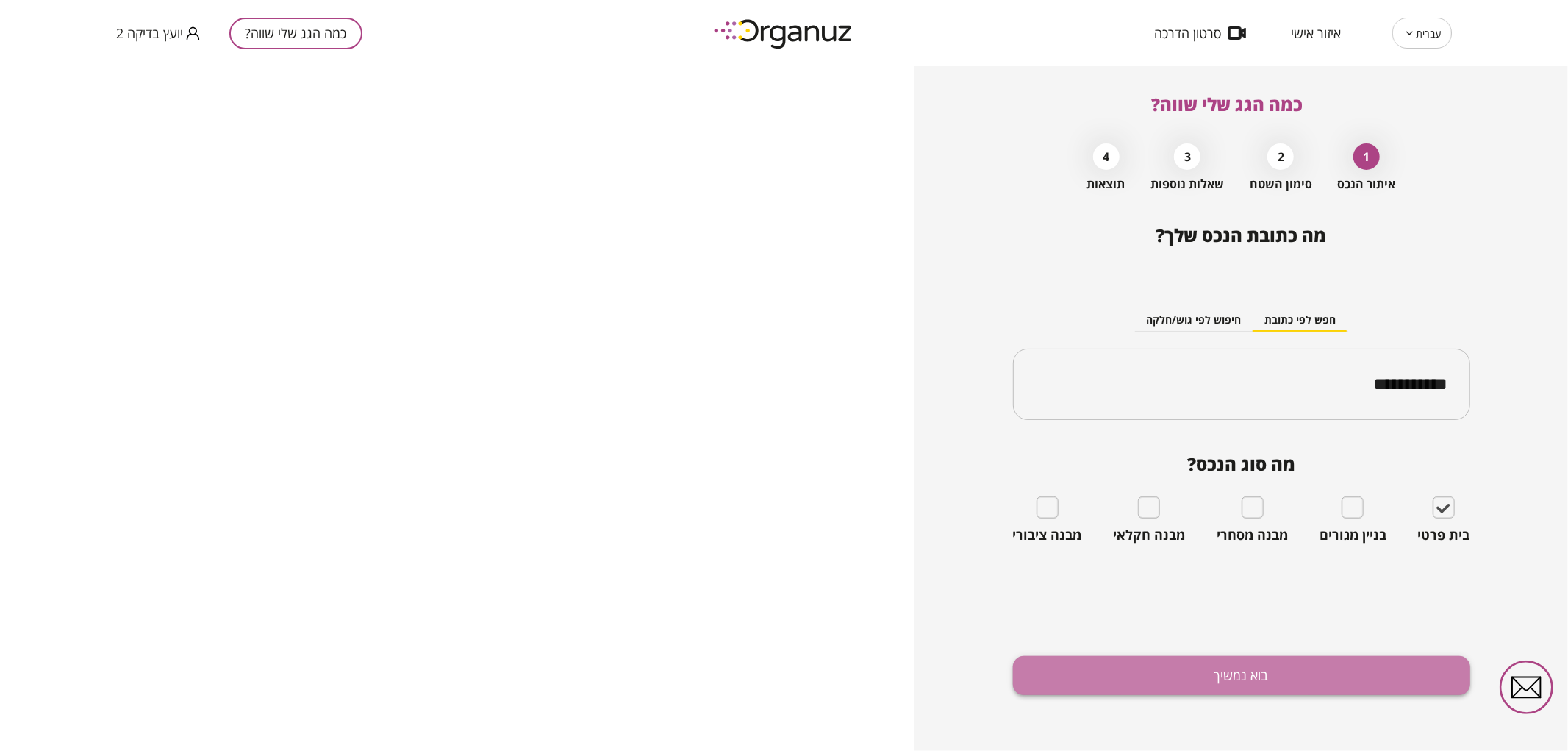
click at [1319, 666] on button "בוא נמשיך" at bounding box center [1242, 675] width 458 height 39
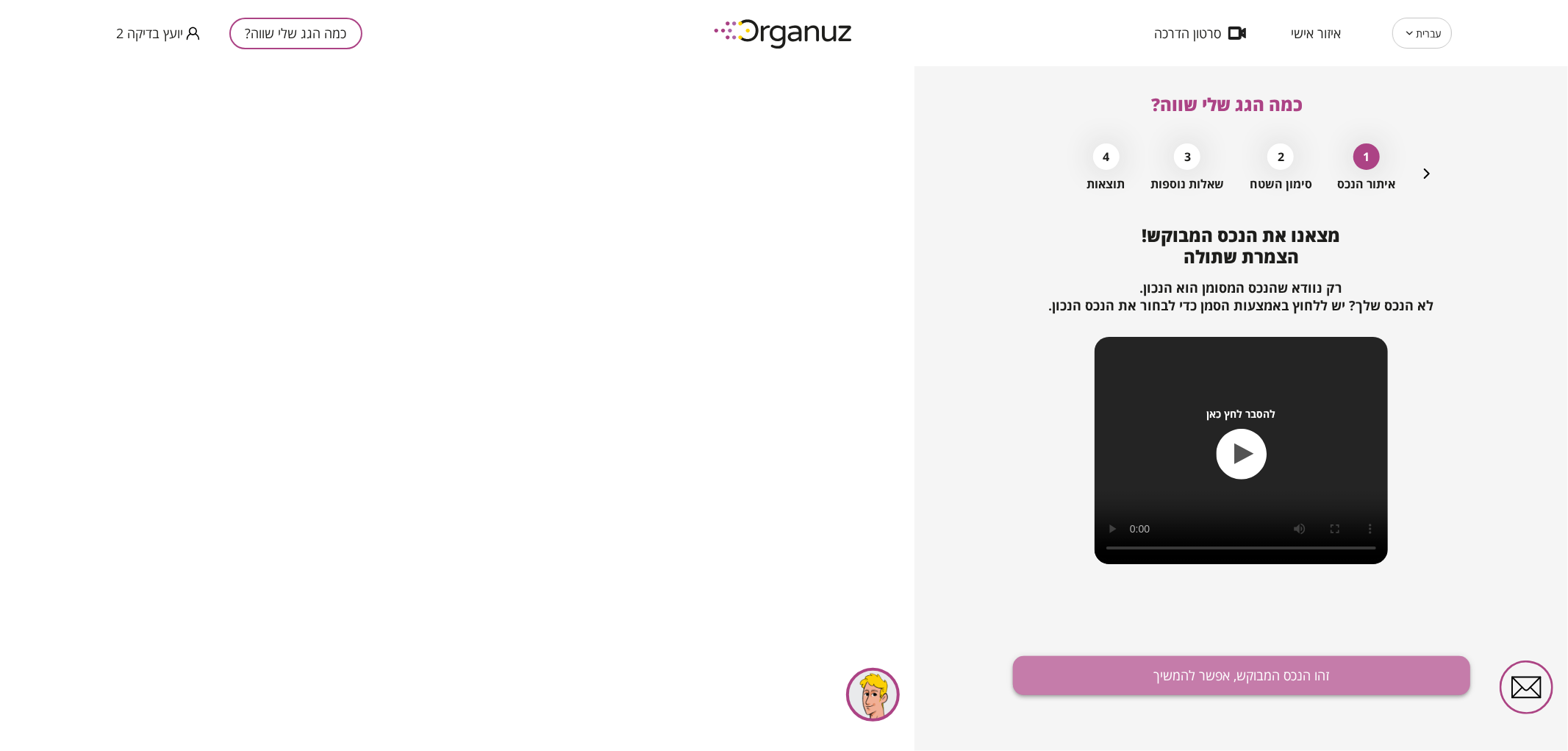
click at [1305, 664] on button "זהו הנכס המבוקש, אפשר להמשיך" at bounding box center [1242, 675] width 458 height 39
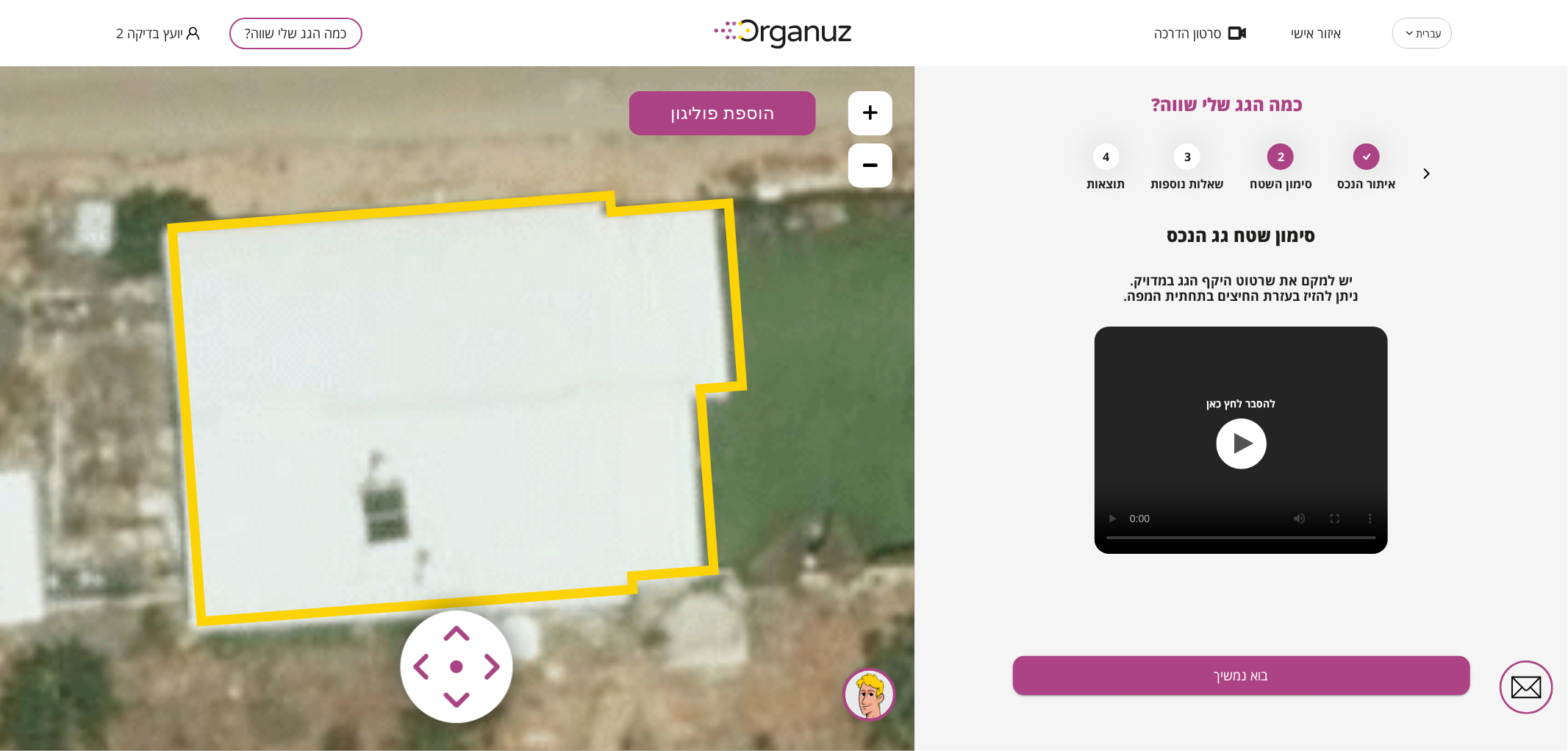
click at [1307, 653] on div "סימון שטח גג הנכס יש למקם את שרטוט היקף הגג במדויק. ניתן להזיז בעזרת החיצים בתח…" at bounding box center [1242, 488] width 458 height 526
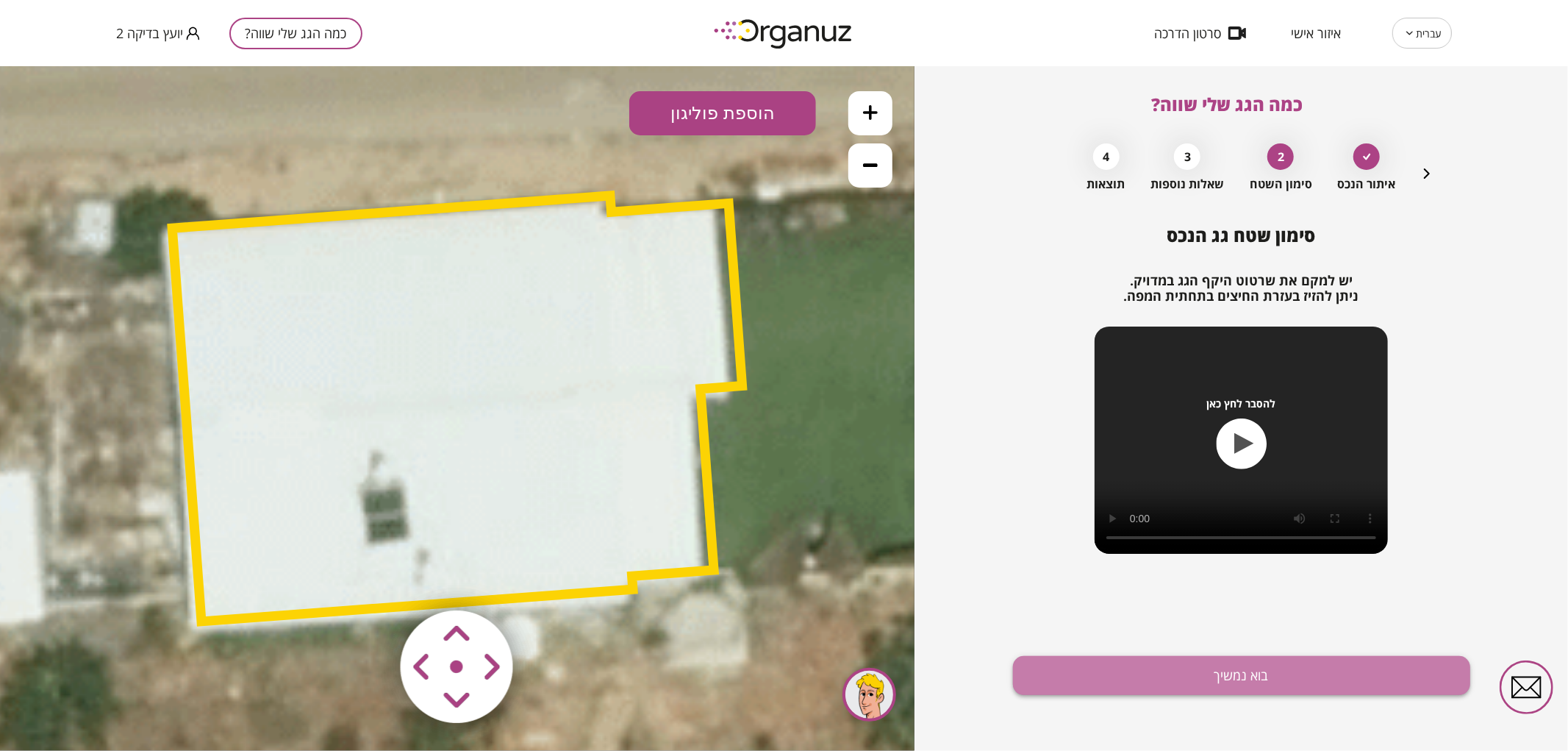
click at [1292, 670] on button "בוא נמשיך" at bounding box center [1242, 675] width 458 height 39
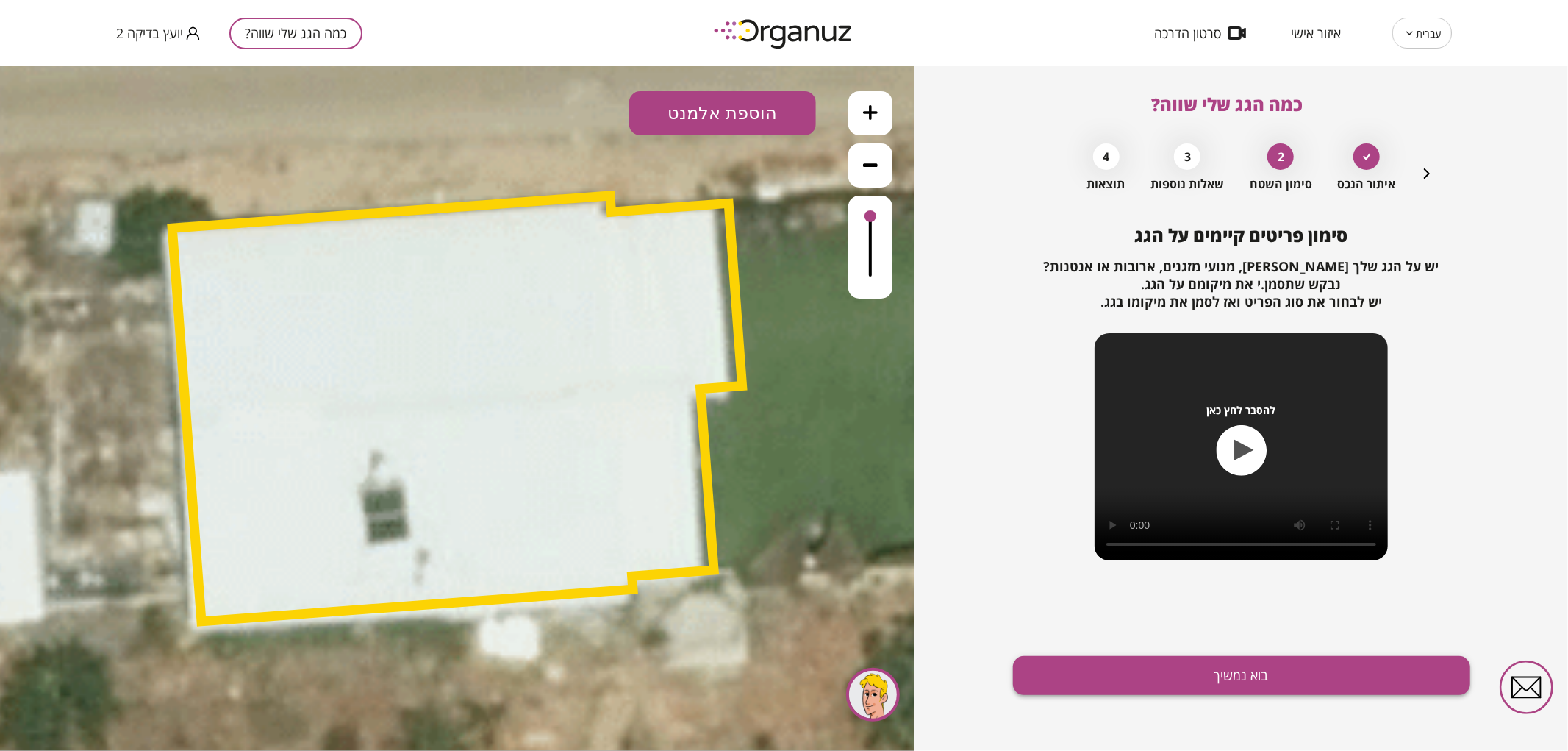
click at [1106, 669] on button "בוא נמשיך" at bounding box center [1242, 675] width 458 height 39
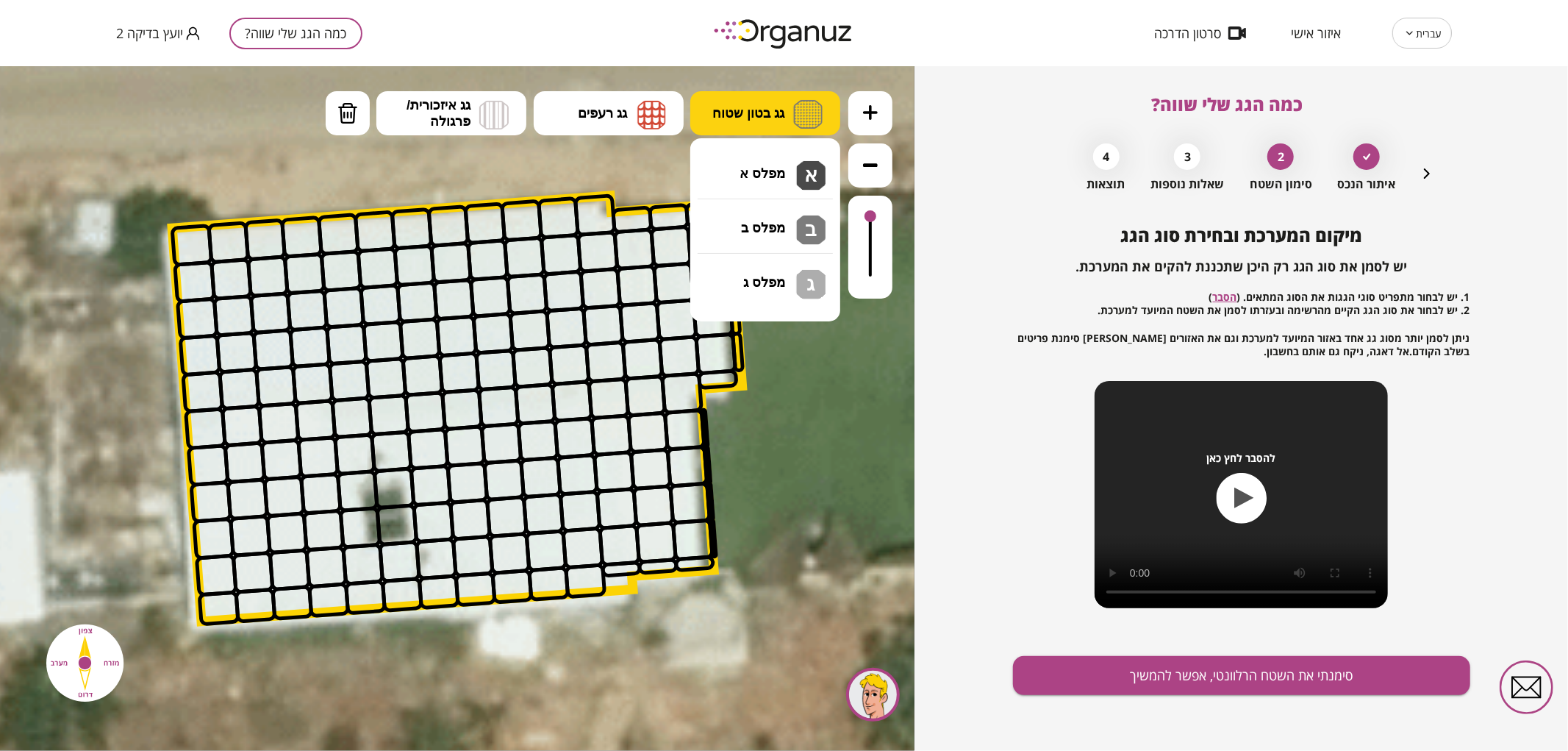
click at [747, 127] on button "גג בטון שטוח" at bounding box center [766, 112] width 150 height 44
click at [735, 156] on div ".st0 { fill: #FFFFFF; } 10" at bounding box center [457, 407] width 914 height 685
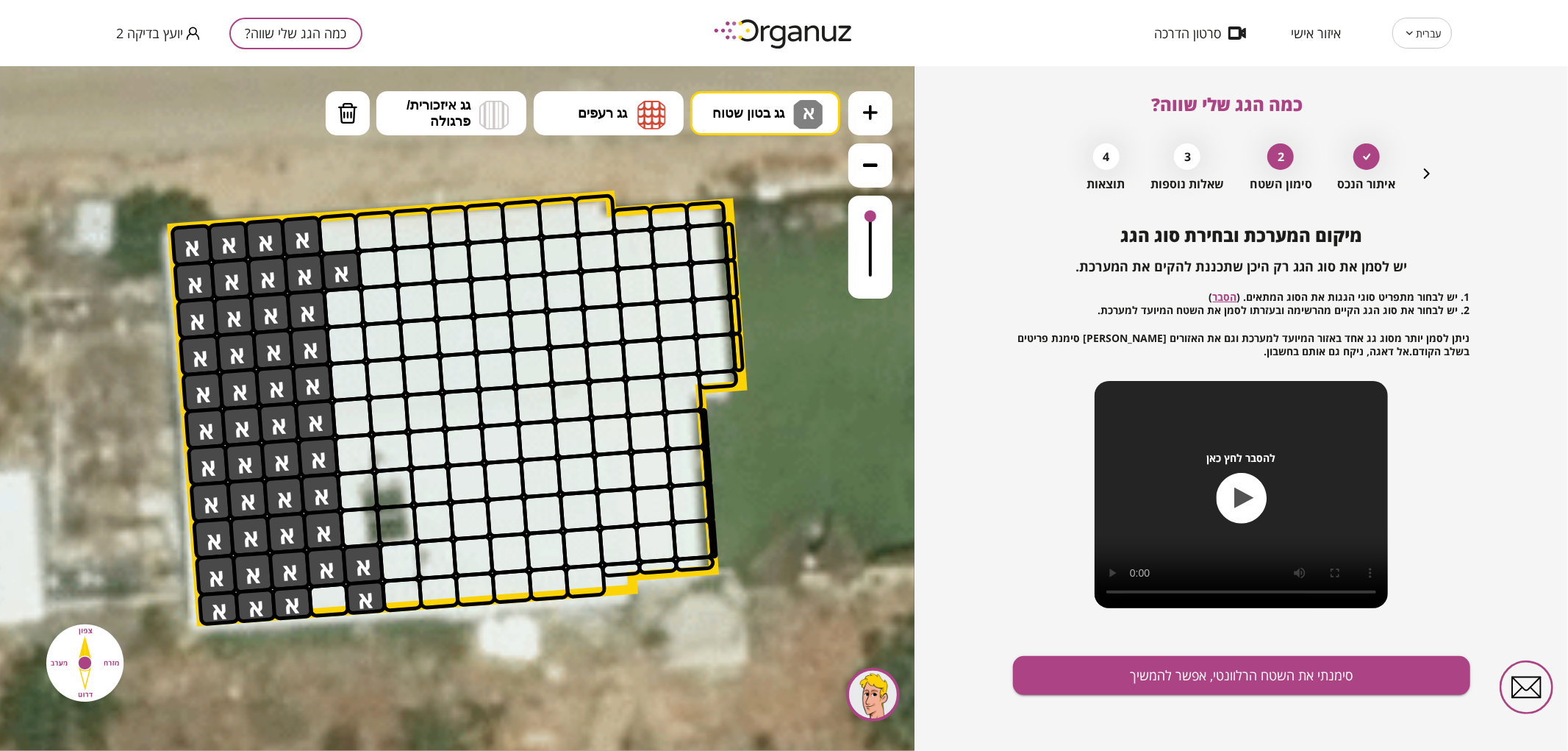
drag, startPoint x: 204, startPoint y: 250, endPoint x: 746, endPoint y: 582, distance: 635.6
click at [1386, 687] on button "סימנתי את השטח הרלוונטי, אפשר להמשיך" at bounding box center [1242, 675] width 458 height 39
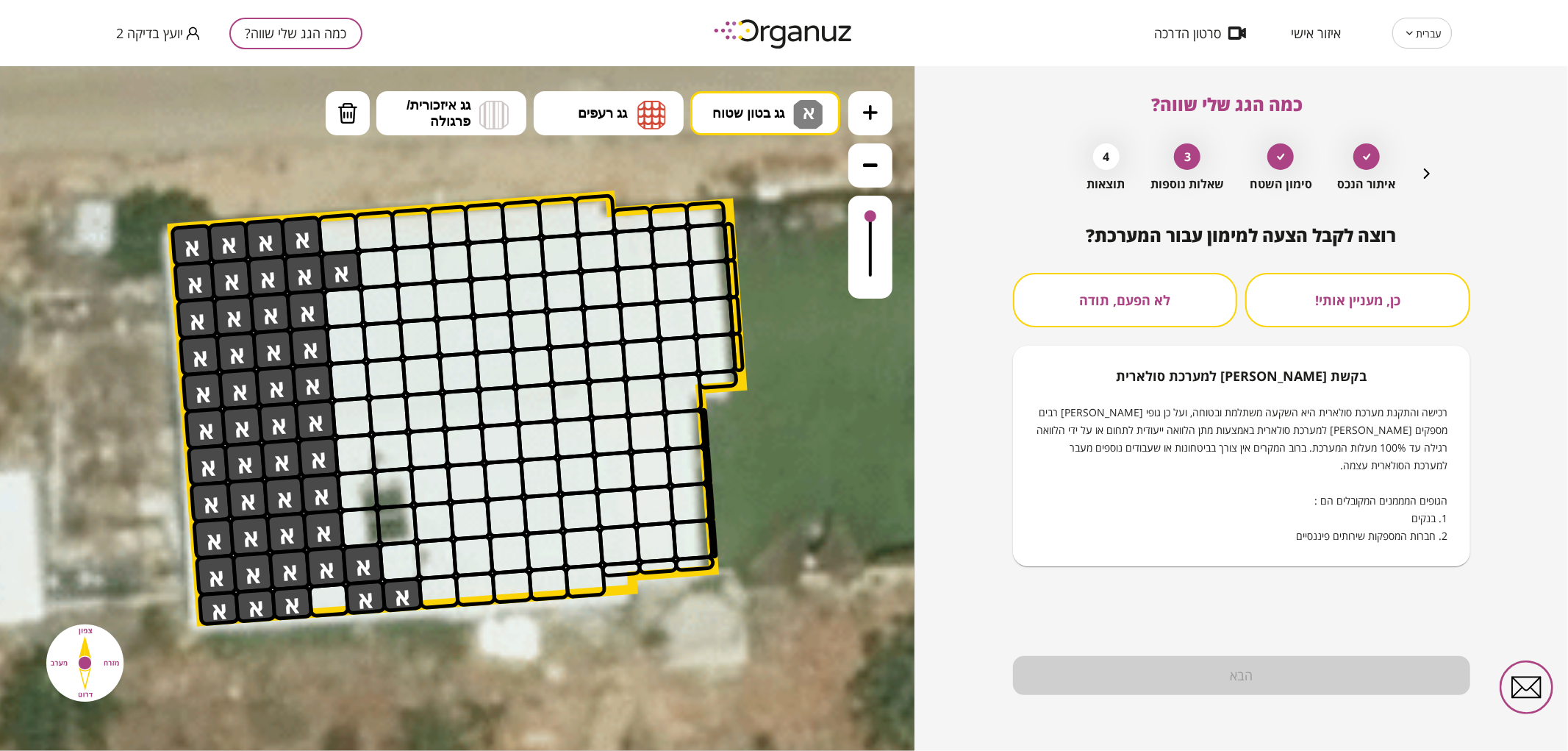
click at [1116, 284] on button "לא הפעם, תודה" at bounding box center [1126, 300] width 225 height 54
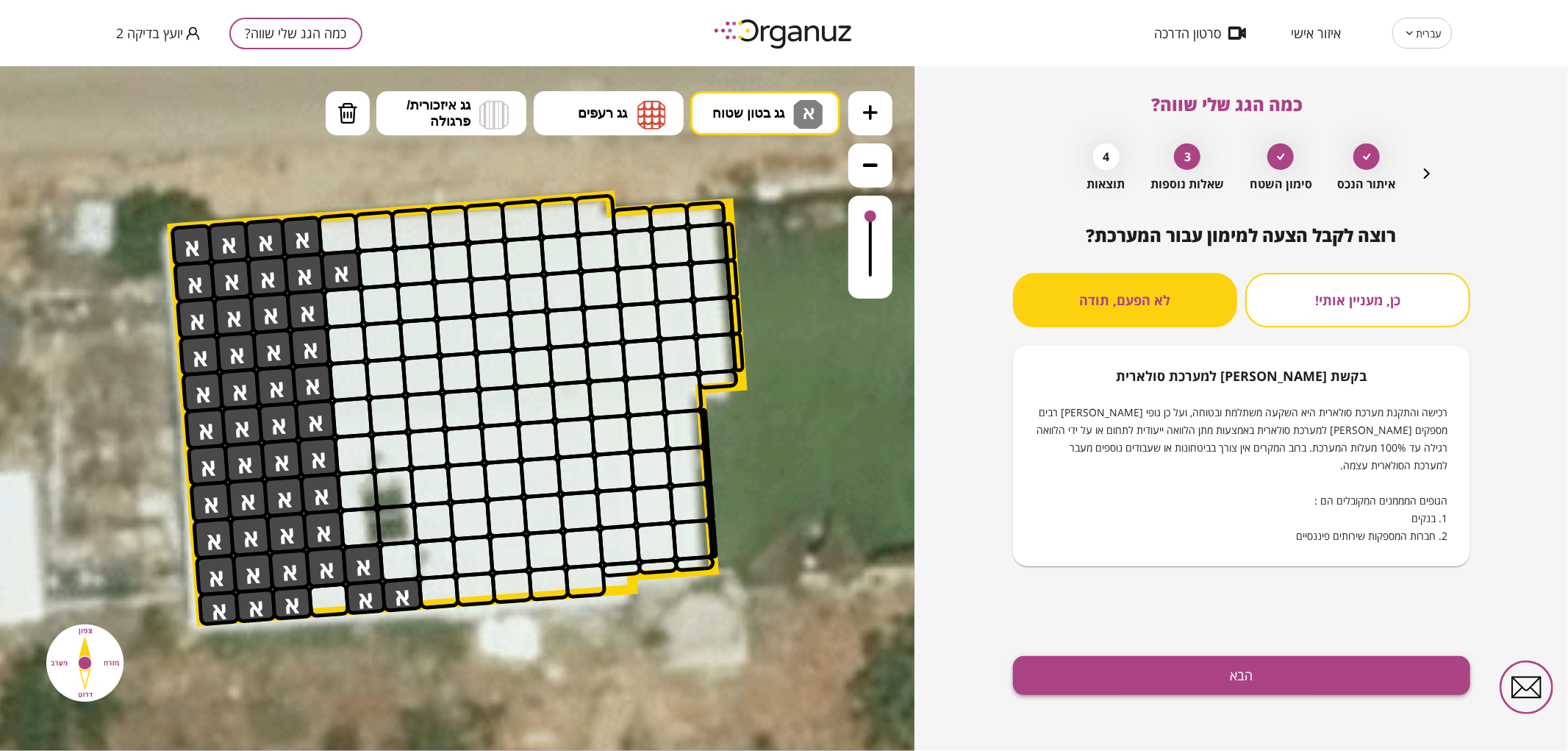
click at [1362, 664] on button "הבא" at bounding box center [1242, 675] width 458 height 39
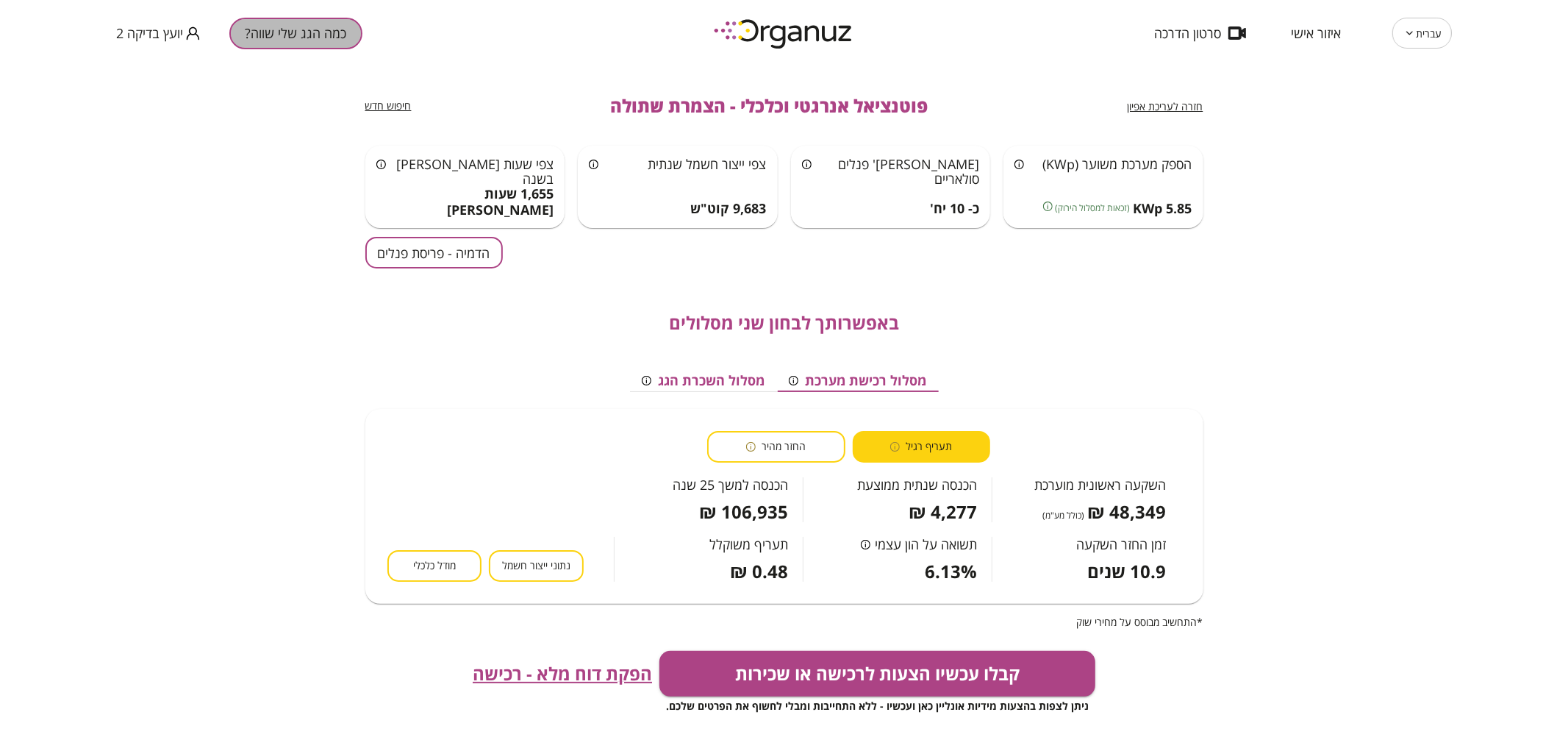
click at [325, 38] on button "כמה הגג שלי שווה?" at bounding box center [295, 33] width 133 height 32
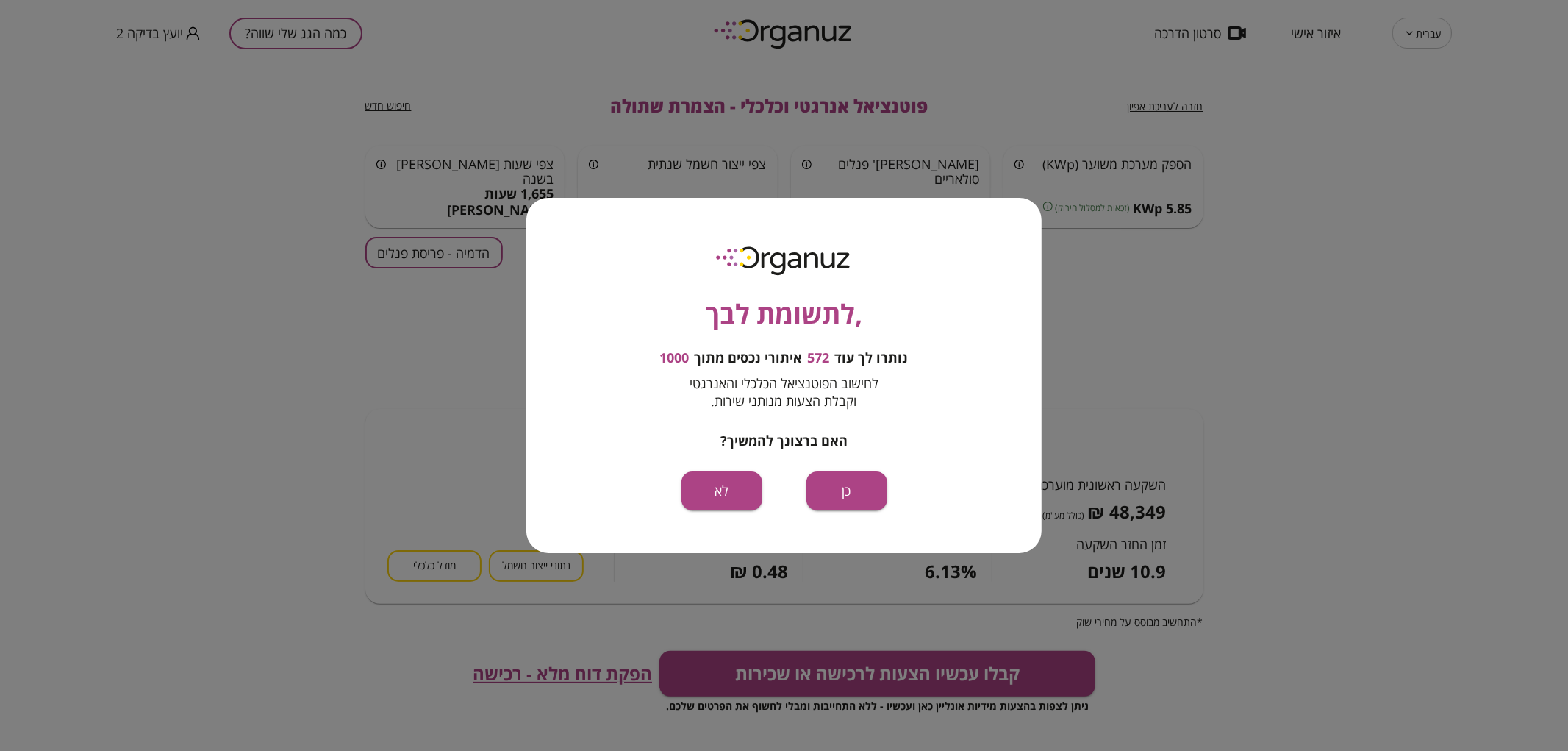
click at [819, 513] on div ",לתשומת לבך נותרו לך עוד 572 איתורי נכסים מתוך 1000 לחישוב הפוטנציאל הכלכלי והא…" at bounding box center [784, 376] width 516 height 356
click at [827, 500] on button "כן" at bounding box center [846, 491] width 81 height 39
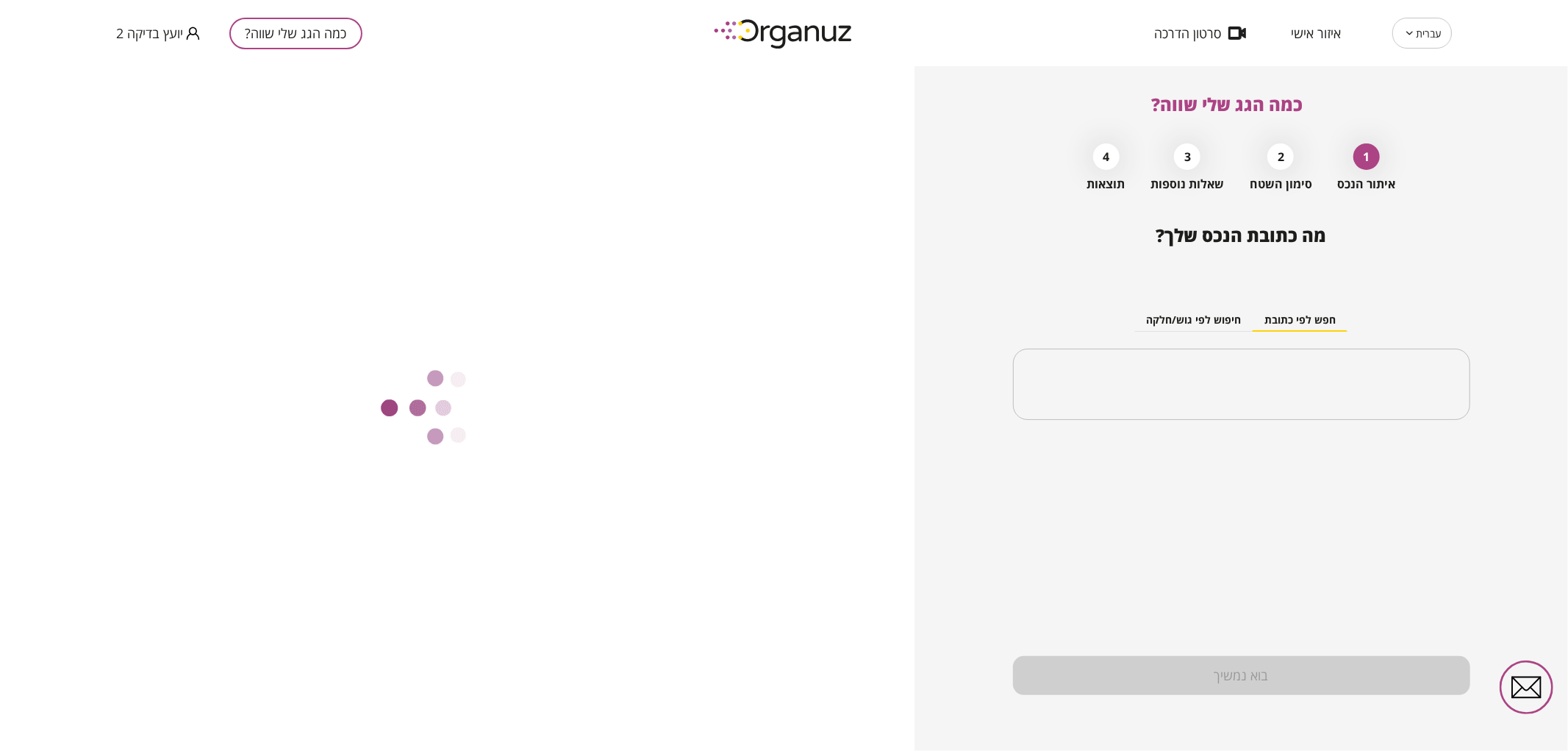
click at [1167, 361] on div "​" at bounding box center [1242, 385] width 458 height 72
click at [1142, 407] on div "​" at bounding box center [1242, 385] width 458 height 72
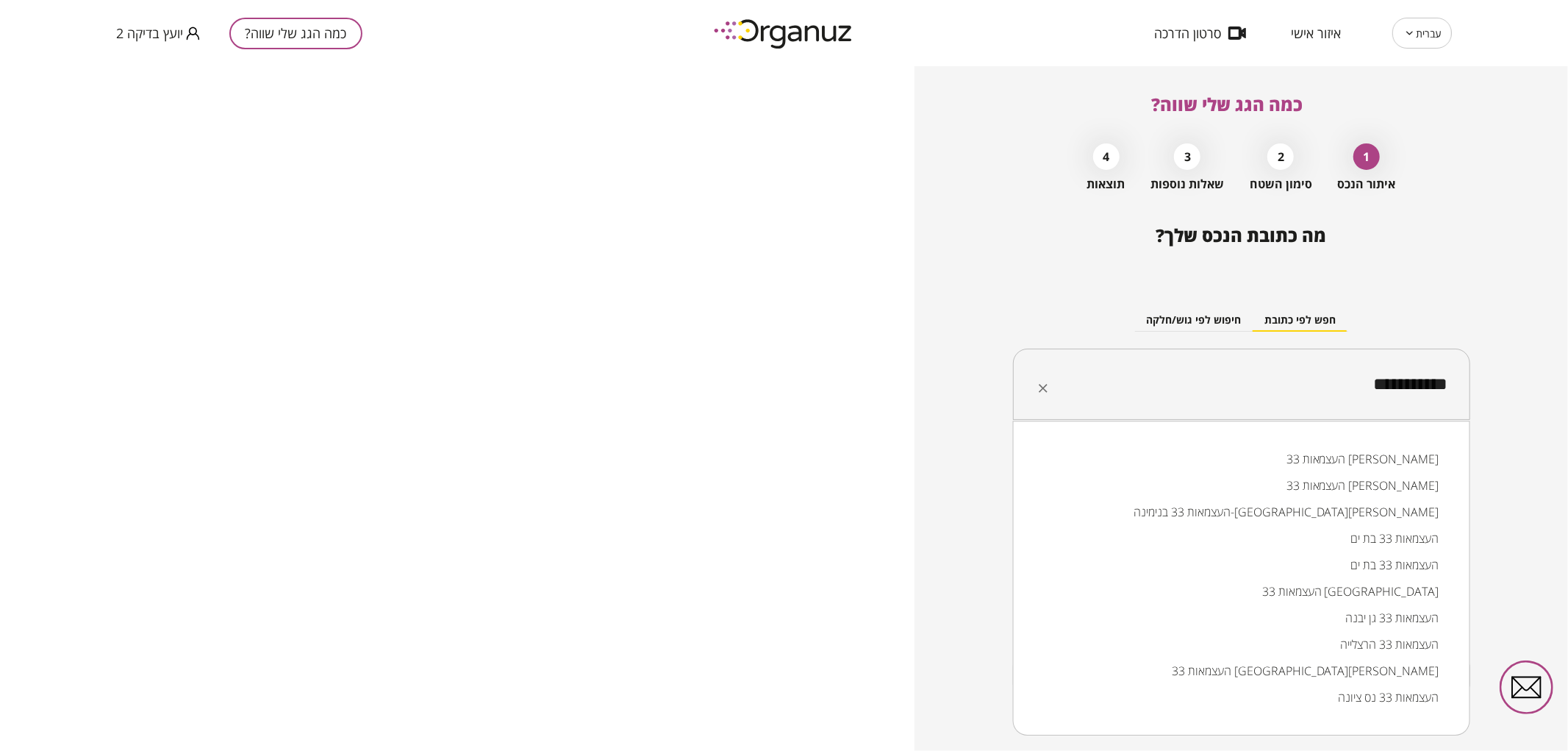
drag, startPoint x: 1324, startPoint y: 576, endPoint x: 1326, endPoint y: 587, distance: 11.2
click at [1326, 587] on ul "העצמאות 33 [PERSON_NAME] העצמאות 33 [PERSON_NAME] העצמאות 33 בנימינה-[GEOGRAPHI…" at bounding box center [1242, 578] width 419 height 277
click at [1326, 587] on li "העצמאות 33 [GEOGRAPHIC_DATA]" at bounding box center [1242, 591] width 419 height 26
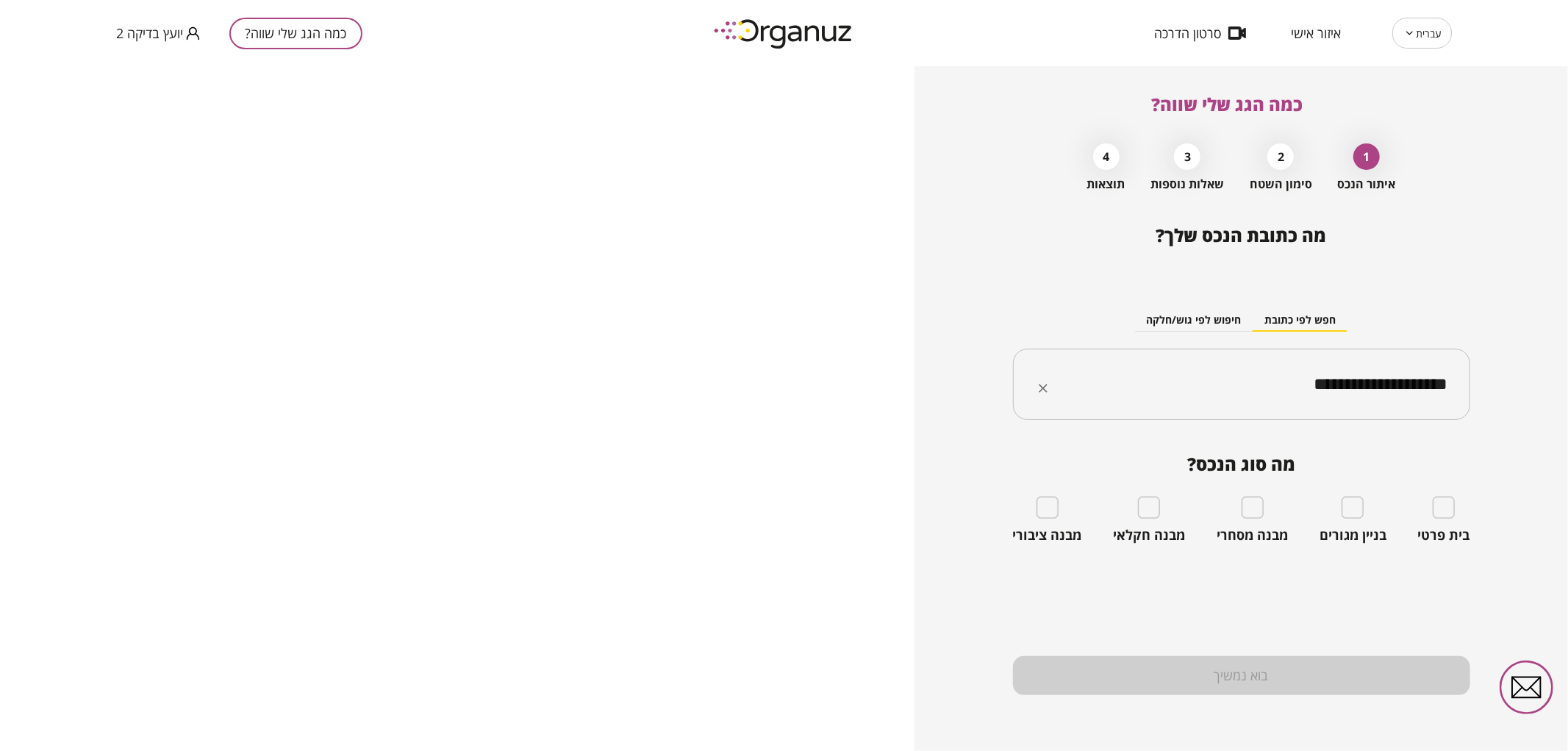
type input "**********"
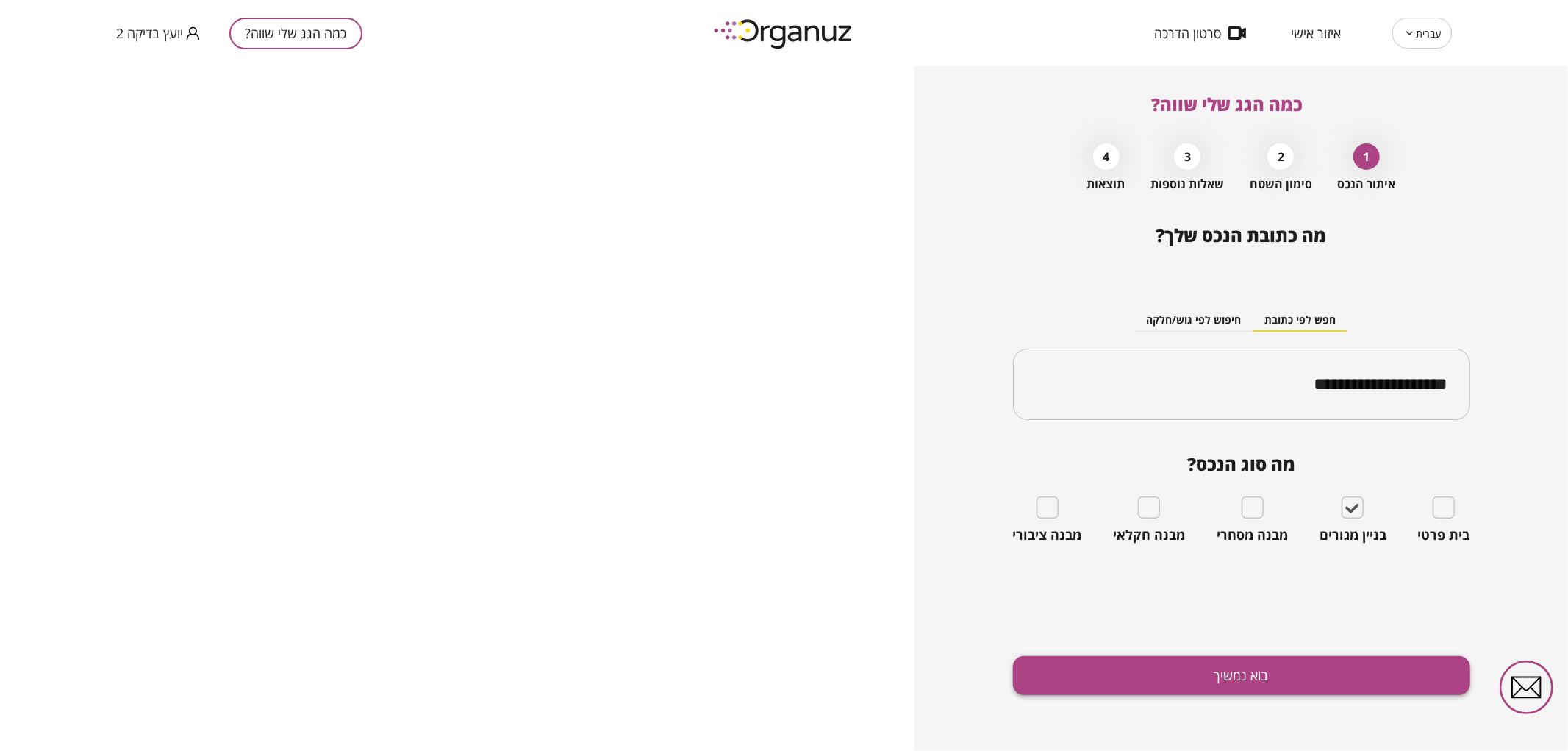
click at [1321, 656] on button "בוא נמשיך" at bounding box center [1242, 675] width 458 height 39
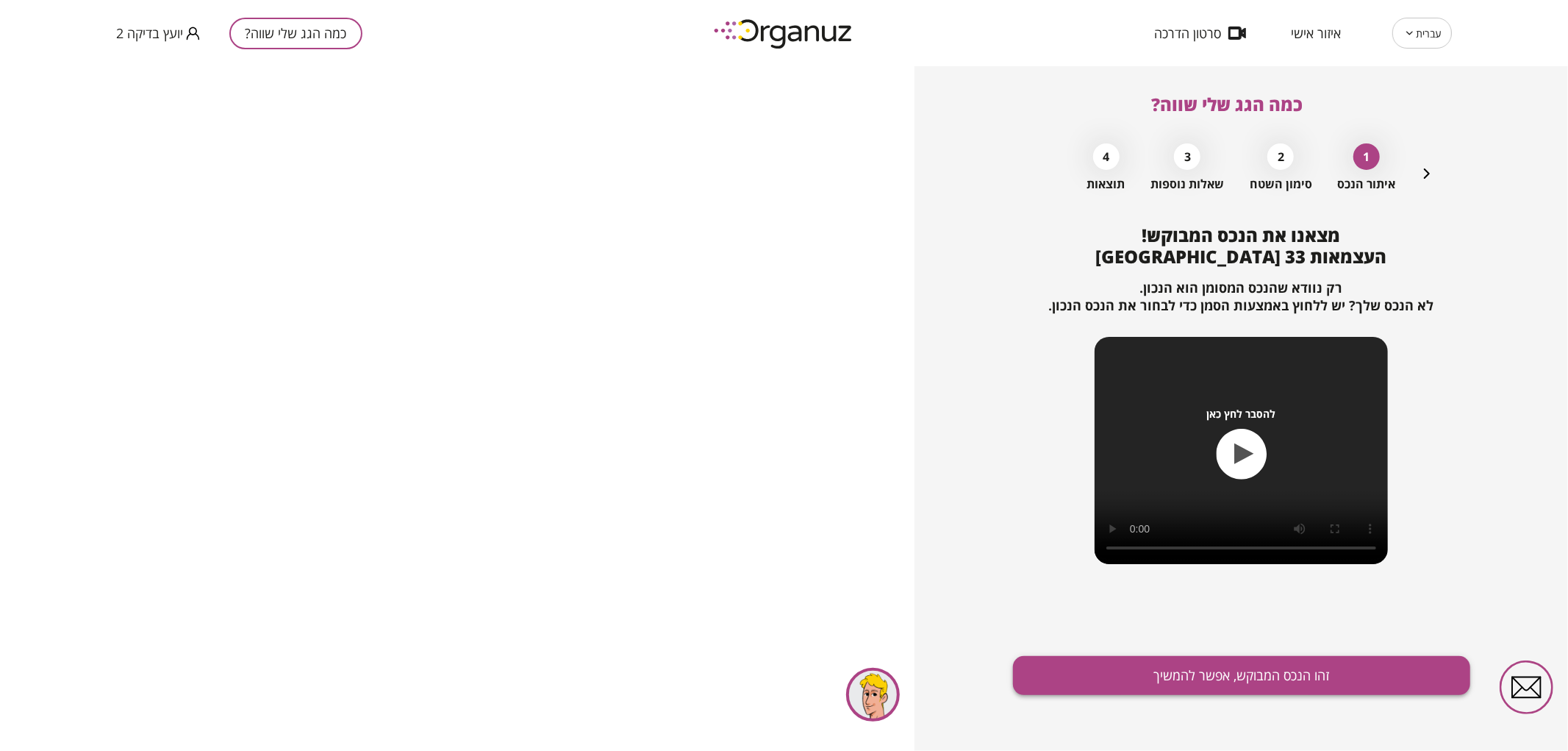
click at [1226, 666] on button "זהו הנכס המבוקש, אפשר להמשיך" at bounding box center [1242, 675] width 458 height 39
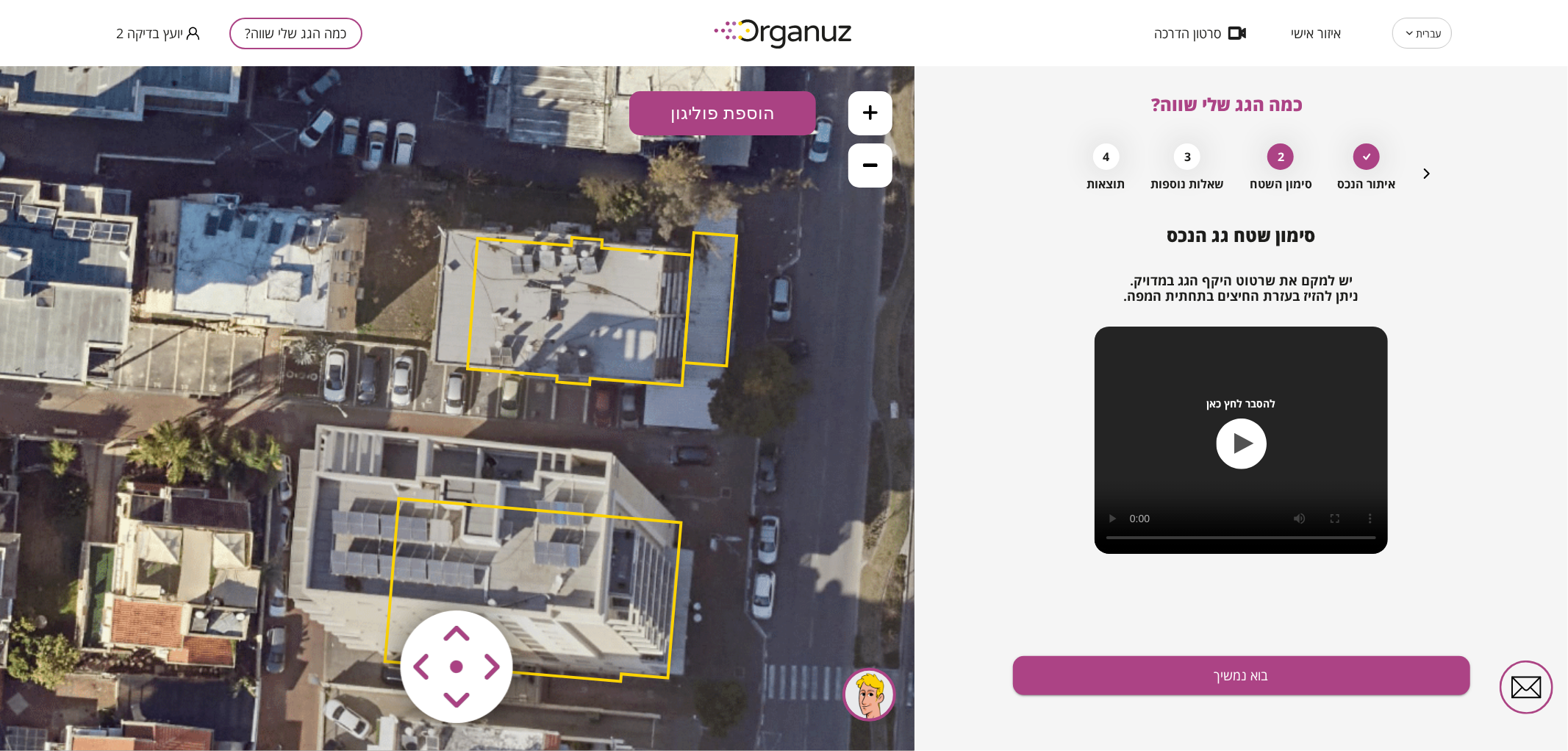
drag, startPoint x: 473, startPoint y: 470, endPoint x: 560, endPoint y: 507, distance: 94.5
click at [560, 507] on icon at bounding box center [561, 459] width 1389 height 1389
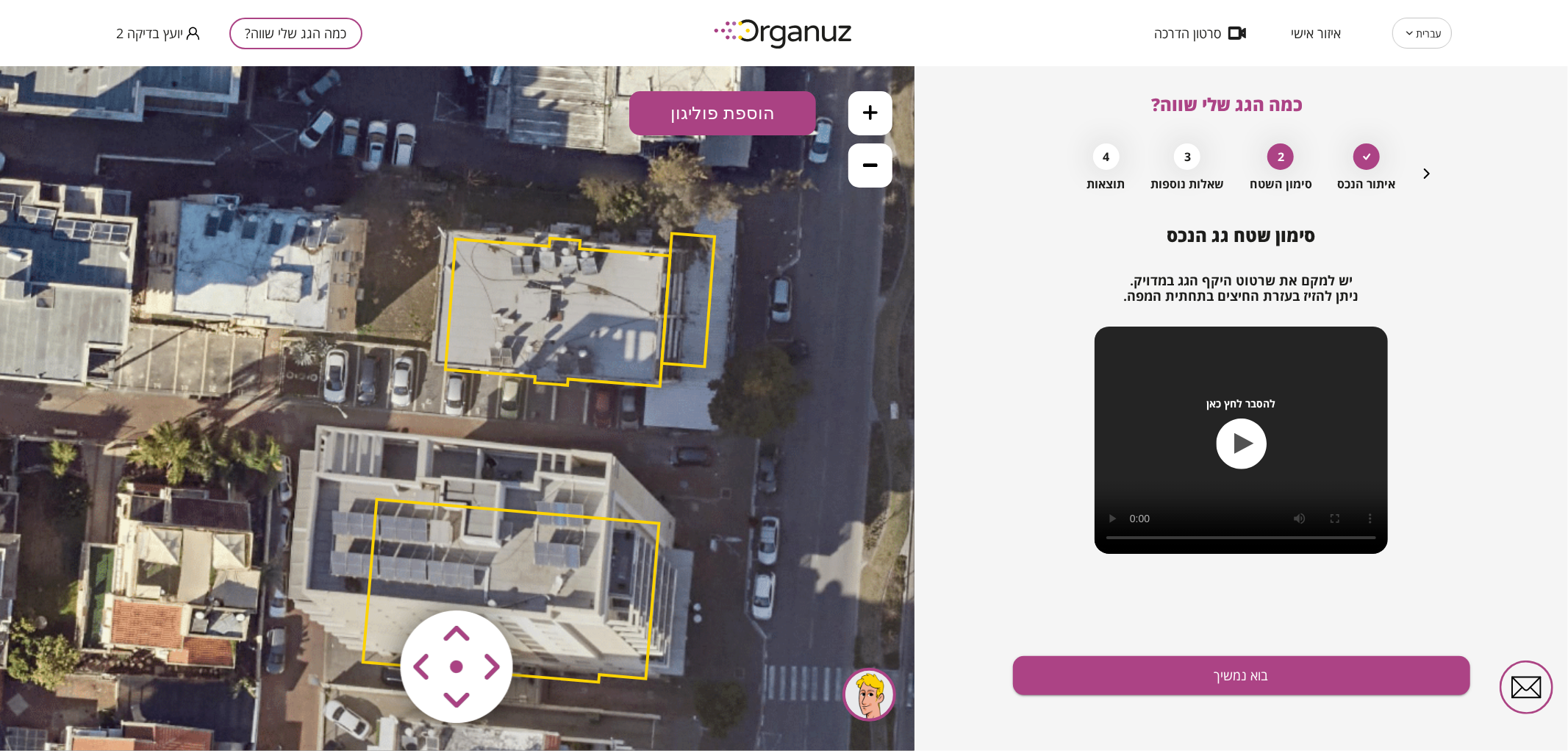
click at [370, 579] on area at bounding box center [370, 579] width 0 height 0
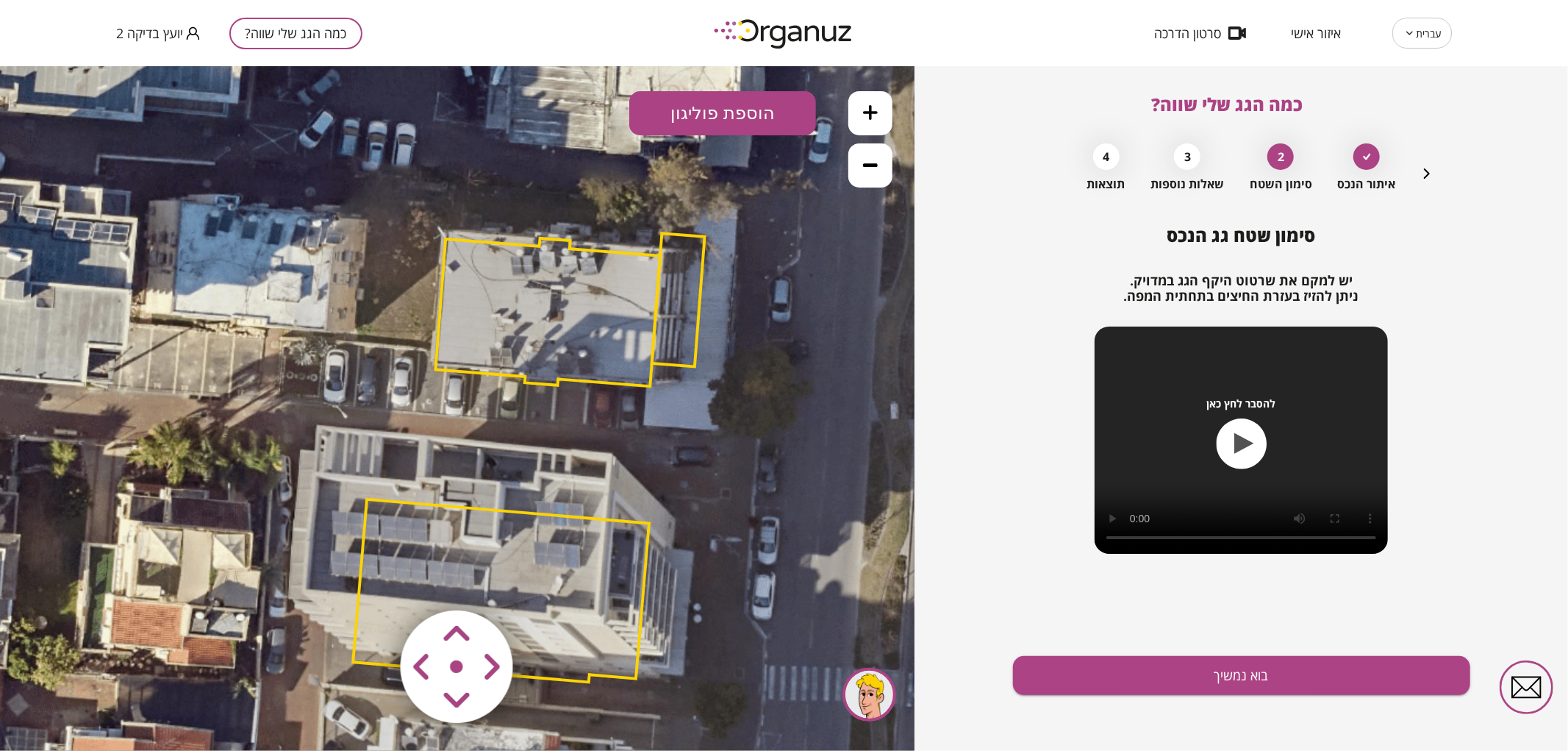
click at [370, 579] on area at bounding box center [370, 579] width 0 height 0
click at [866, 113] on icon at bounding box center [870, 111] width 15 height 15
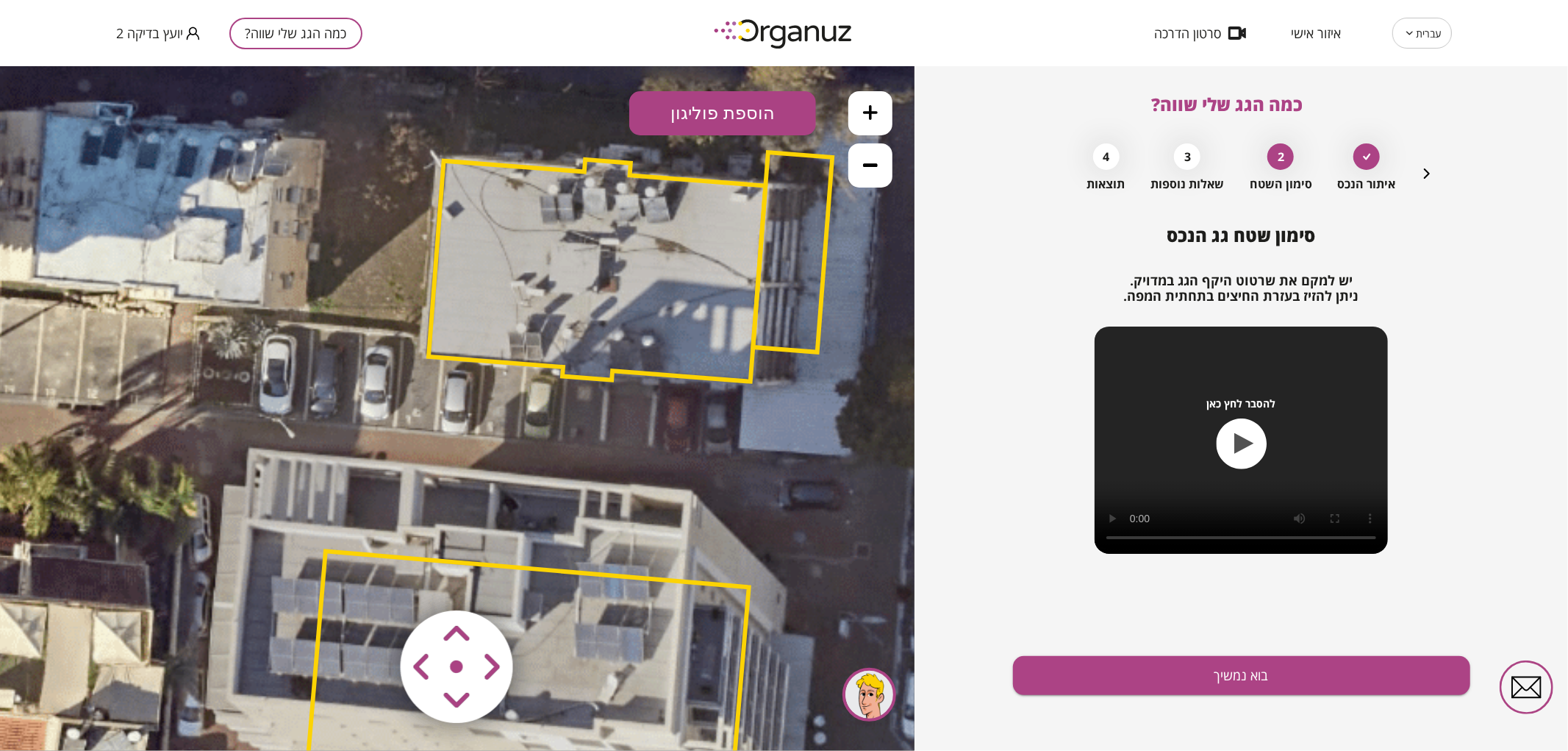
drag, startPoint x: 449, startPoint y: 419, endPoint x: 496, endPoint y: 393, distance: 53.7
click at [450, 434] on icon at bounding box center [616, 500] width 2085 height 2085
click at [869, 149] on button at bounding box center [869, 164] width 44 height 44
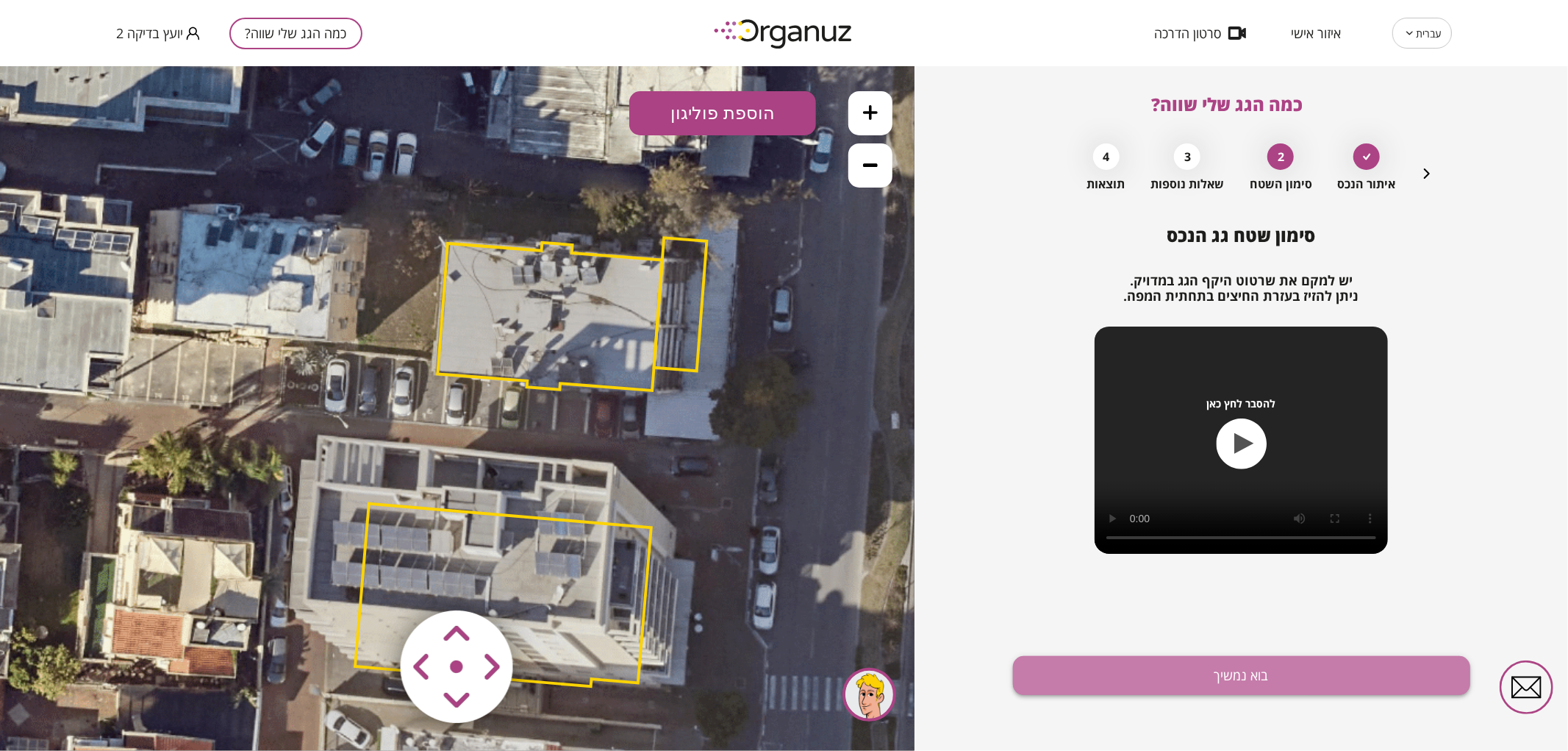
click at [1072, 661] on button "בוא נמשיך" at bounding box center [1242, 675] width 458 height 39
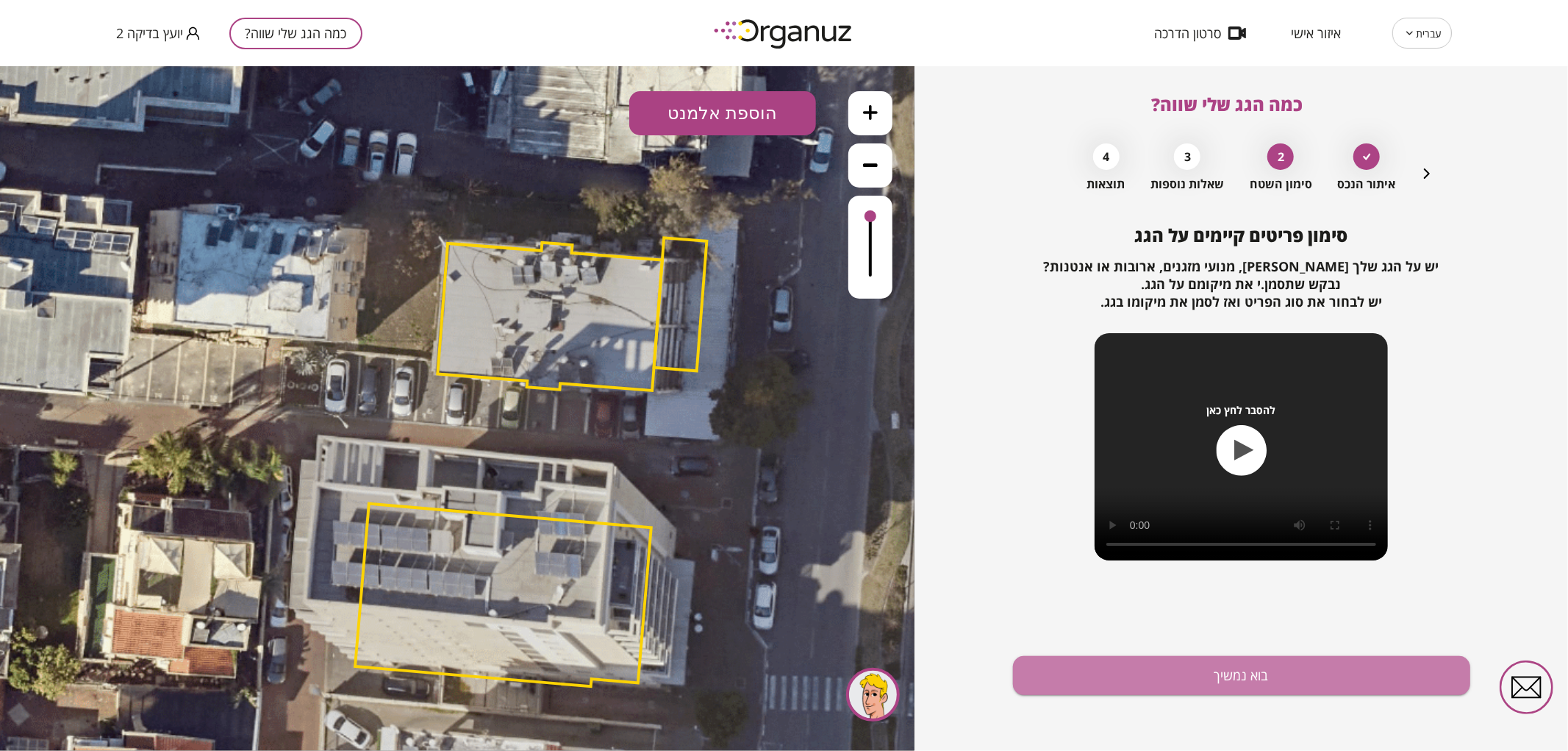
click at [1072, 661] on button "בוא נמשיך" at bounding box center [1242, 675] width 458 height 39
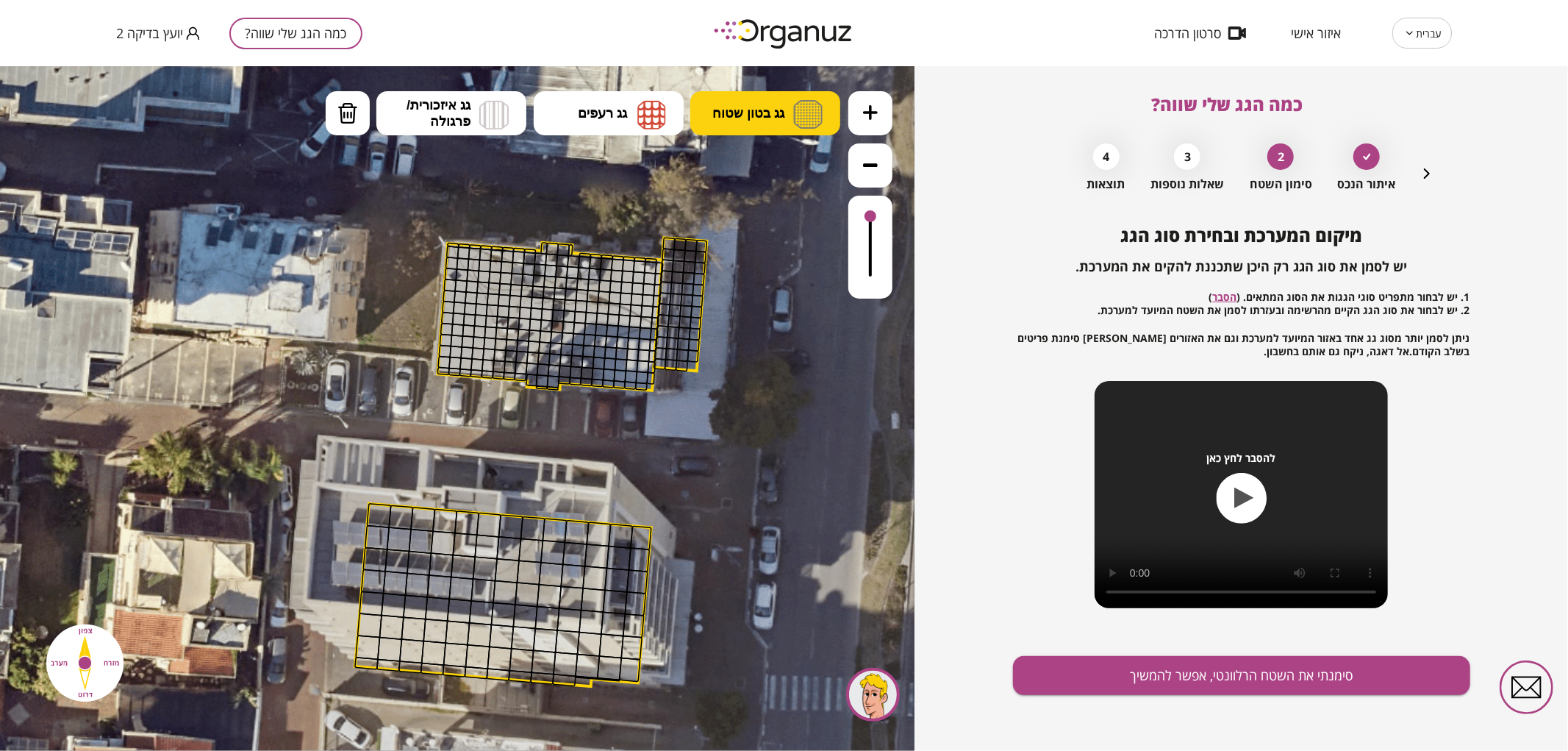
click at [764, 92] on button "גג בטון שטוח" at bounding box center [766, 112] width 150 height 44
click at [744, 186] on div ".st0 { fill: #FFFFFF; } 10" at bounding box center [457, 407] width 914 height 685
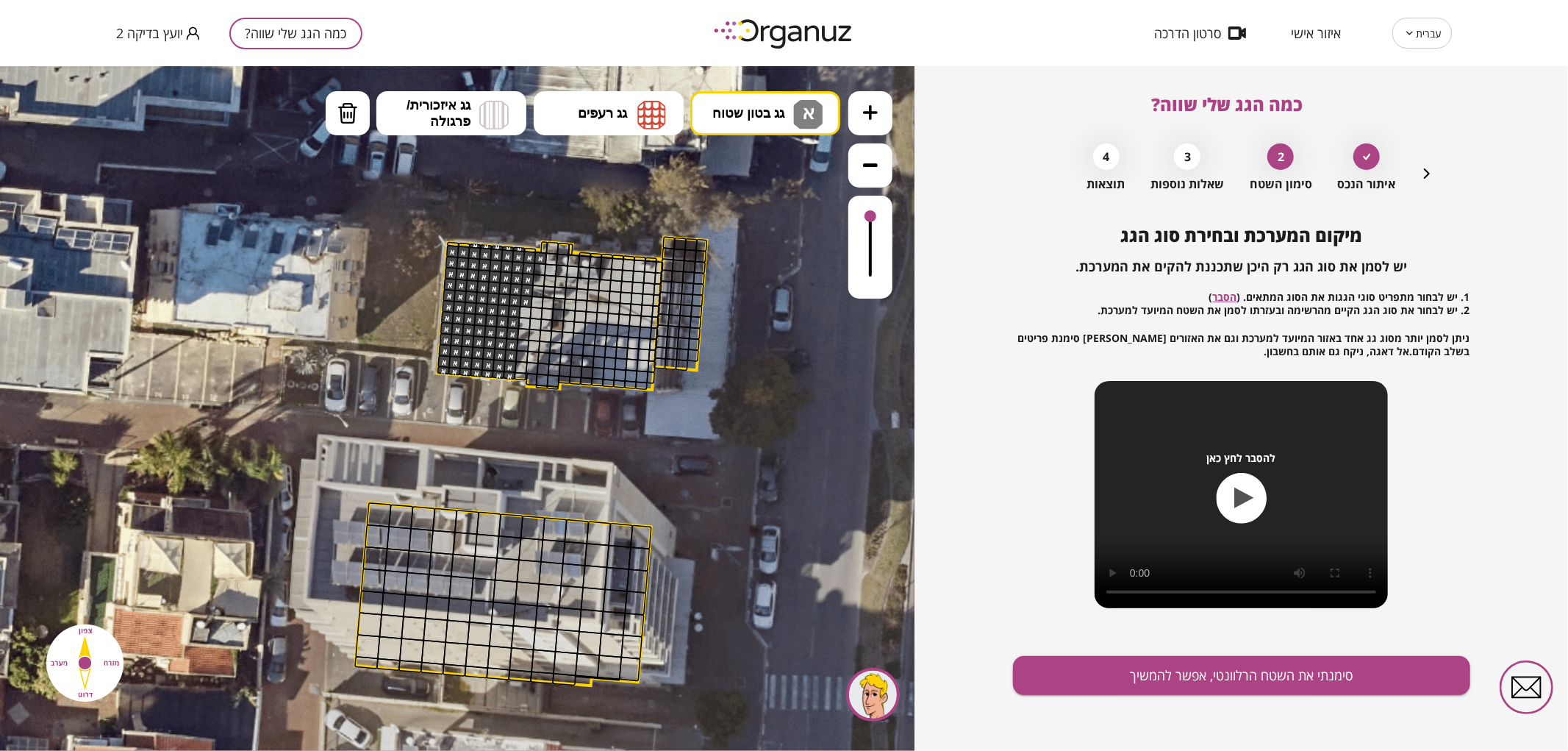
drag, startPoint x: 454, startPoint y: 245, endPoint x: 1172, endPoint y: 679, distance: 839.0
click at [491, 421] on div ".st0 { fill: #FFFFFF; }" at bounding box center [562, 468] width 1389 height 1389
click at [1215, 650] on div "מיקום המערכת ובחירת סוג הגג יש לסמן את סוג הגג רק היכן שתכננת להקים את המערכת. …" at bounding box center [1242, 488] width 458 height 526
click at [1154, 658] on button "סימנתי את השטח הרלוונטי, אפשר להמשיך" at bounding box center [1242, 675] width 458 height 39
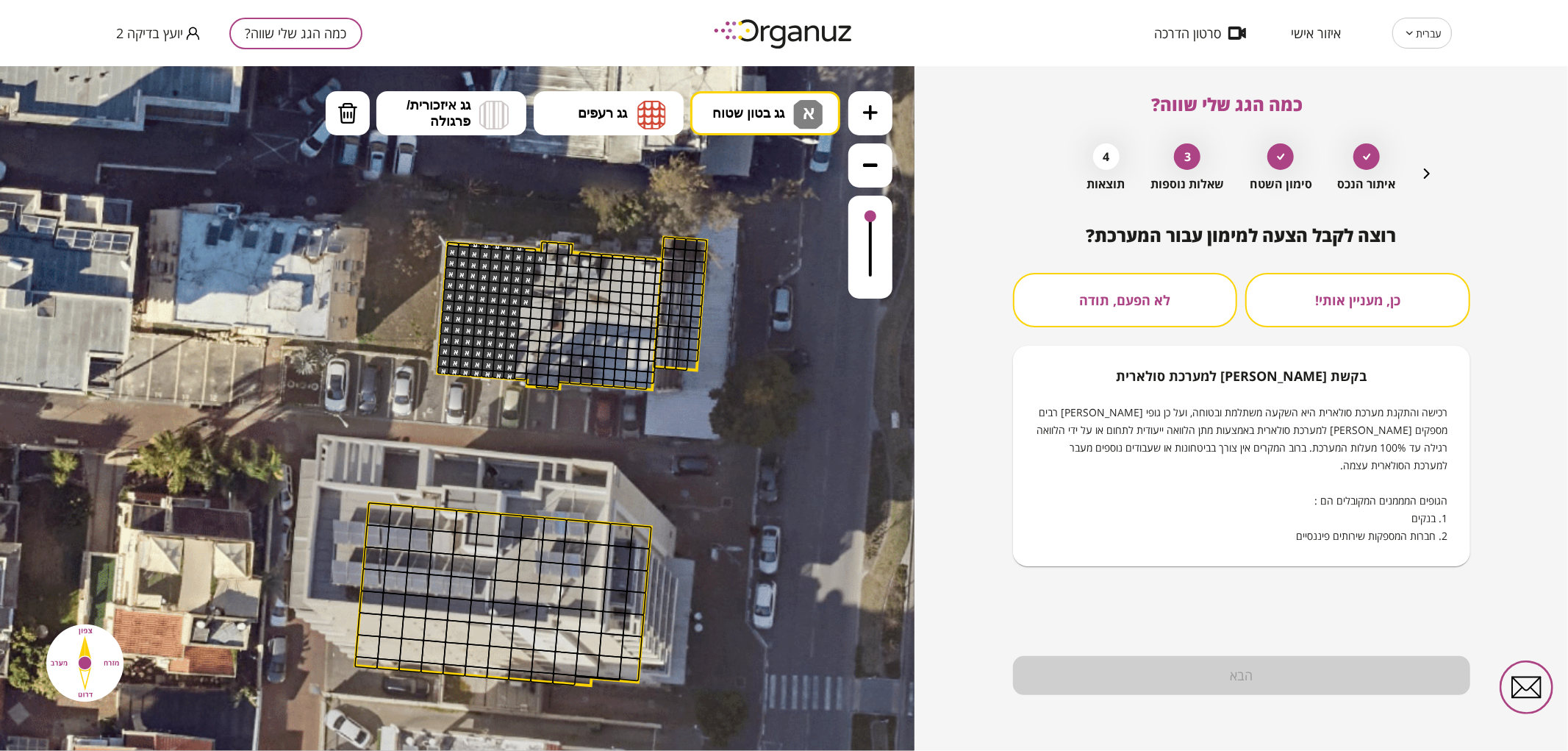
click at [1111, 302] on button "לא הפעם, תודה" at bounding box center [1126, 300] width 225 height 54
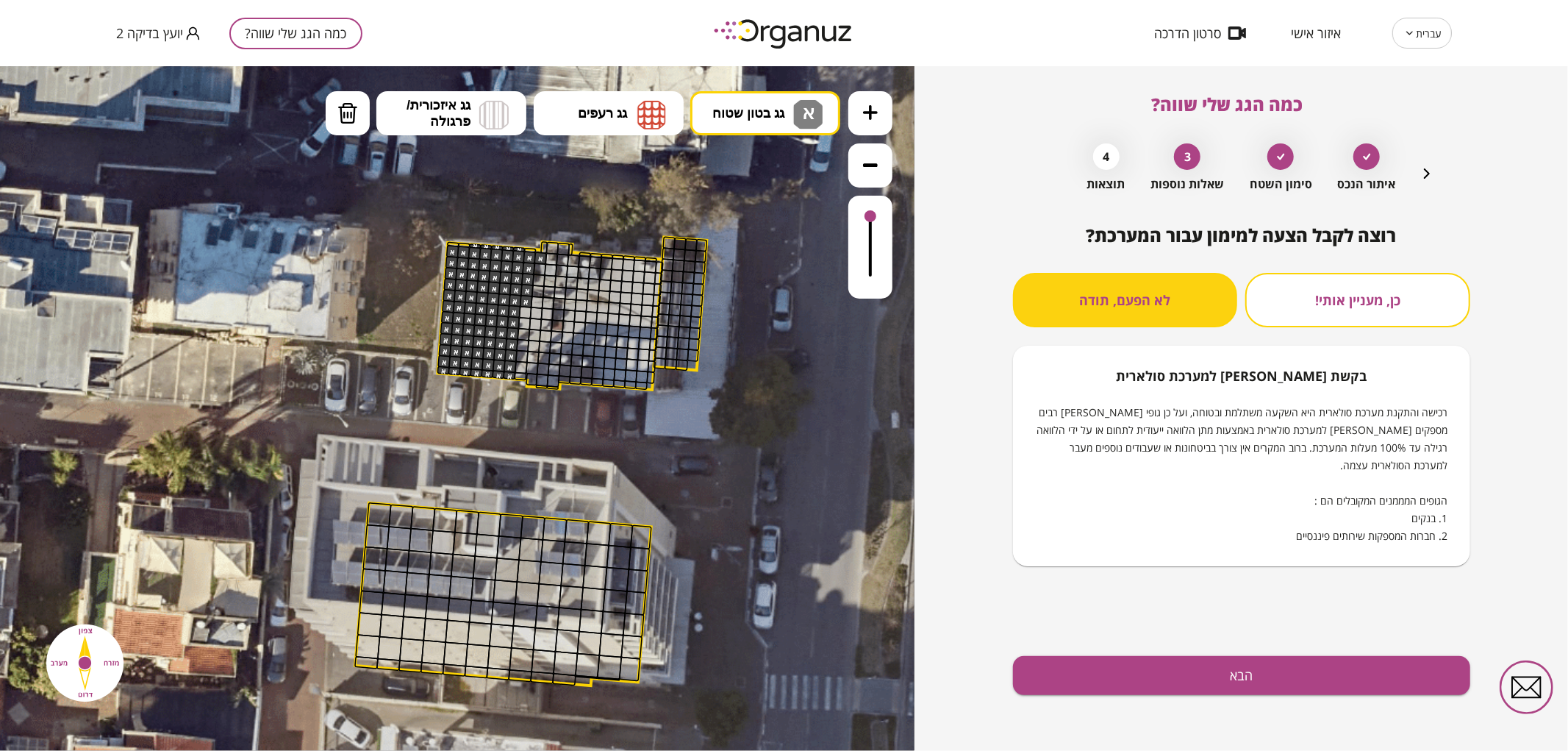
click at [1177, 652] on div "רוצה לקבל הצעה למימון עבור המערכת? כן, מעניין אותי! לא הפעם, תודה בקשת [PERSON_…" at bounding box center [1242, 488] width 458 height 526
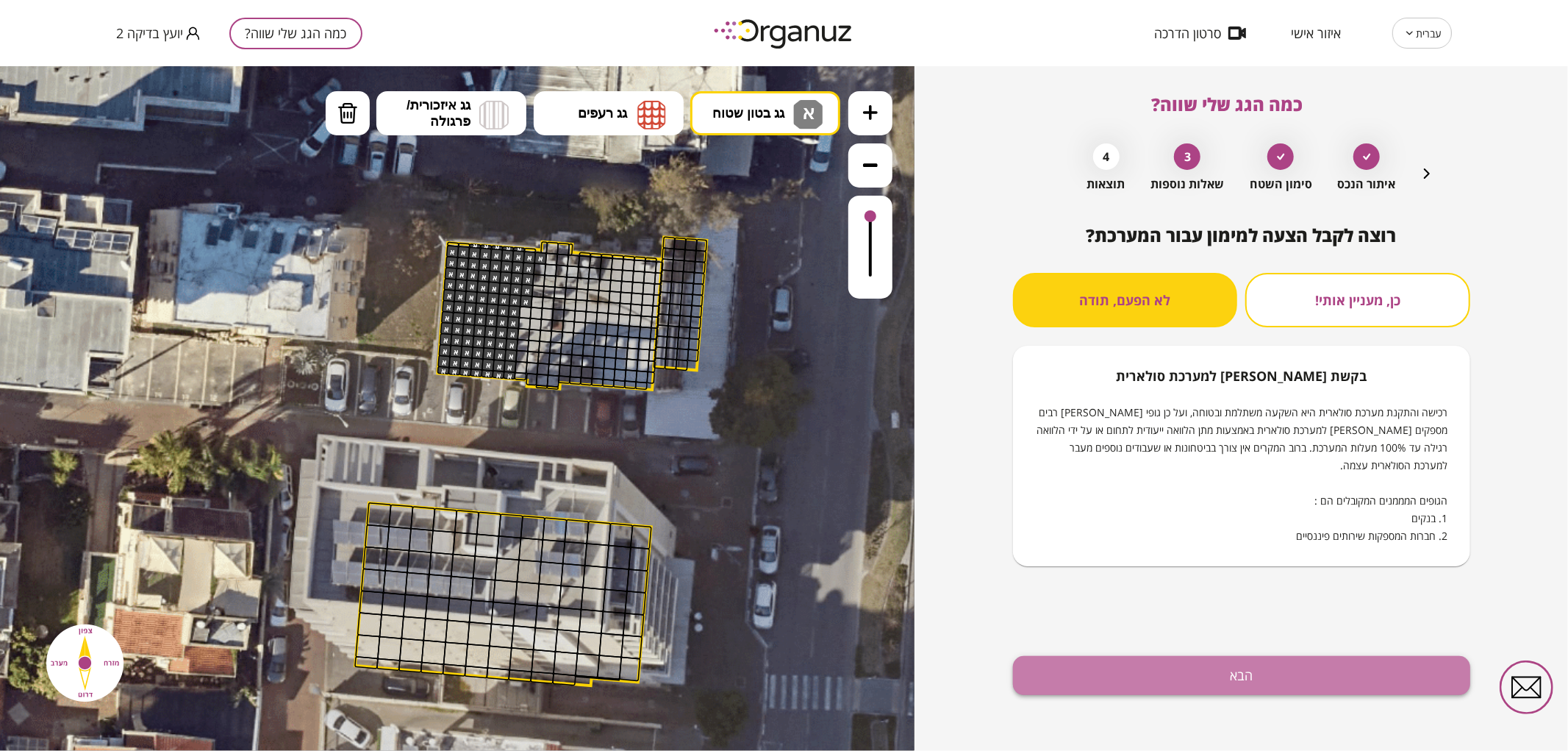
click at [1177, 665] on button "הבא" at bounding box center [1242, 675] width 458 height 39
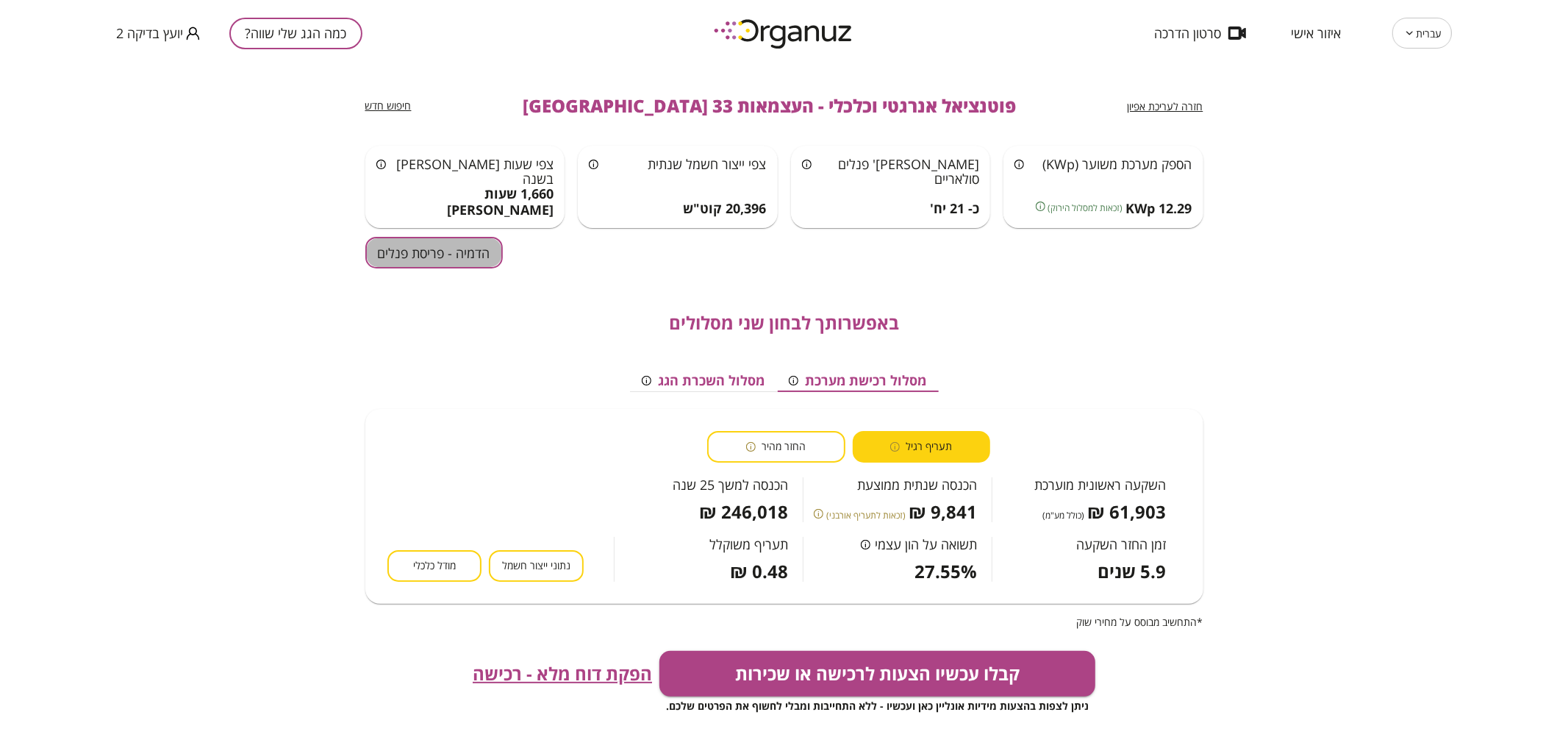
click at [437, 260] on button "הדמיה - פריסת פנלים" at bounding box center [434, 253] width 138 height 32
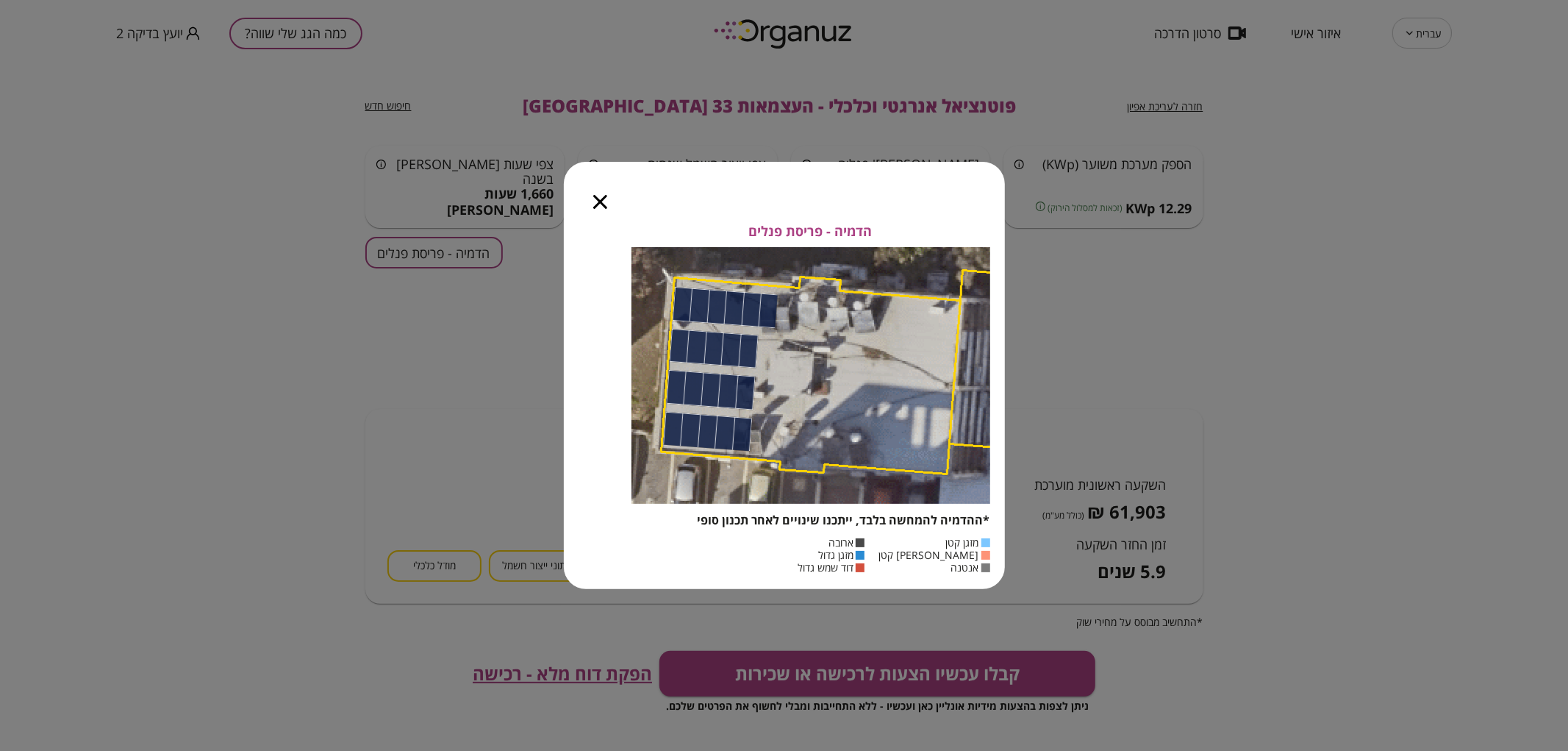
click at [599, 192] on div at bounding box center [599, 193] width 73 height 62
click at [596, 208] on icon "button" at bounding box center [600, 202] width 14 height 14
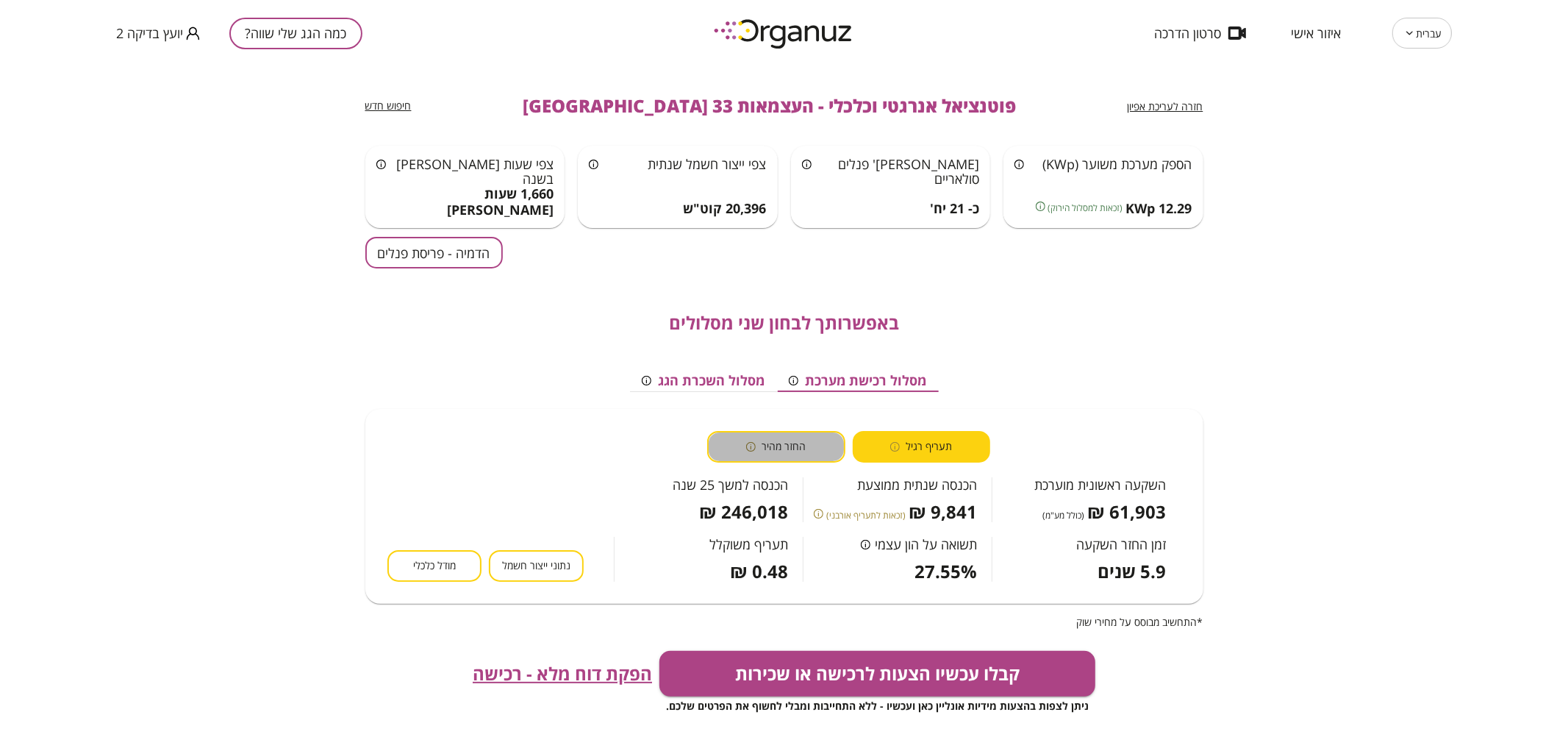
click at [776, 454] on button "החזר מהיר" at bounding box center [776, 446] width 138 height 32
click at [917, 445] on span "תעריף רגיל" at bounding box center [929, 447] width 47 height 14
click at [799, 449] on span "החזר מהיר" at bounding box center [783, 447] width 44 height 14
click at [921, 440] on span "תעריף רגיל" at bounding box center [929, 447] width 47 height 14
click at [824, 510] on icon at bounding box center [819, 514] width 10 height 10
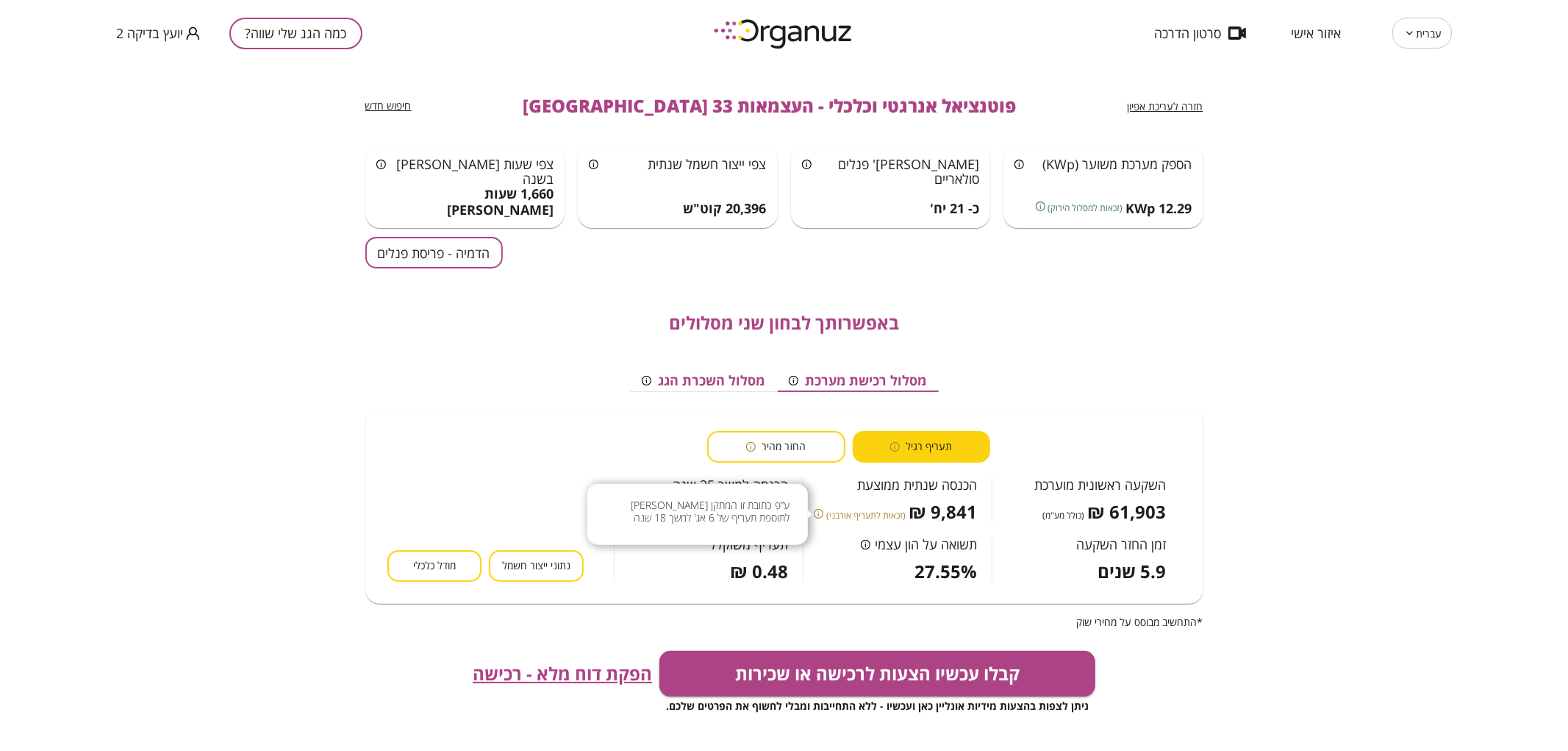
click at [824, 509] on icon at bounding box center [819, 514] width 10 height 10
click at [460, 564] on button "מודל כלכלי" at bounding box center [435, 565] width 95 height 32
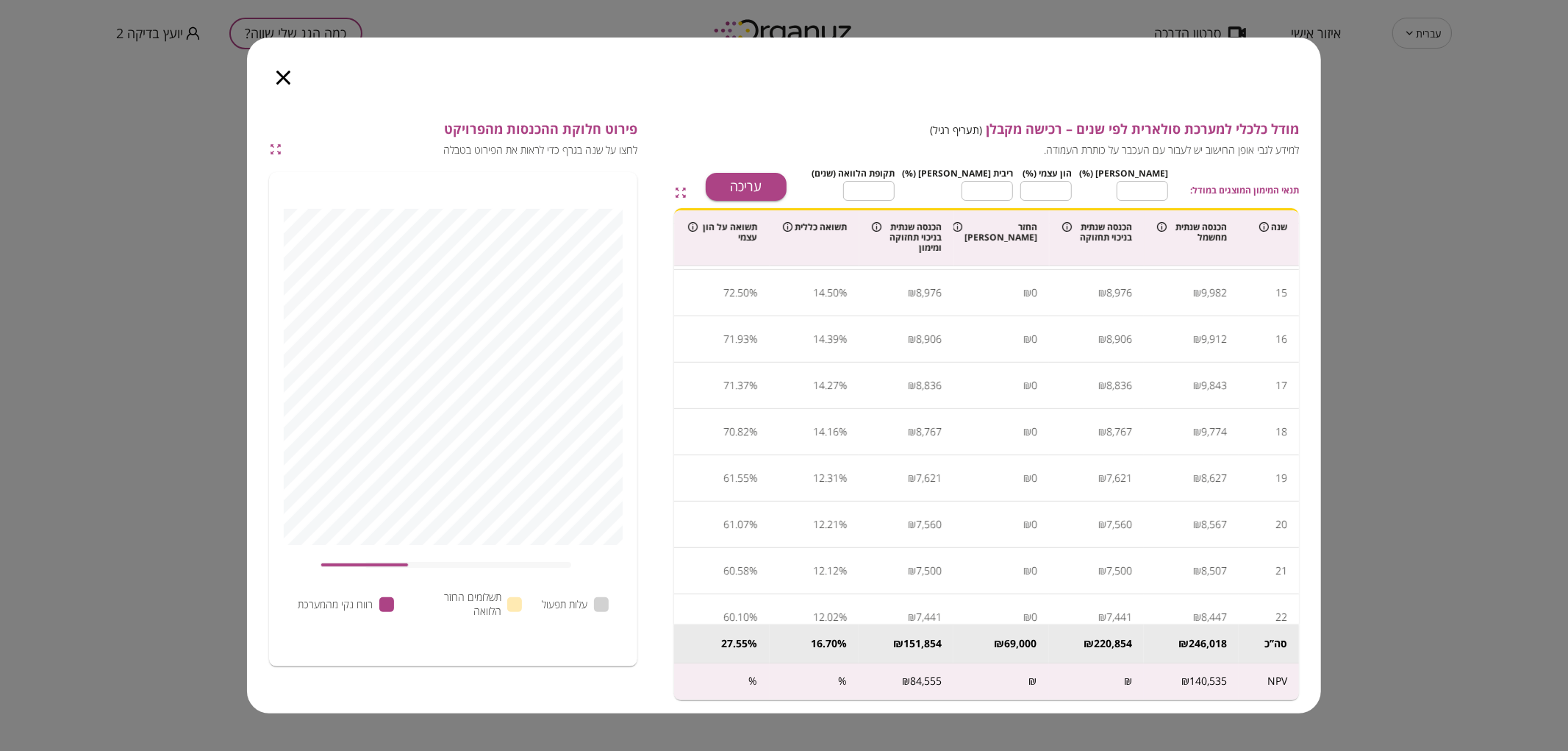
scroll to position [653, 0]
click at [277, 71] on icon "button" at bounding box center [284, 78] width 14 height 14
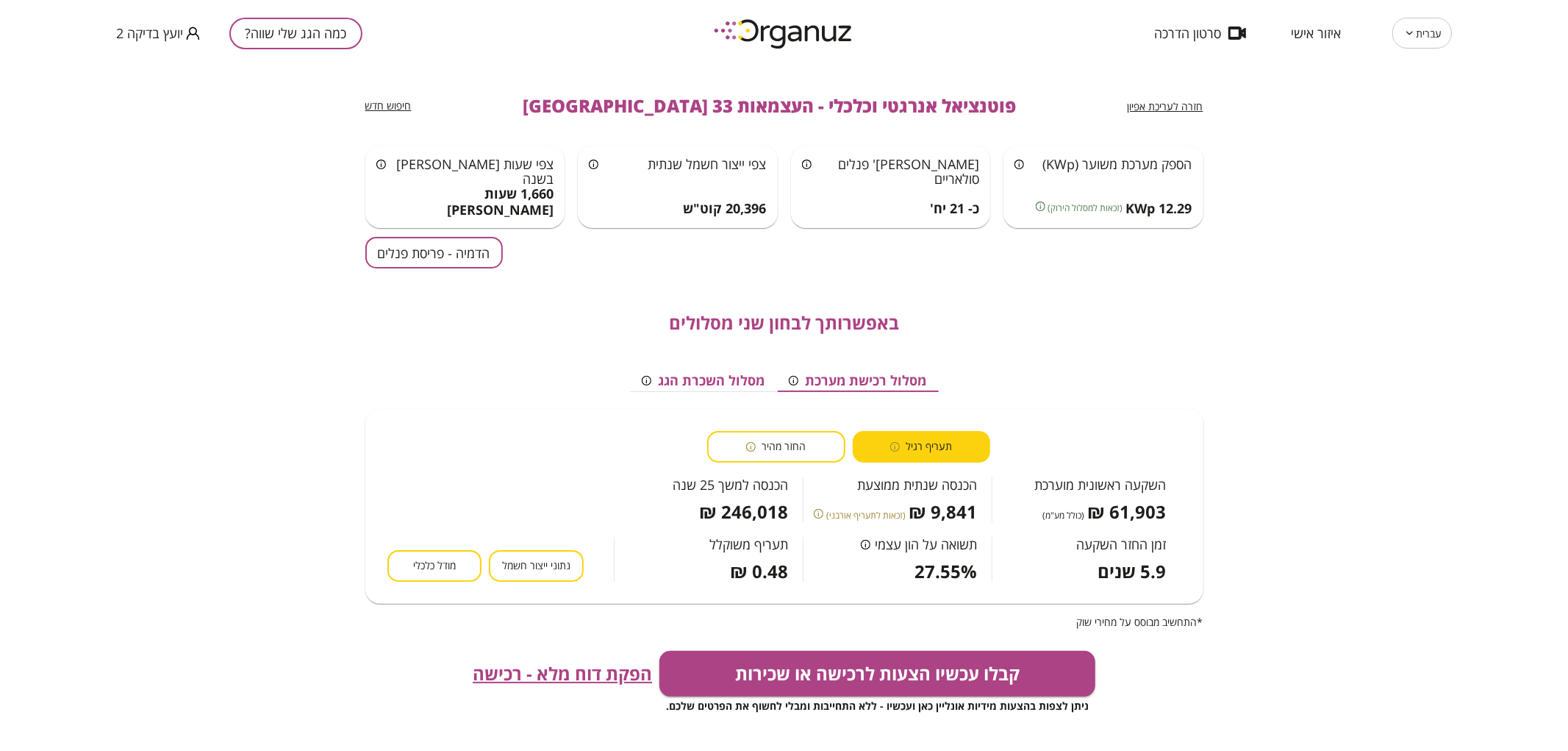
click at [304, 32] on button "כמה הגג שלי שווה?" at bounding box center [295, 33] width 133 height 32
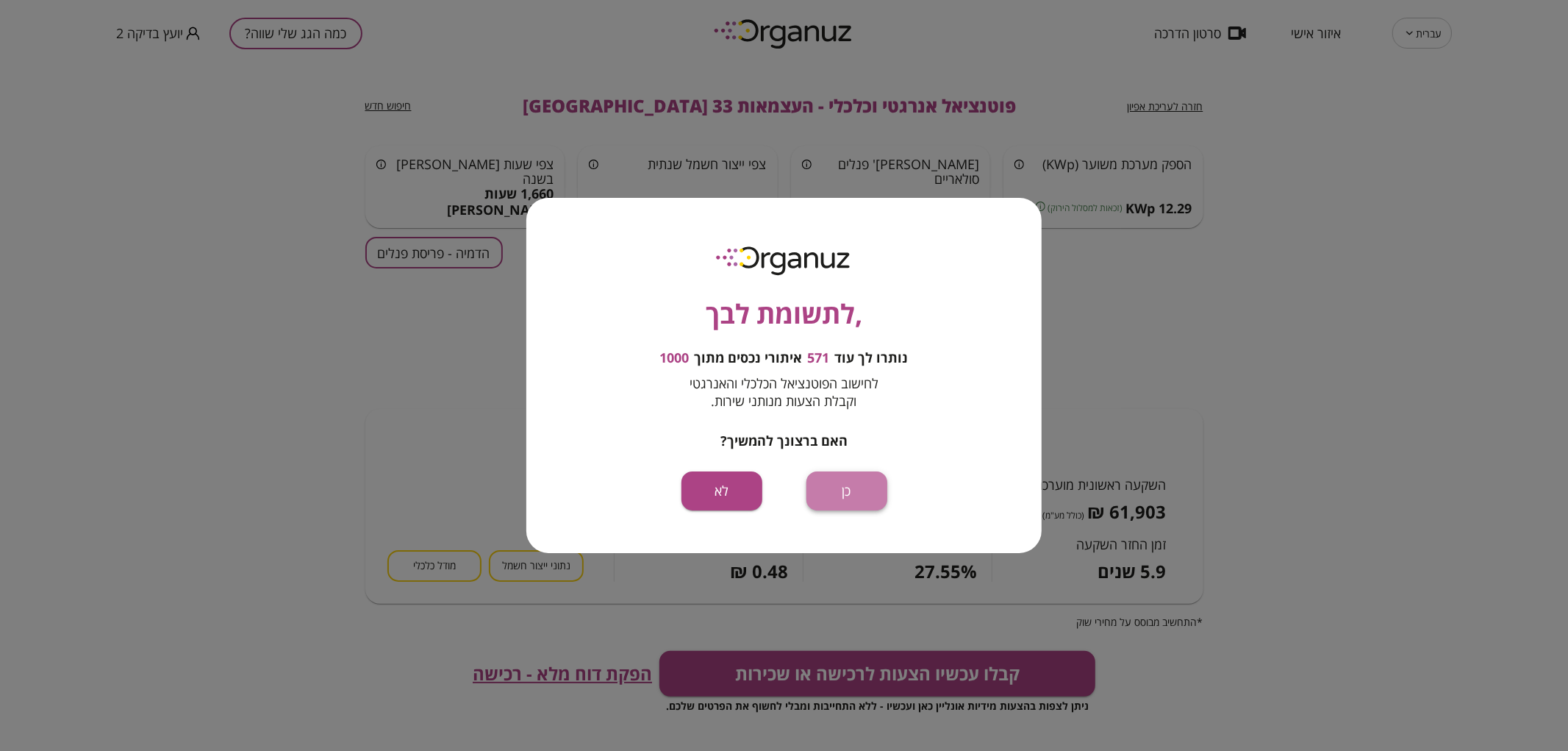
click at [864, 487] on button "כן" at bounding box center [846, 491] width 81 height 39
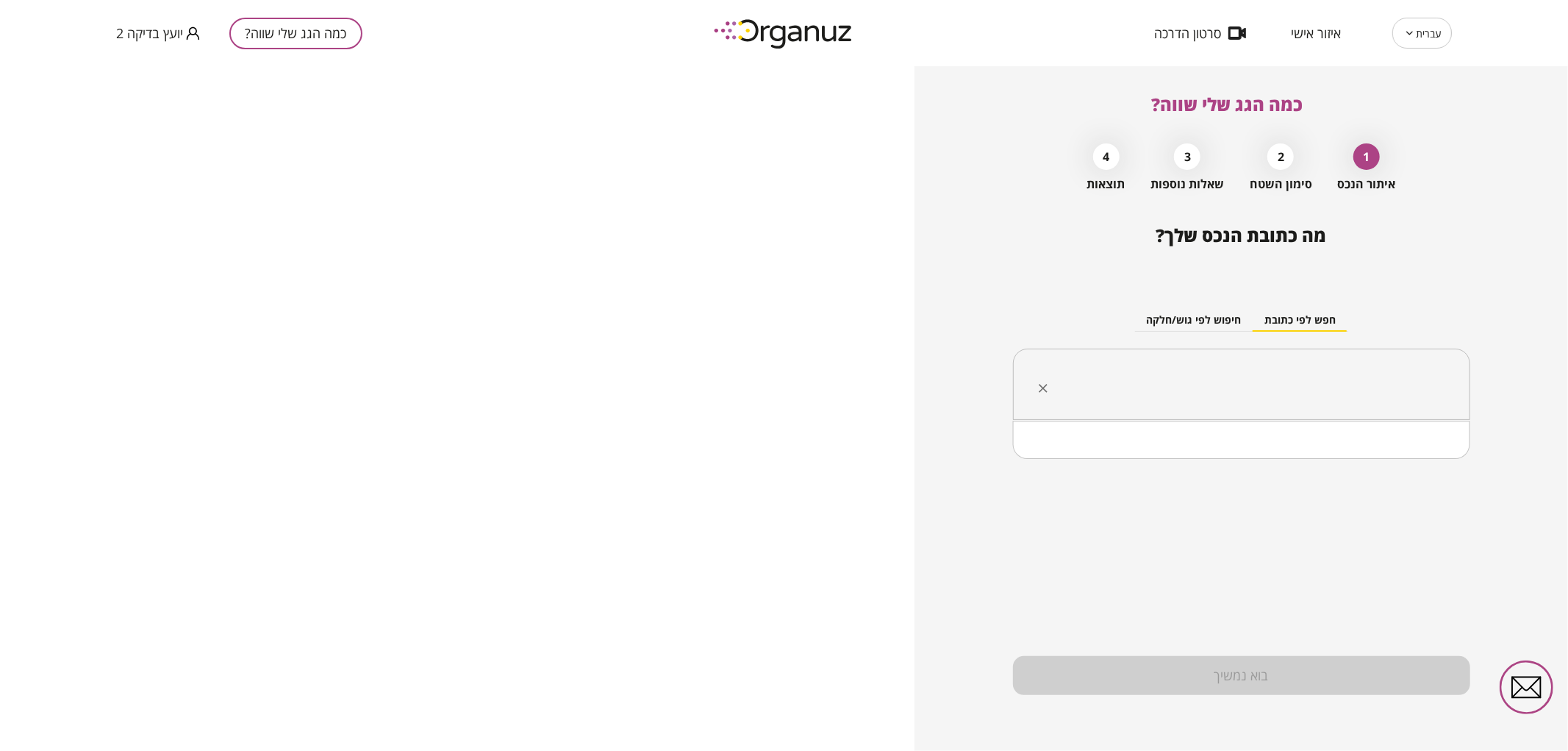
click at [1220, 393] on input "text" at bounding box center [1246, 385] width 411 height 37
click at [1262, 373] on input "*******" at bounding box center [1246, 385] width 411 height 37
click at [1332, 455] on li "חיפה 45 [GEOGRAPHIC_DATA]" at bounding box center [1242, 459] width 419 height 26
type input "**********"
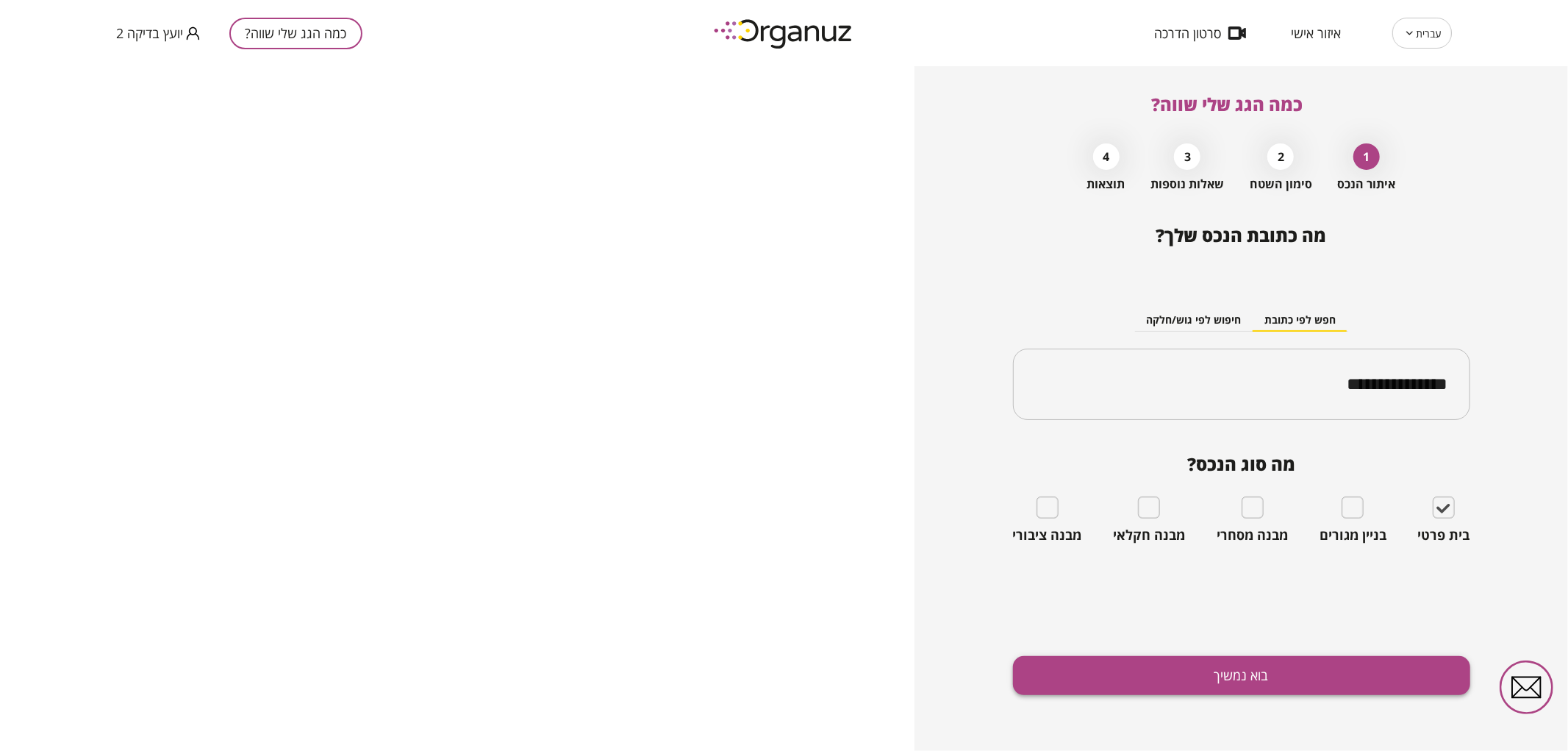
click at [1333, 664] on button "בוא נמשיך" at bounding box center [1242, 675] width 458 height 39
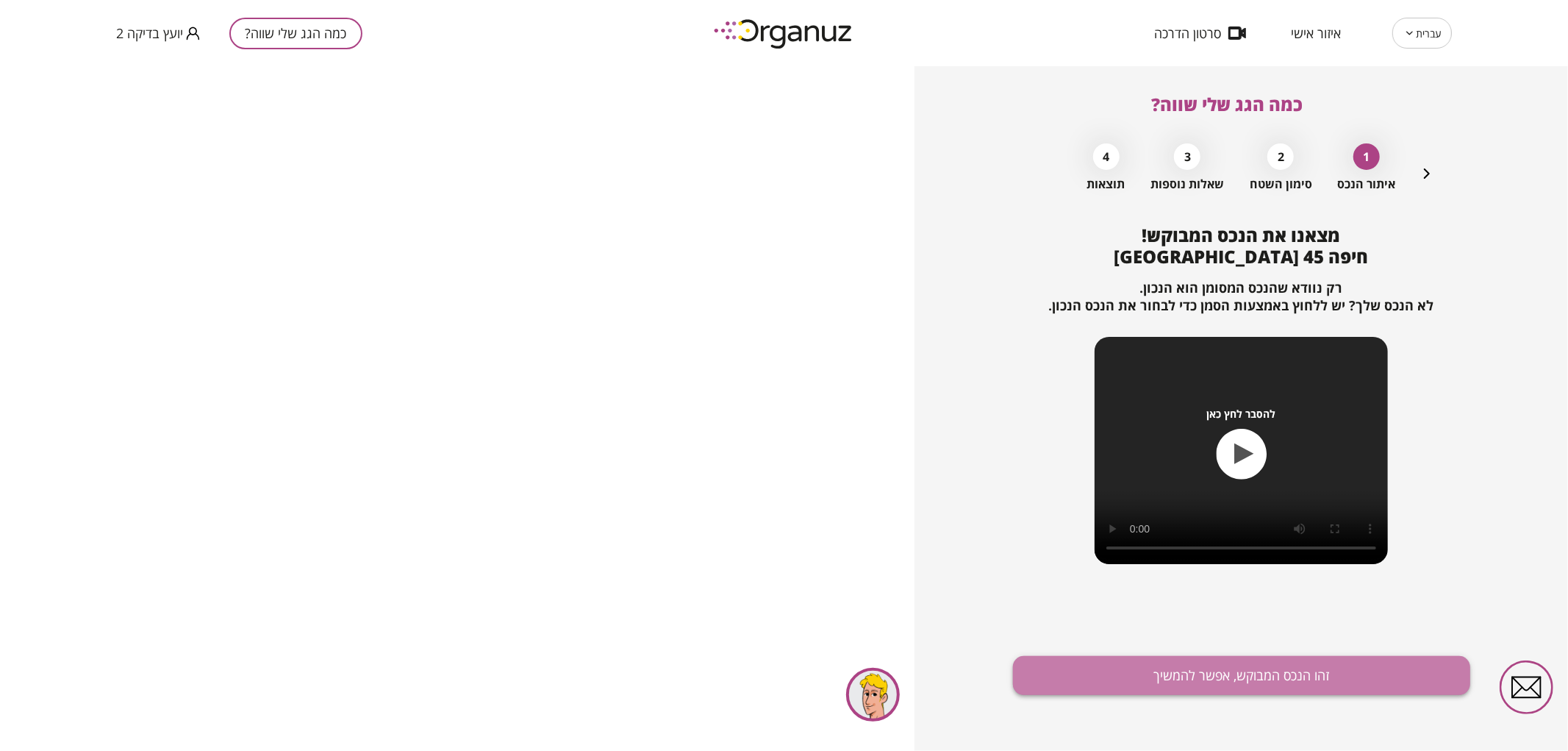
click at [1297, 679] on button "זהו הנכס המבוקש, אפשר להמשיך" at bounding box center [1242, 675] width 458 height 39
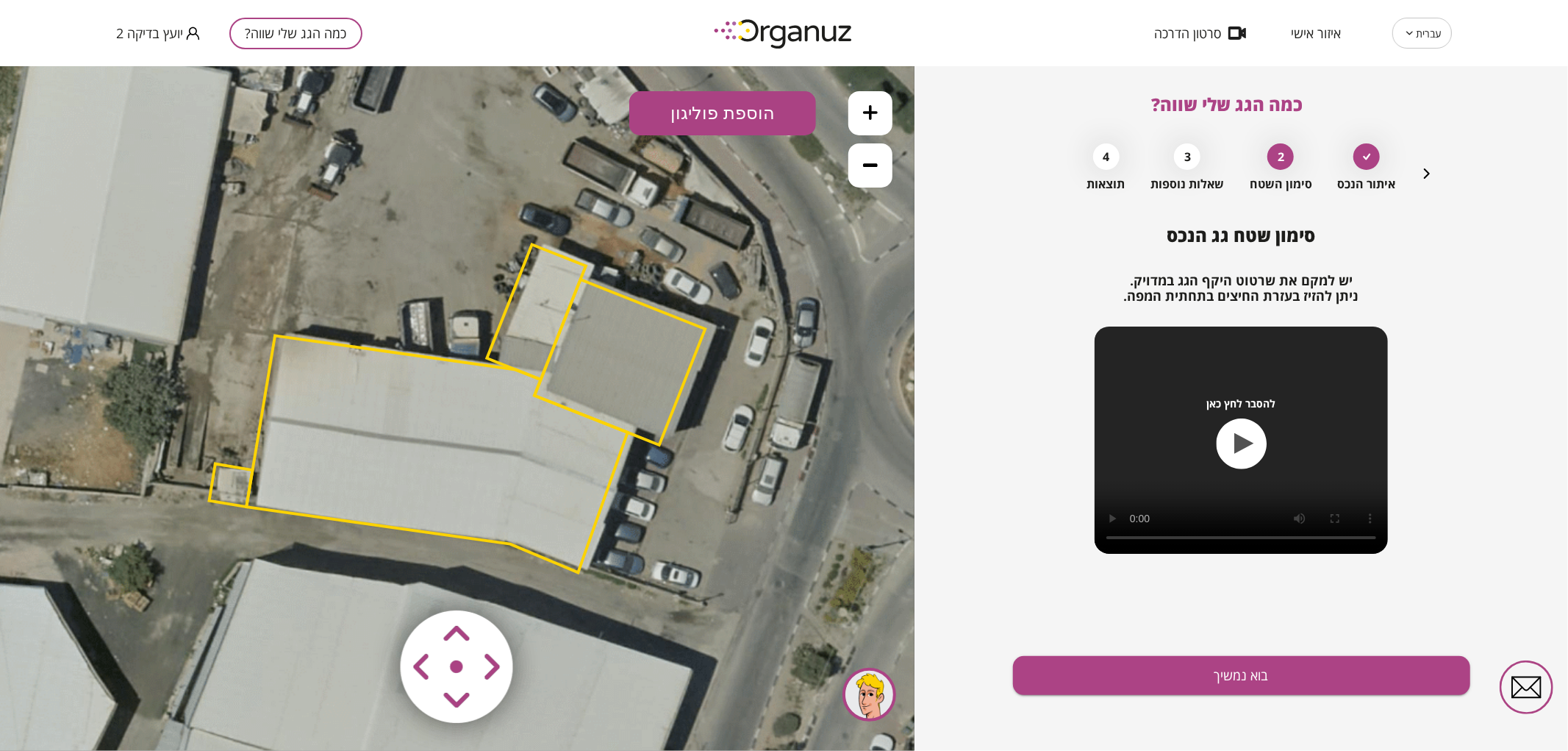
click at [1202, 706] on div "סימון שטח גג הנכס יש למקם את שרטוט היקף הגג במדויק. ניתן להזיז בעזרת החיצים בתח…" at bounding box center [1242, 488] width 458 height 526
click at [1190, 692] on button "בוא נמשיך" at bounding box center [1242, 675] width 458 height 39
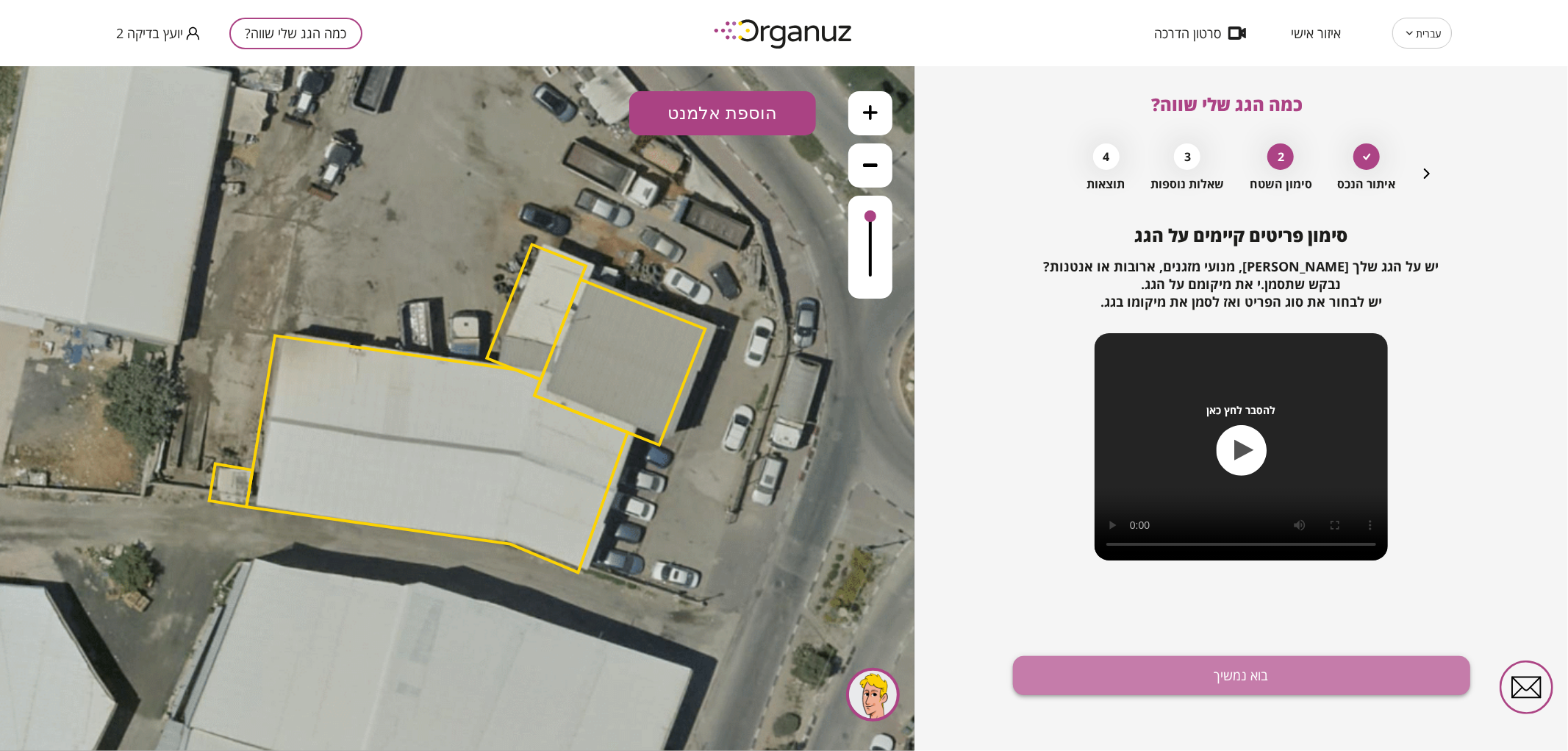
click at [1189, 689] on button "בוא נמשיך" at bounding box center [1242, 675] width 458 height 39
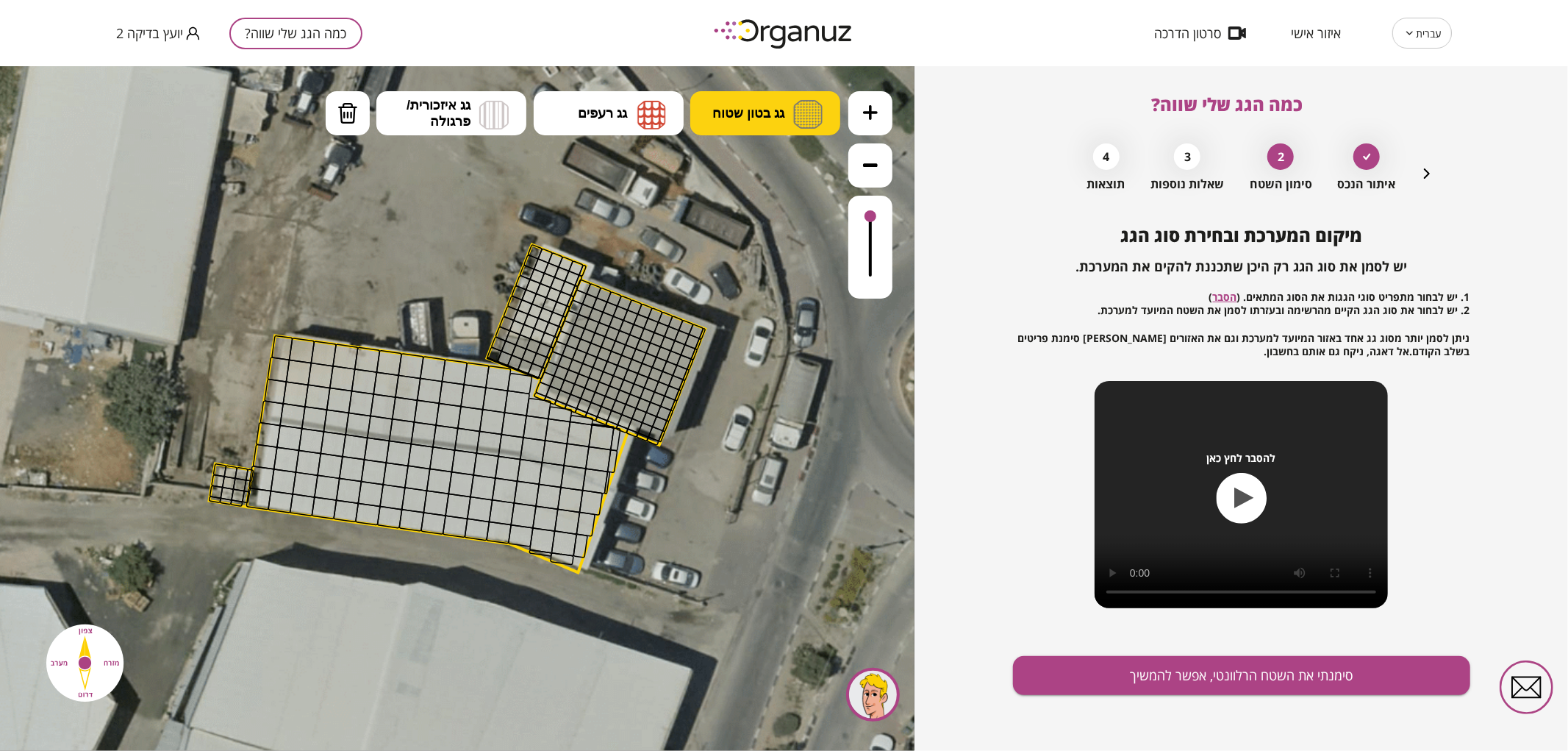
click at [739, 100] on button "גג בטון שטוח" at bounding box center [766, 112] width 150 height 44
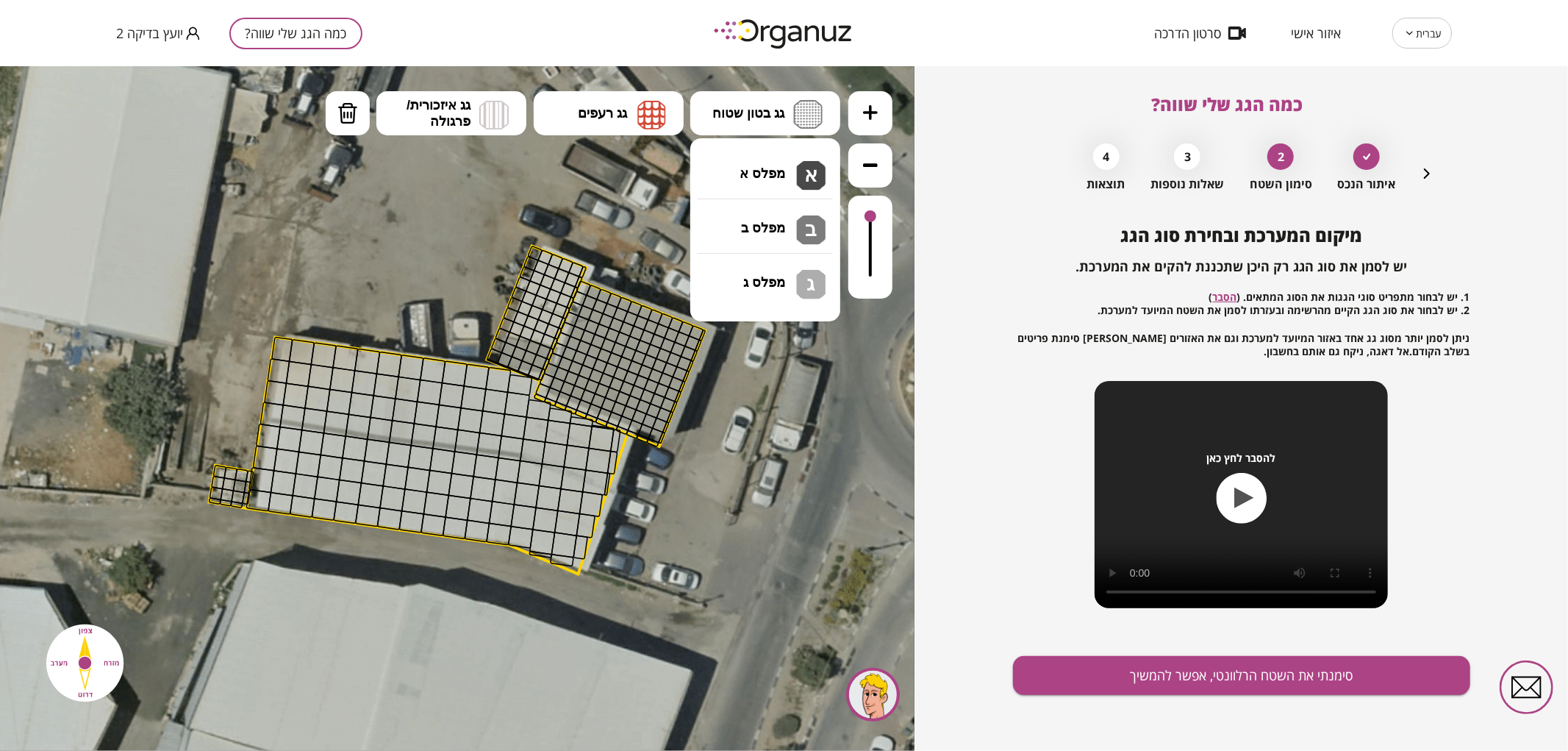
drag, startPoint x: 733, startPoint y: 162, endPoint x: 478, endPoint y: 301, distance: 290.4
click at [733, 163] on div ".st0 { fill: #FFFFFF; } 10" at bounding box center [457, 407] width 914 height 685
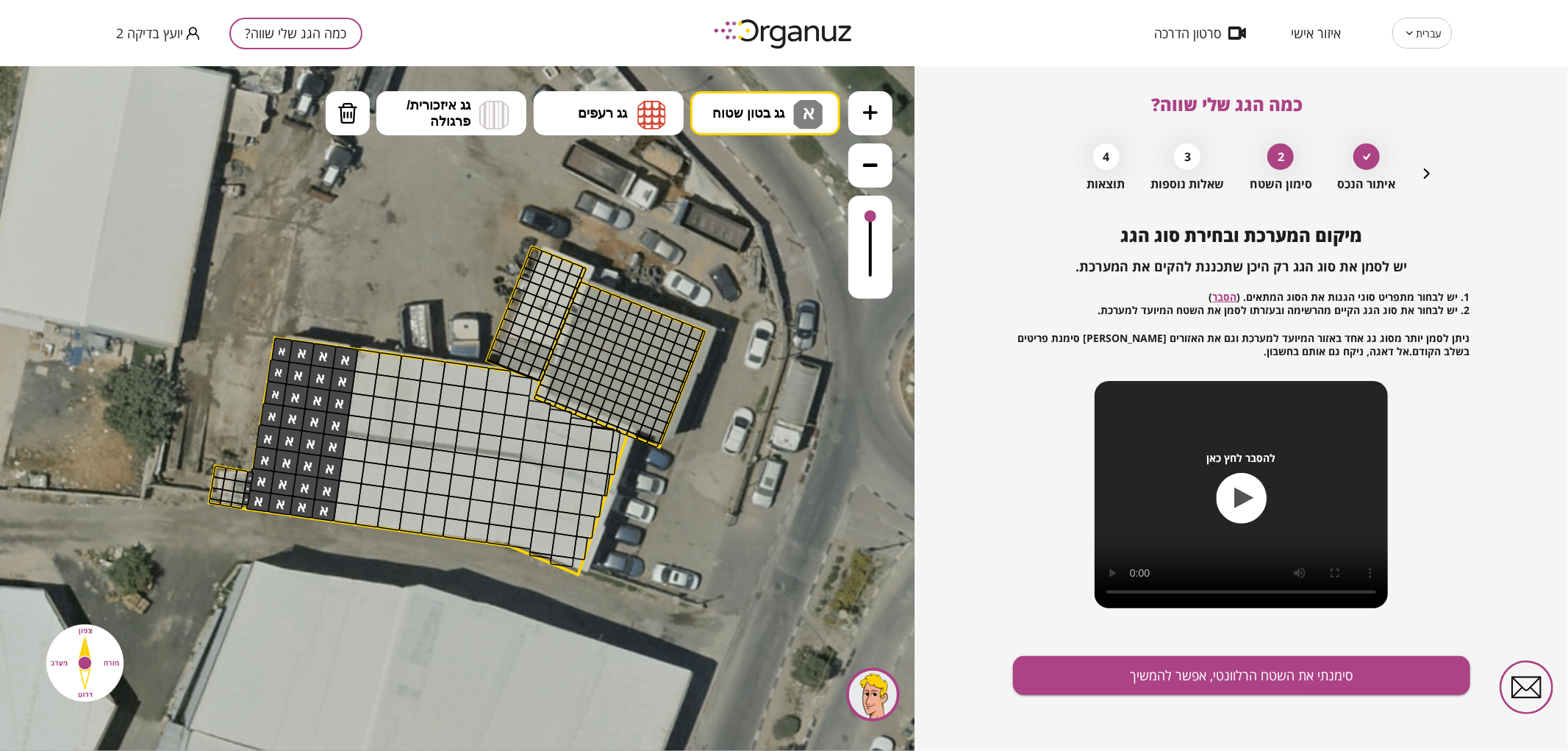
drag, startPoint x: 283, startPoint y: 370, endPoint x: 369, endPoint y: 325, distance: 97.1
click at [369, 325] on div ".st0 { fill: #FFFFFF; }" at bounding box center [459, 412] width 1522 height 1522
click at [1329, 689] on button "סימנתי את השטח הרלוונטי, אפשר להמשיך" at bounding box center [1242, 675] width 458 height 39
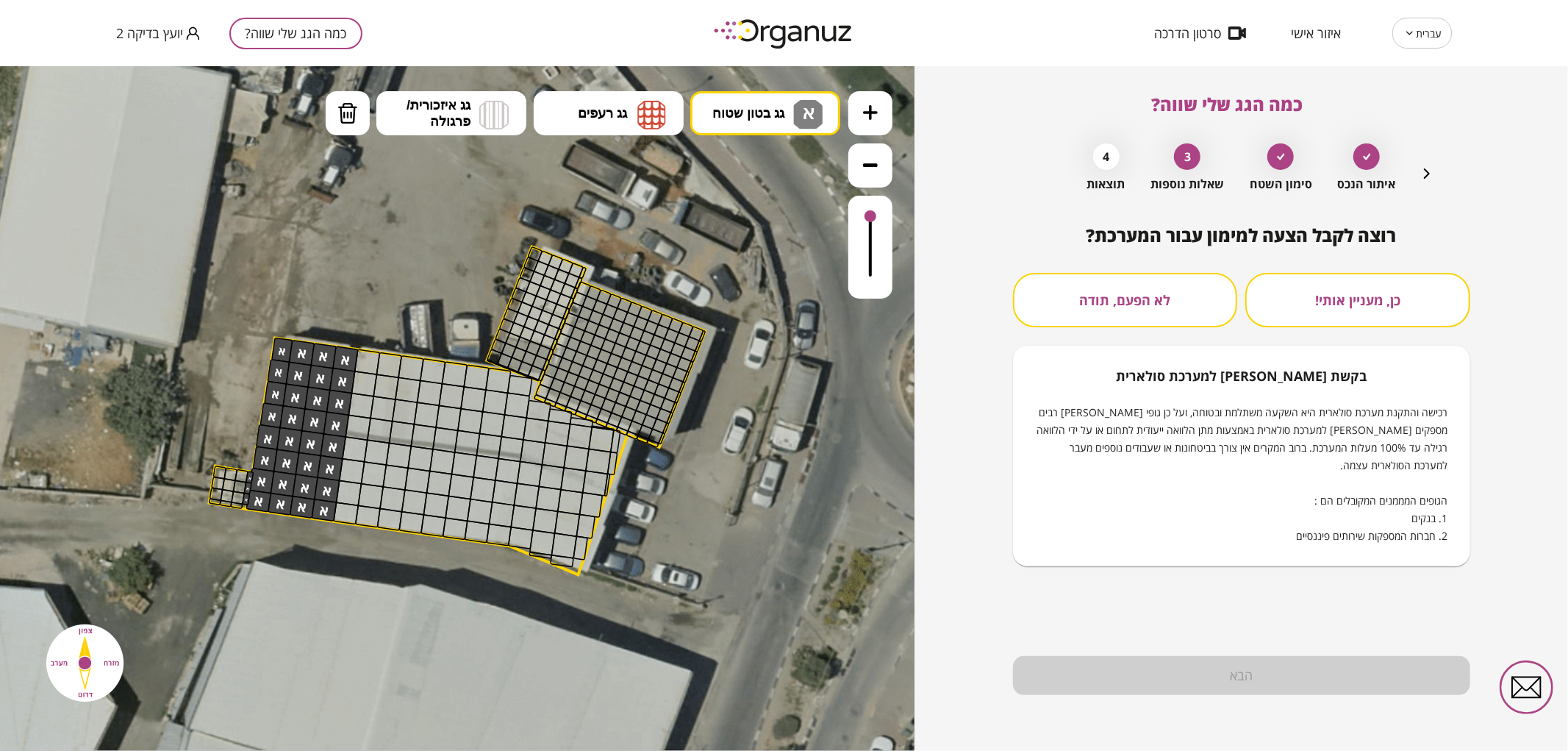
click at [1163, 340] on div "כן, מעניין אותי! לא הפעם, תודה בקשת [PERSON_NAME] למערכת סולארית רכישה והתקנת מ…" at bounding box center [1242, 420] width 458 height 293
click at [1144, 316] on button "לא הפעם, תודה" at bounding box center [1126, 300] width 225 height 54
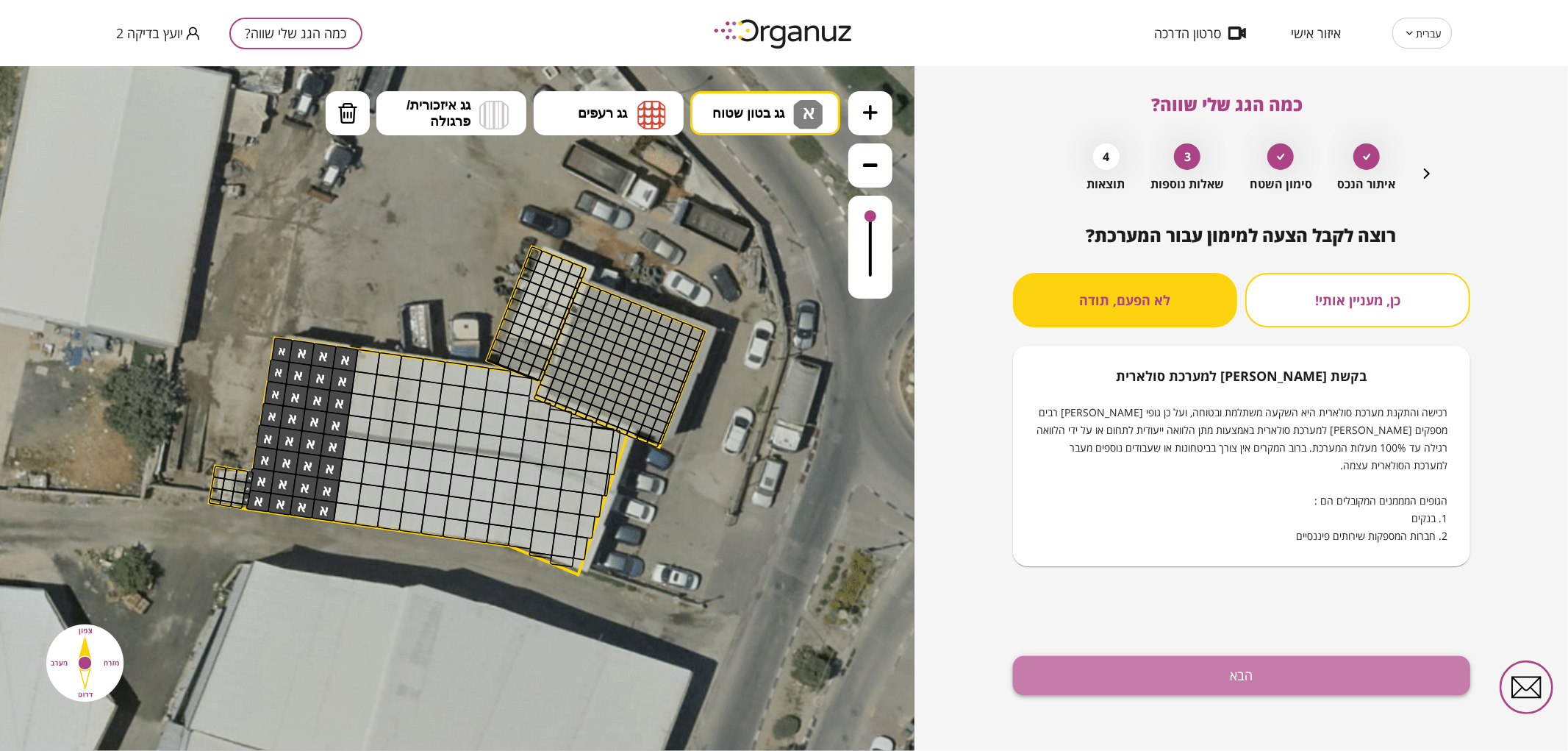
click at [1210, 679] on button "הבא" at bounding box center [1242, 675] width 458 height 39
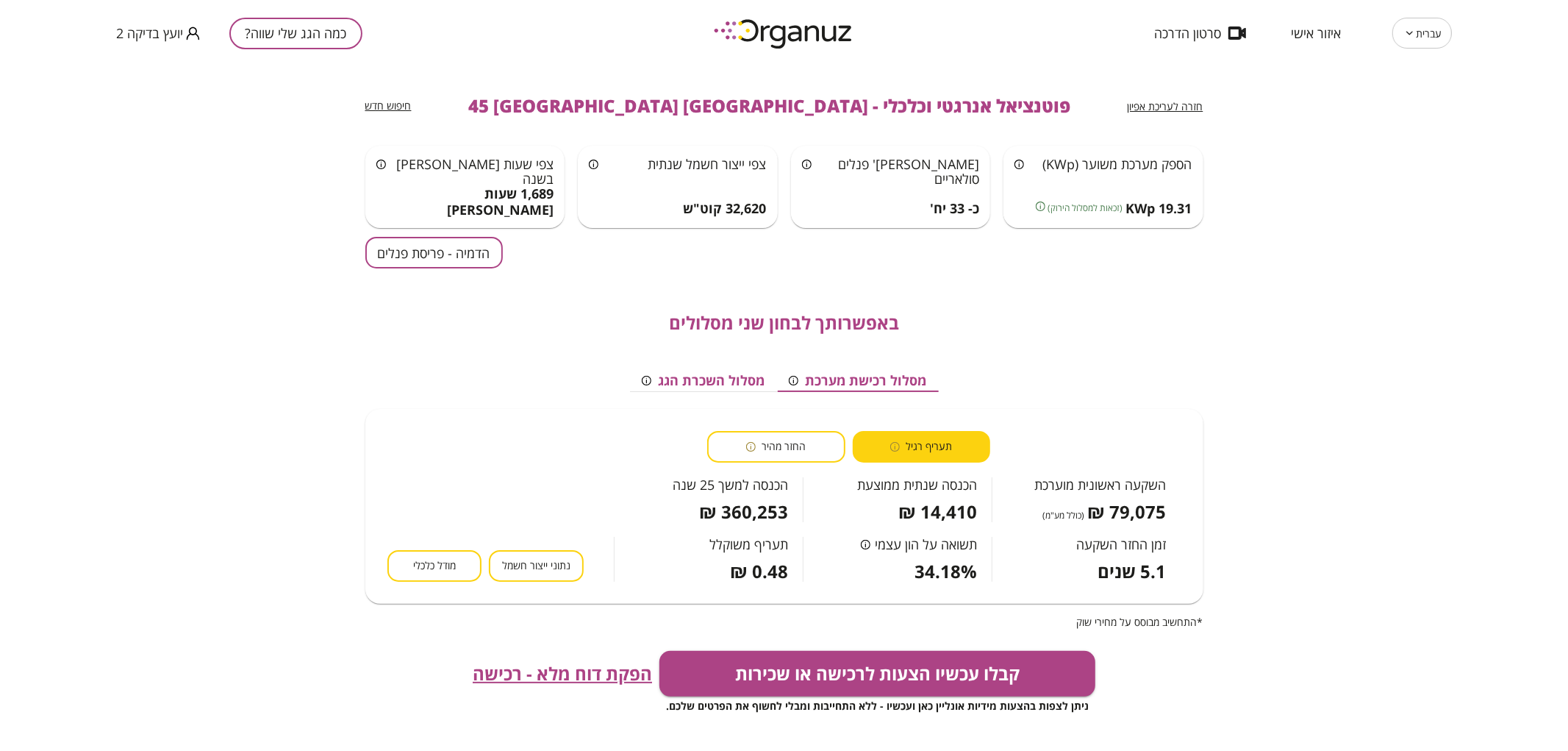
click at [322, 39] on button "כמה הגג שלי שווה?" at bounding box center [295, 33] width 133 height 32
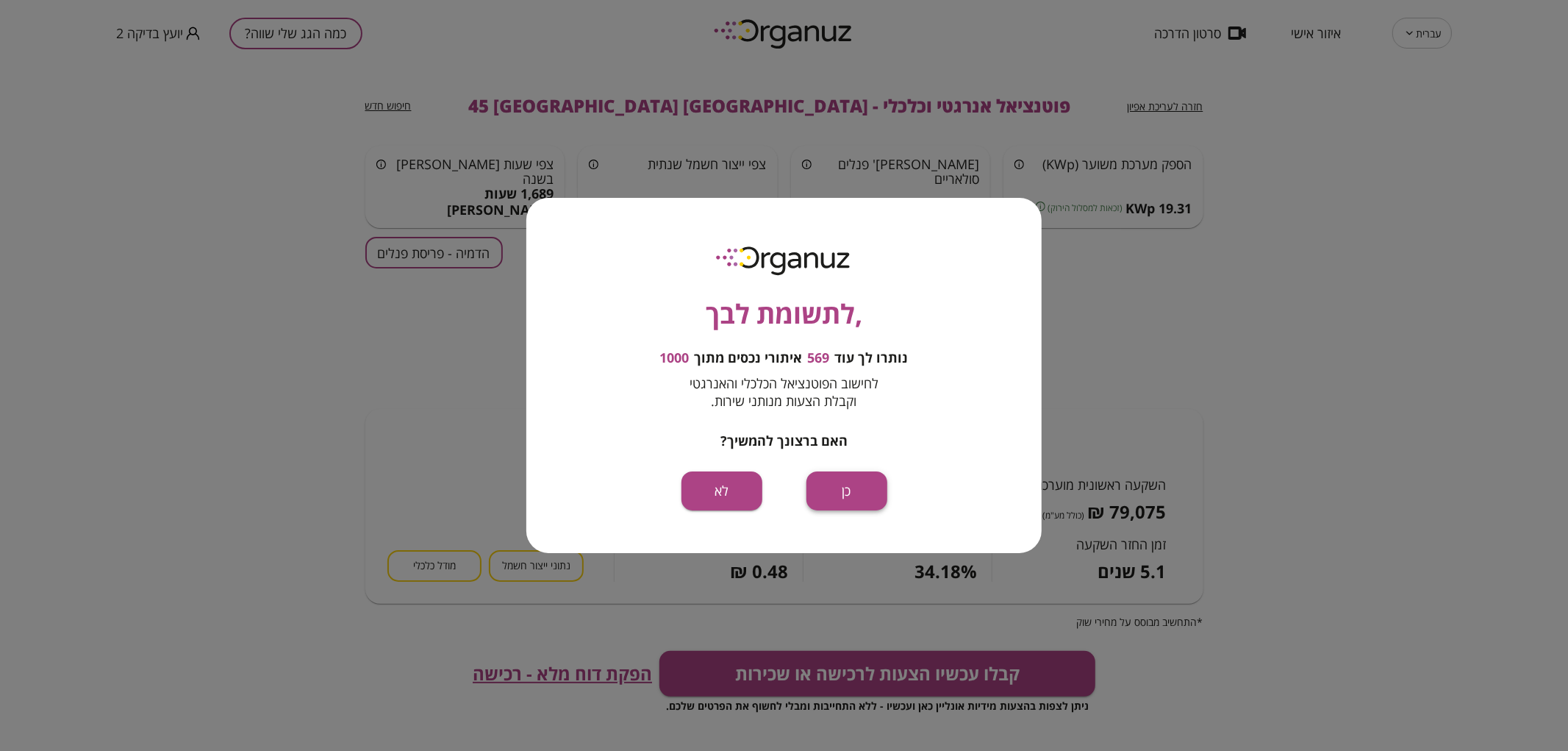
click at [839, 495] on button "כן" at bounding box center [846, 491] width 81 height 39
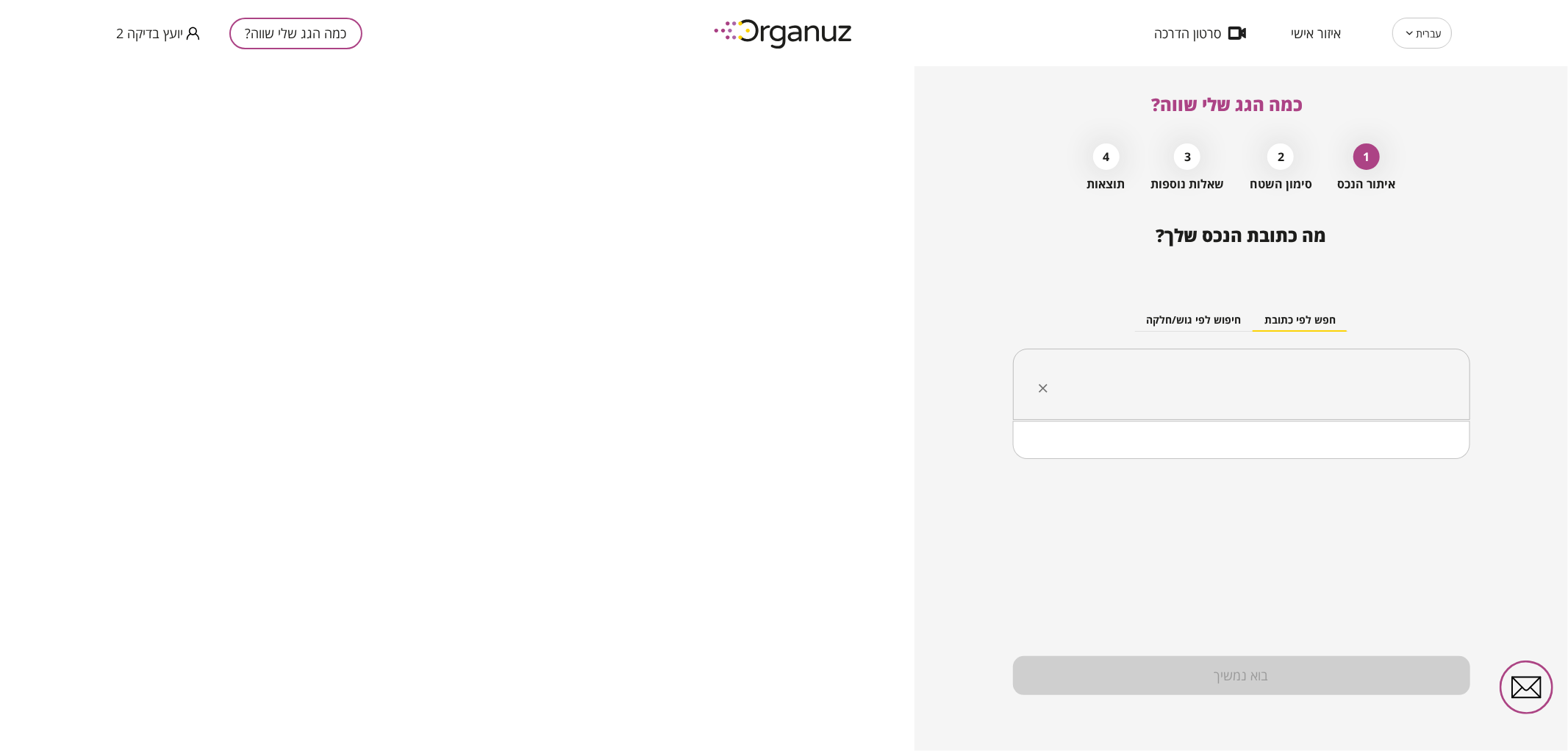
click at [1182, 401] on input "text" at bounding box center [1246, 385] width 411 height 37
click at [1331, 454] on li "[GEOGRAPHIC_DATA]" at bounding box center [1242, 459] width 419 height 26
type input "****"
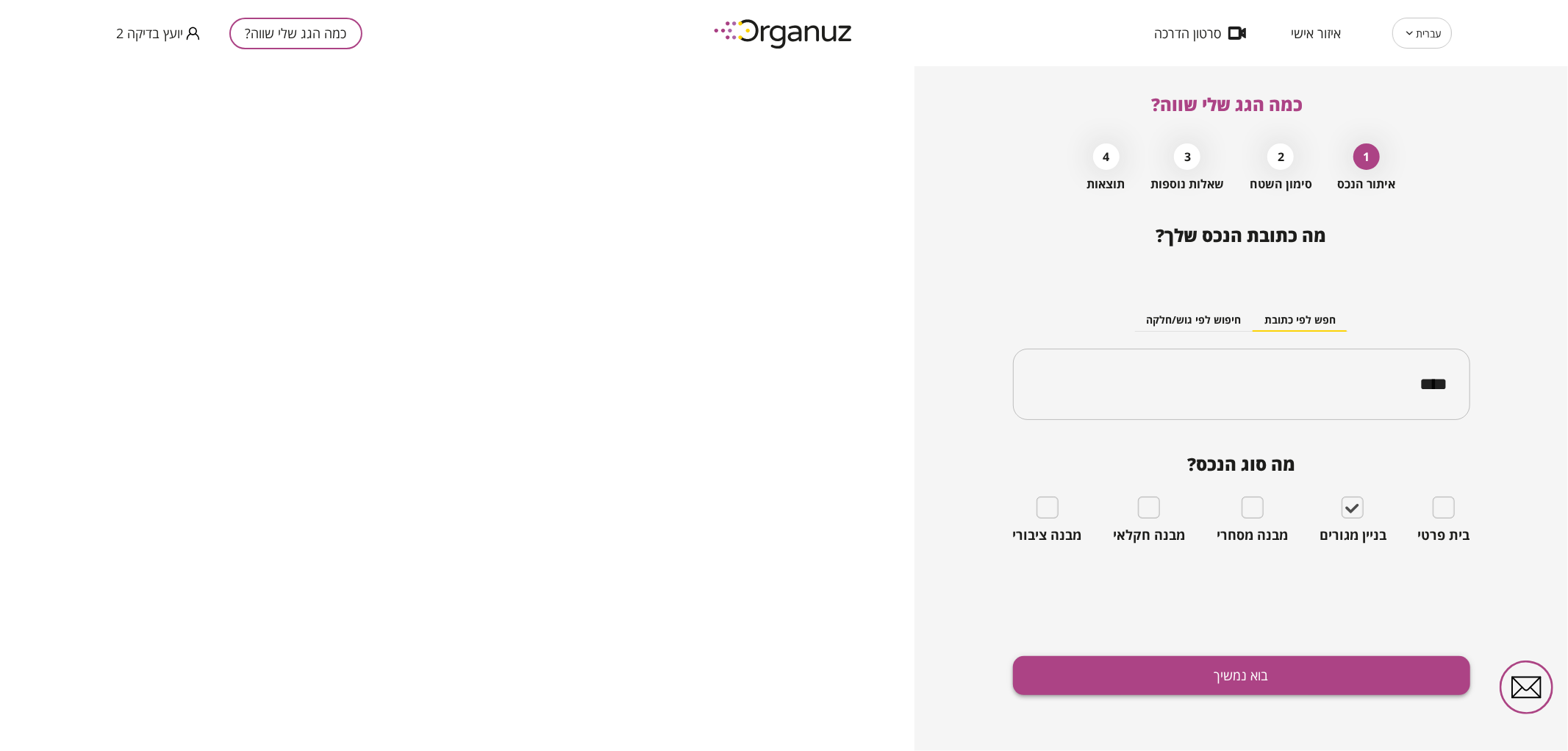
click at [1331, 664] on button "בוא נמשיך" at bounding box center [1242, 675] width 458 height 39
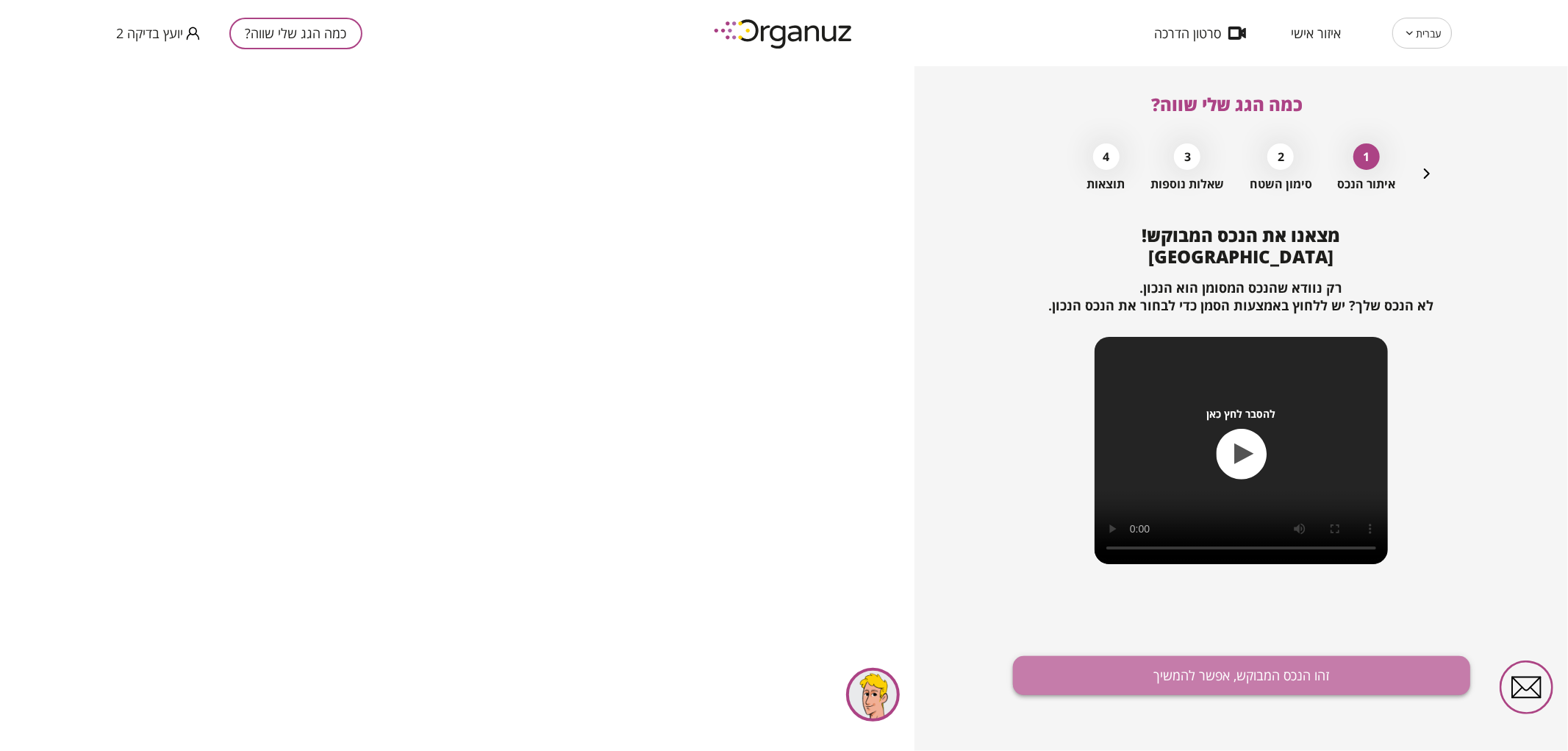
click at [1259, 672] on button "זהו הנכס המבוקש, אפשר להמשיך" at bounding box center [1242, 675] width 458 height 39
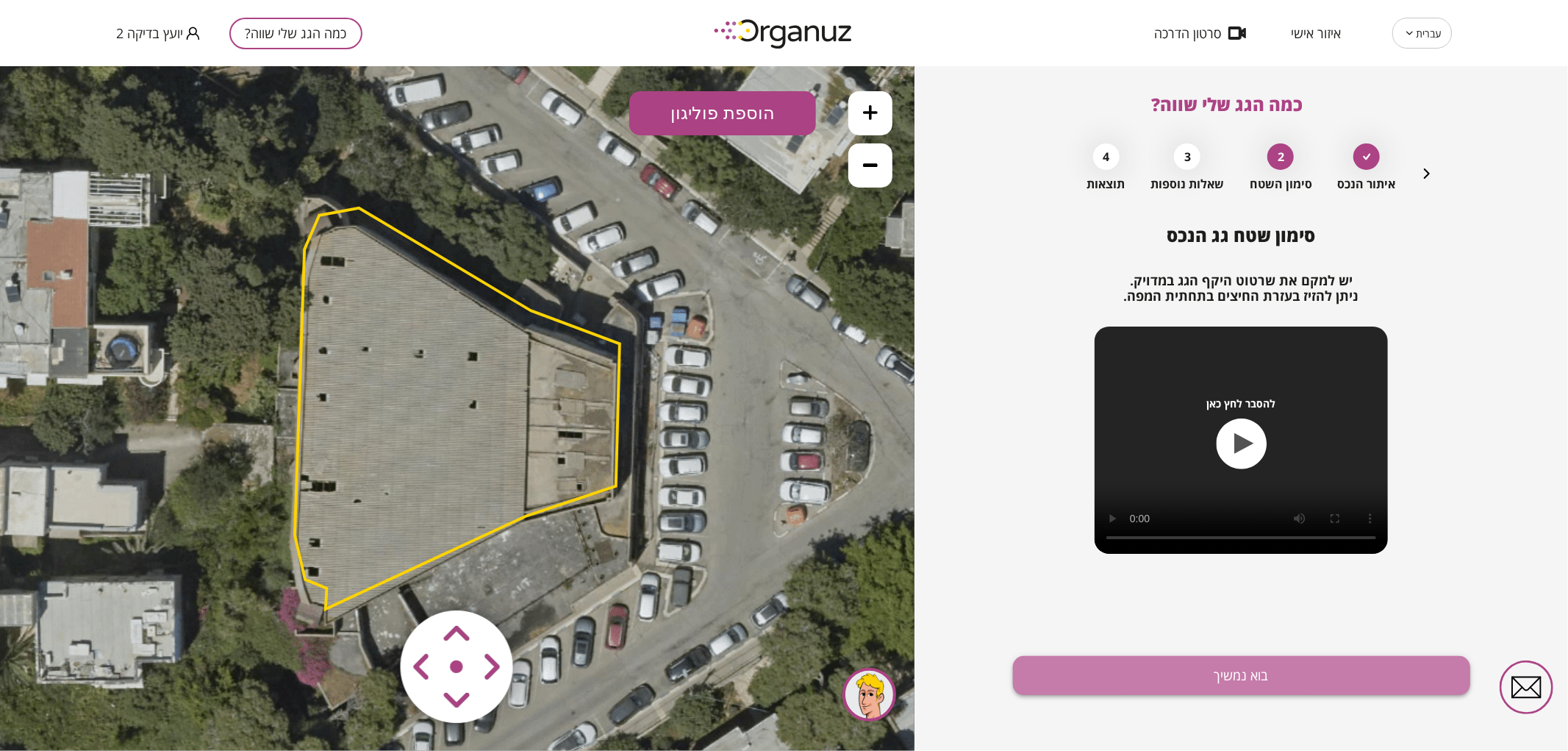
click at [1103, 659] on button "בוא נמשיך" at bounding box center [1242, 675] width 458 height 39
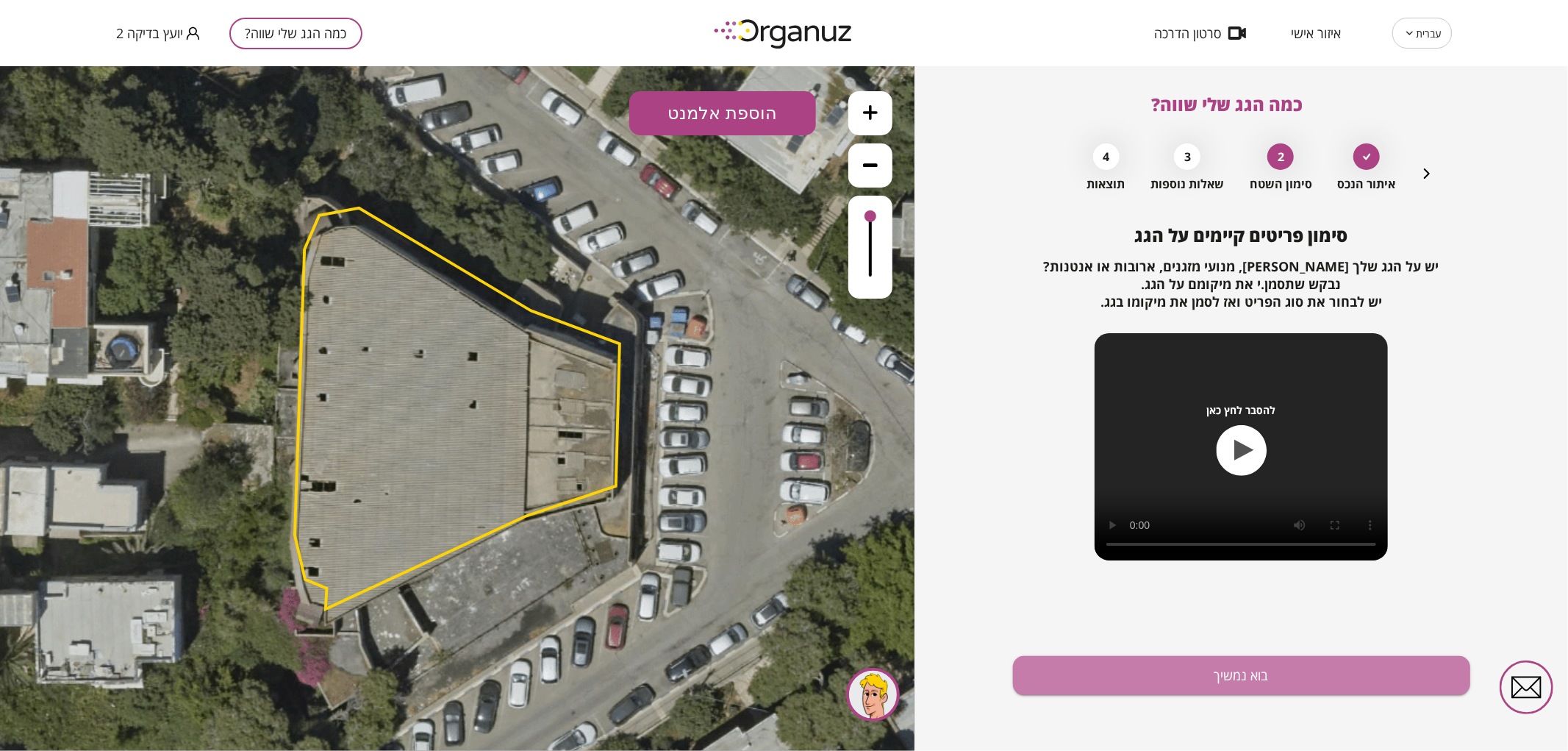
click at [1103, 659] on button "בוא נמשיך" at bounding box center [1242, 675] width 458 height 39
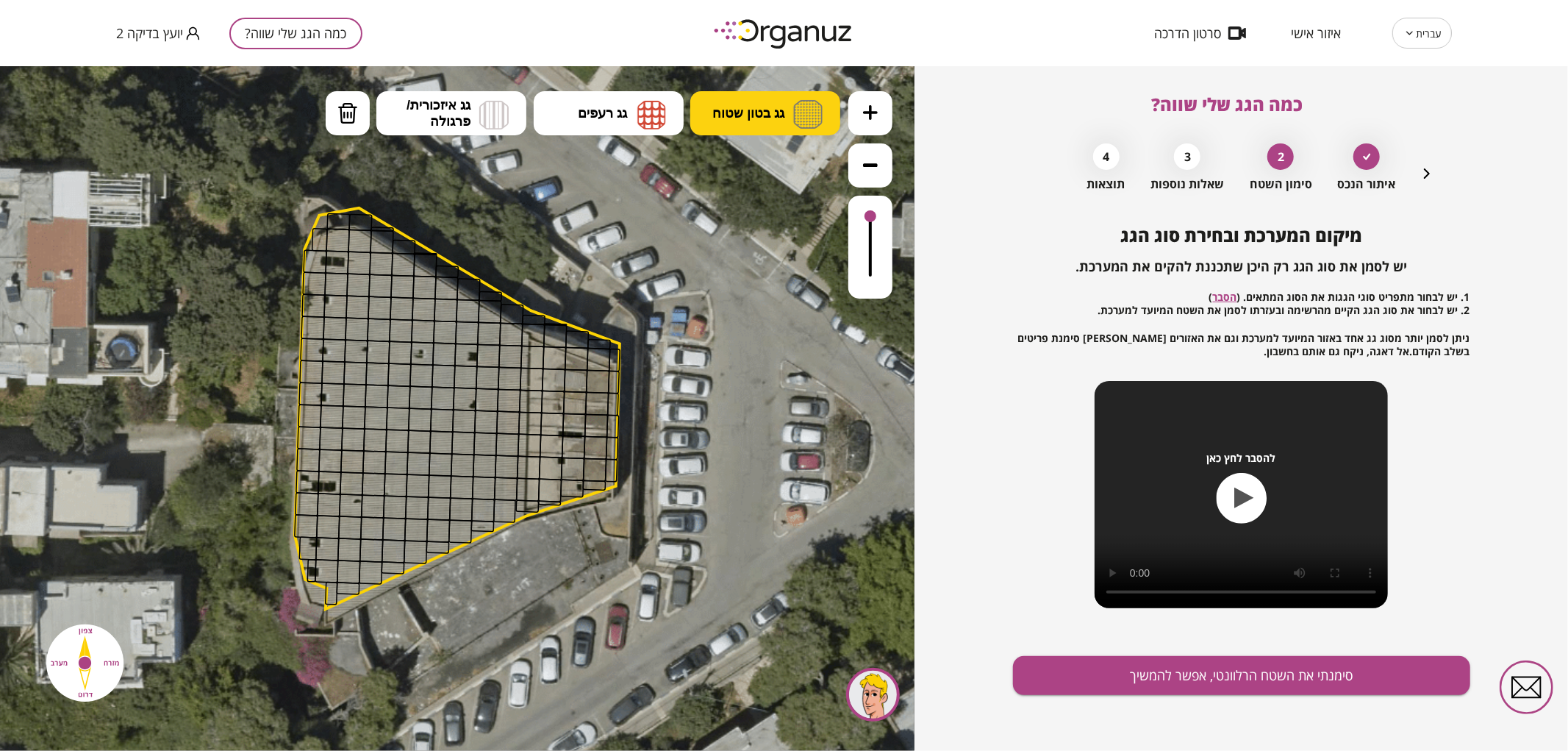
click at [755, 107] on span "גג בטון שטוח" at bounding box center [748, 112] width 72 height 17
click at [752, 174] on div ".st0 { fill: #FFFFFF; } 10" at bounding box center [457, 407] width 914 height 685
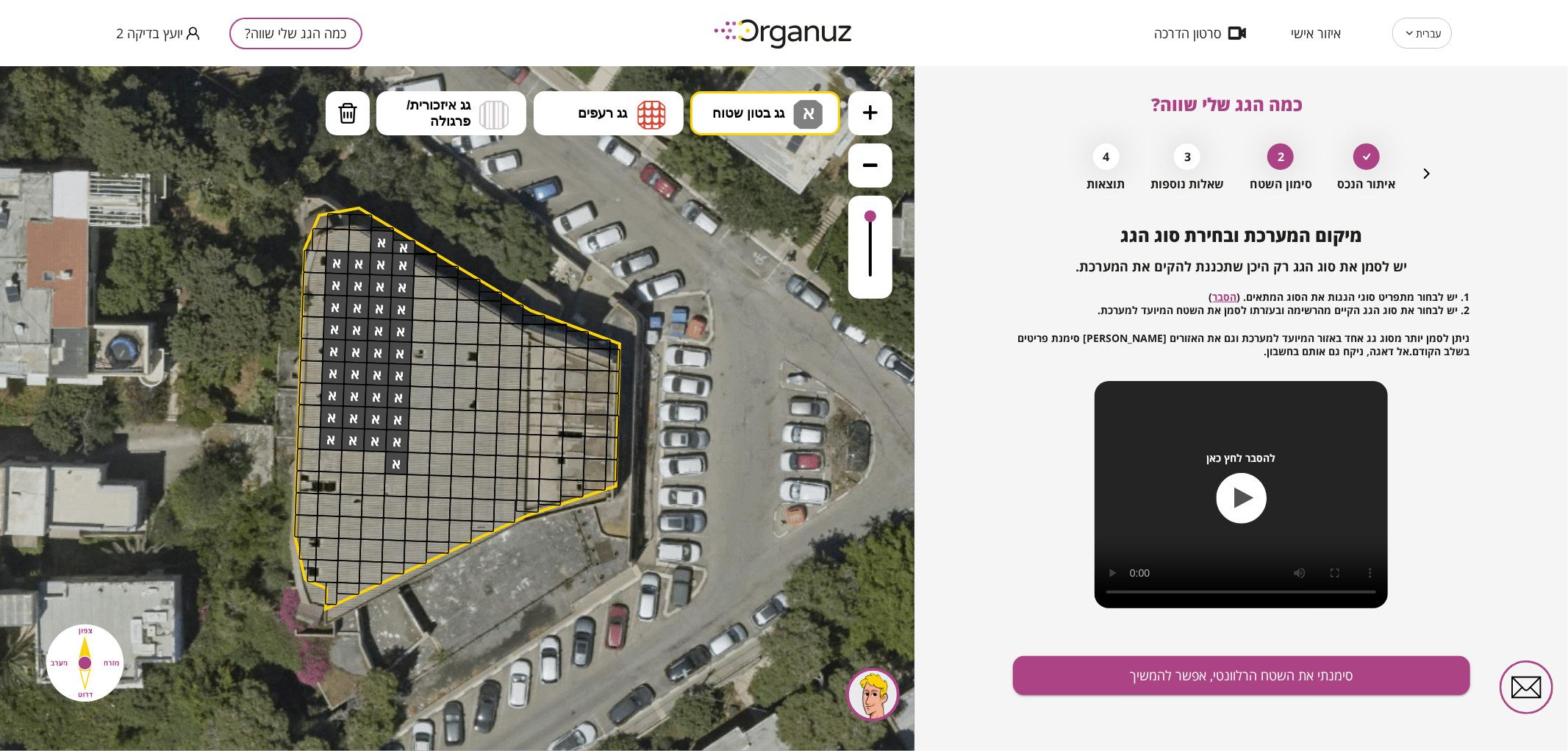
drag, startPoint x: 335, startPoint y: 277, endPoint x: 869, endPoint y: 515, distance: 584.6
click at [1260, 690] on button "סימנתי את השטח הרלוונטי, אפשר להמשיך" at bounding box center [1242, 675] width 458 height 39
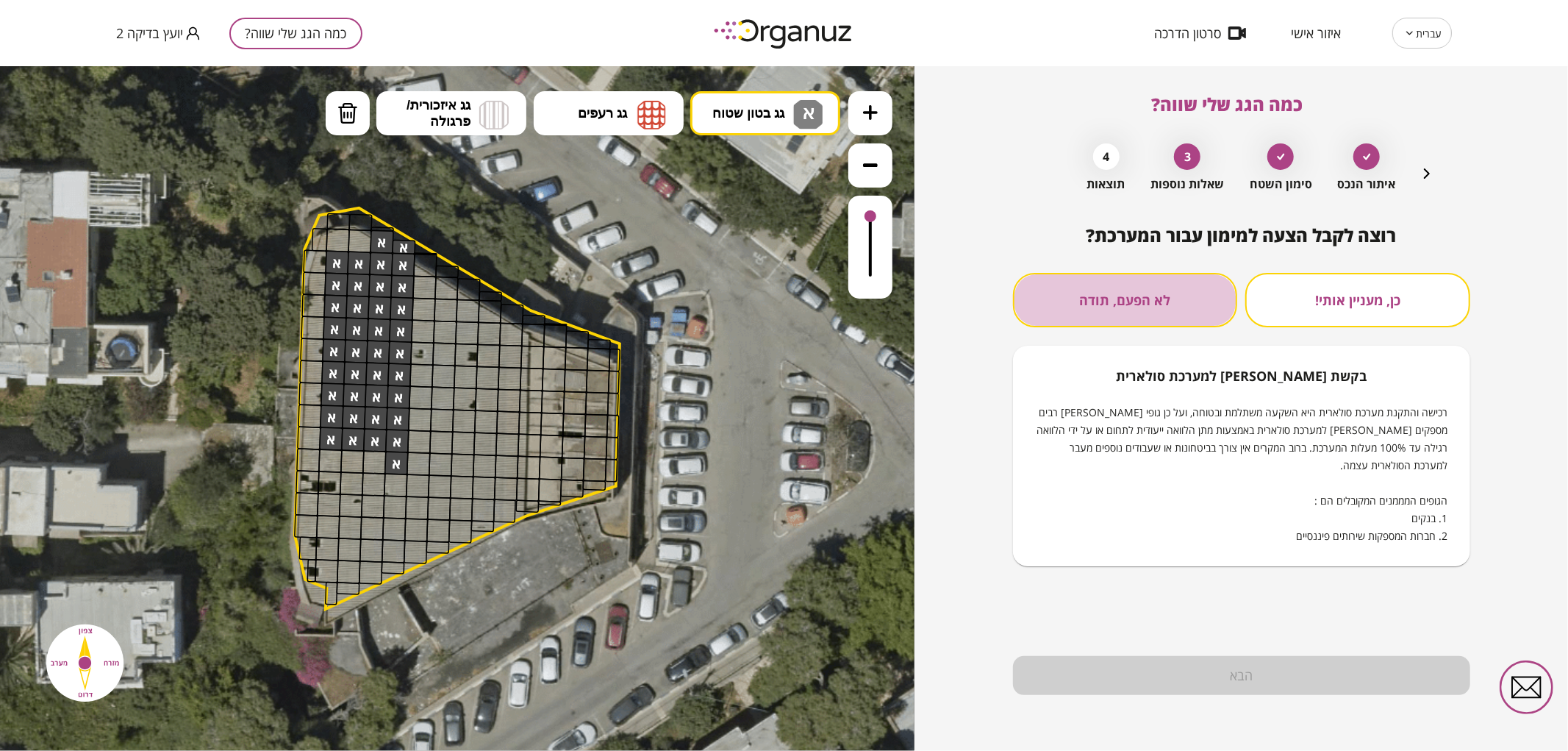
click at [1163, 317] on button "לא הפעם, תודה" at bounding box center [1126, 300] width 225 height 54
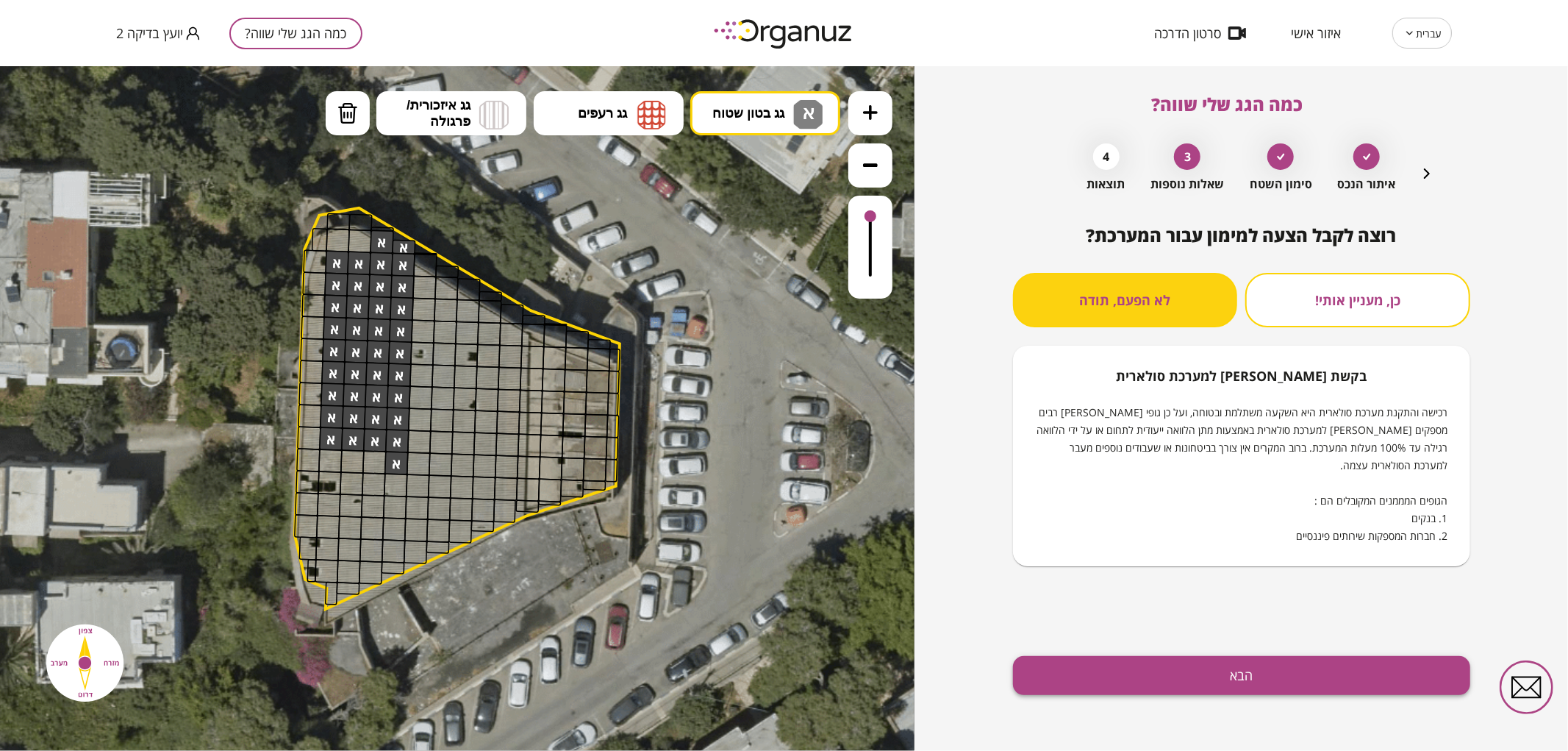
click at [1147, 672] on button "הבא" at bounding box center [1242, 675] width 458 height 39
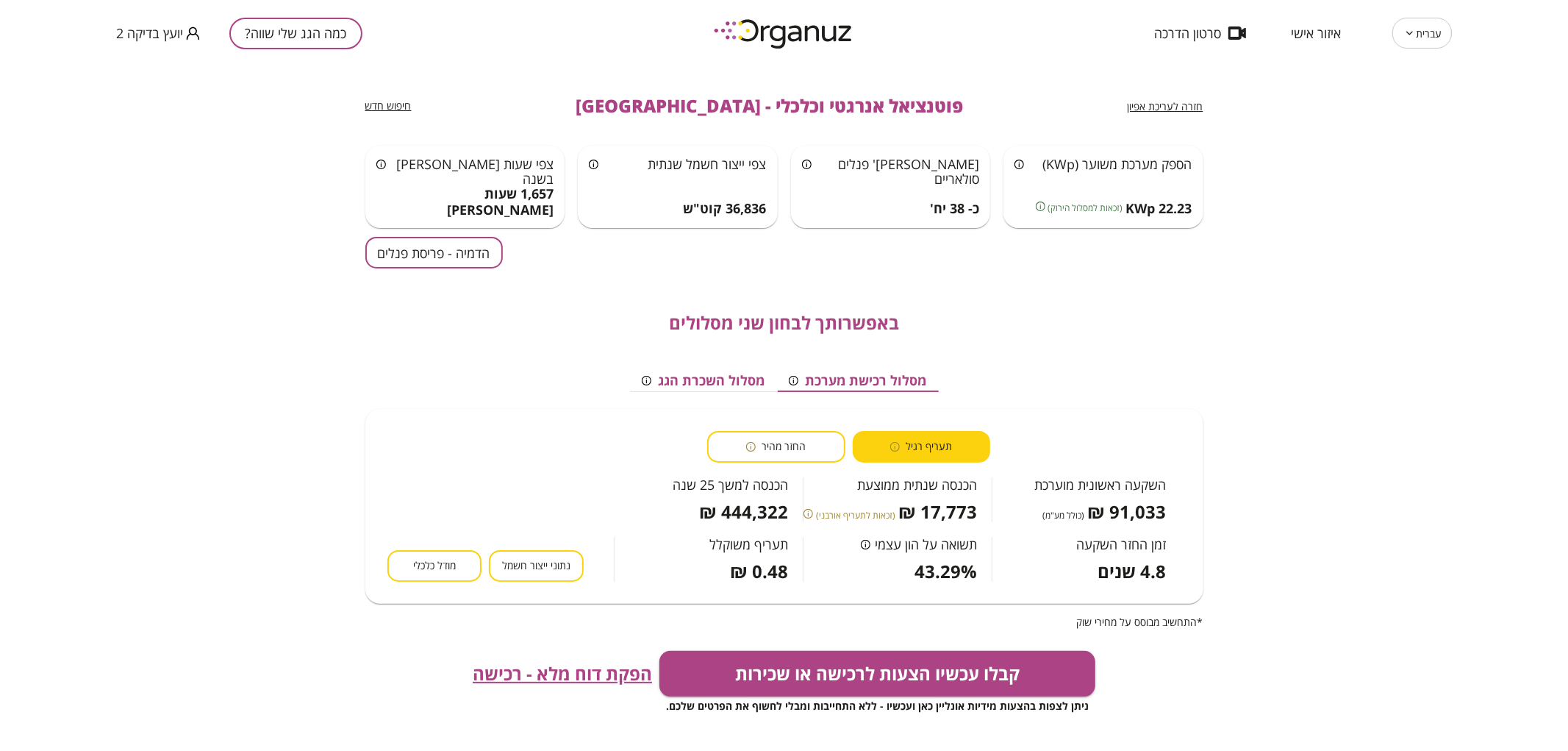
click at [301, 26] on button "כמה הגג שלי שווה?" at bounding box center [295, 33] width 133 height 32
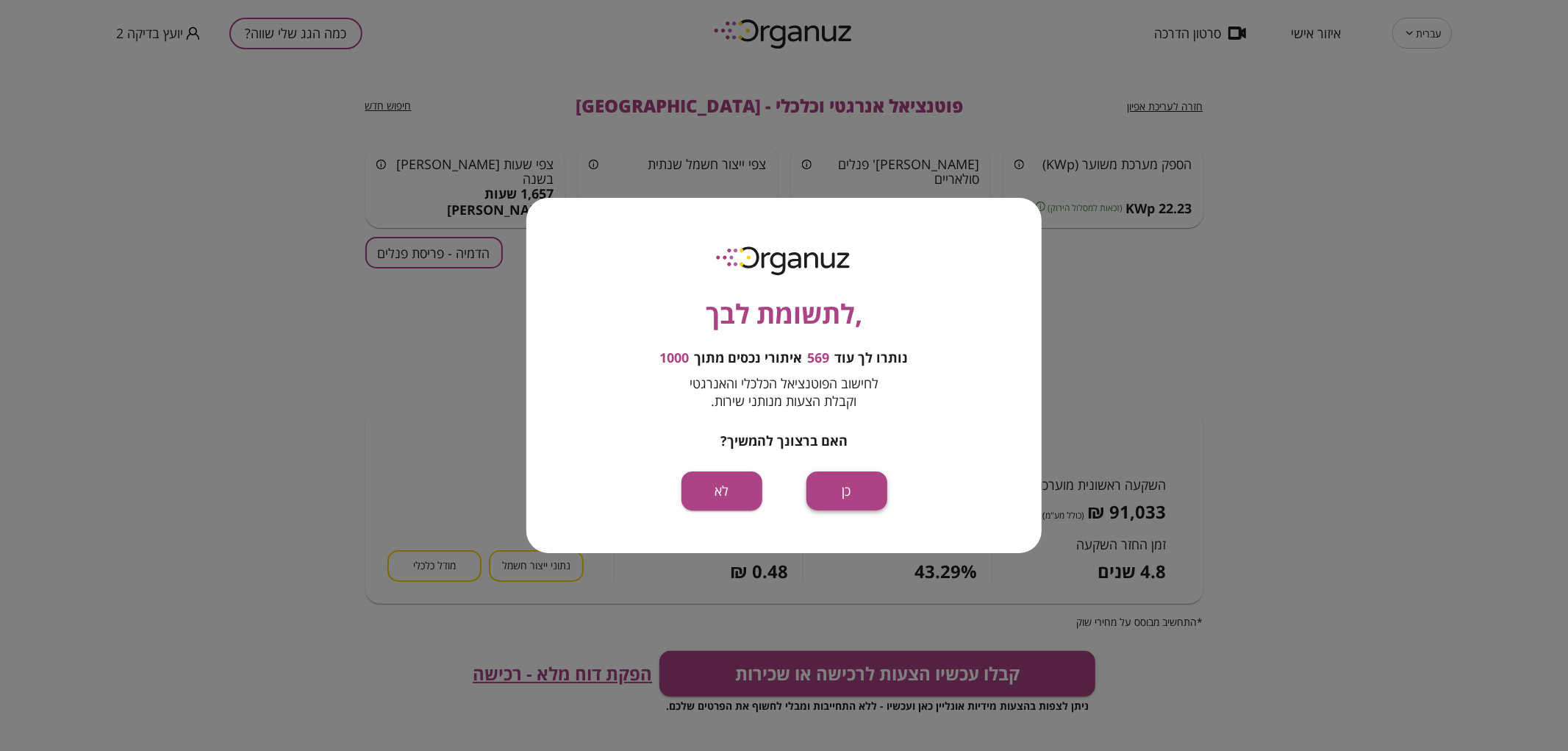
click at [854, 501] on button "כן" at bounding box center [846, 491] width 81 height 39
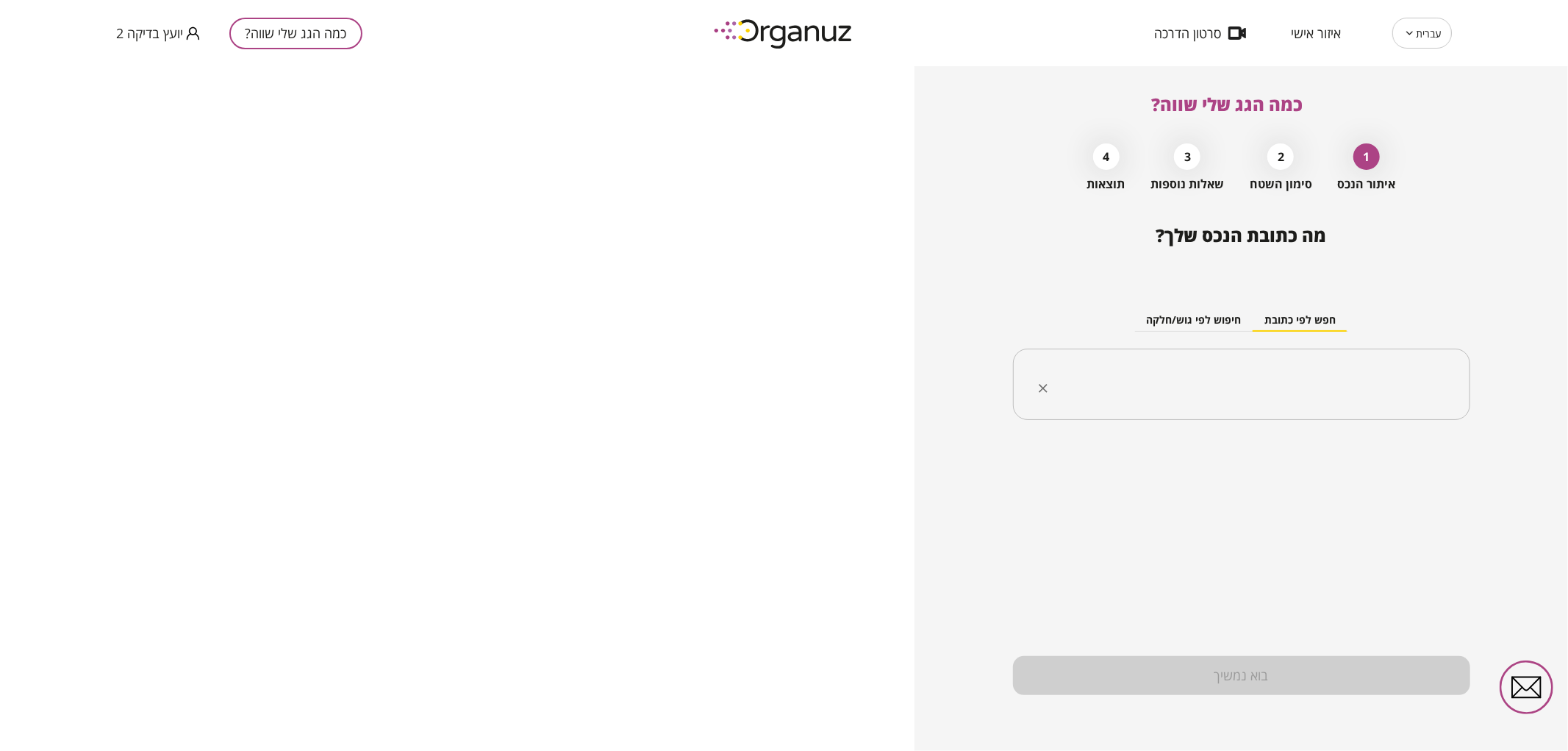
click at [1179, 368] on input "text" at bounding box center [1246, 385] width 411 height 37
click at [1208, 451] on li "[PERSON_NAME] 38 [GEOGRAPHIC_DATA]" at bounding box center [1242, 459] width 419 height 26
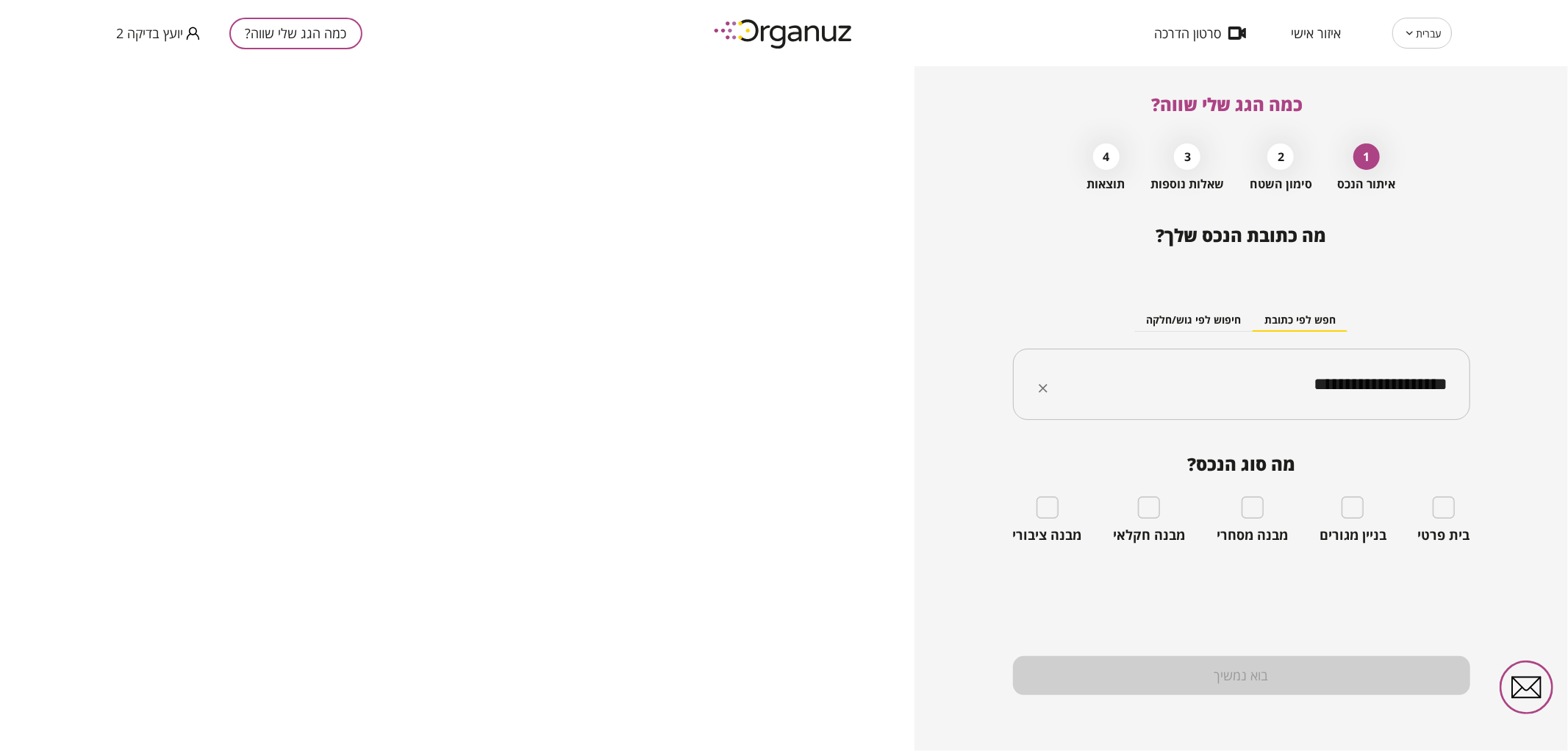
type input "**********"
